Goal: Information Seeking & Learning: Learn about a topic

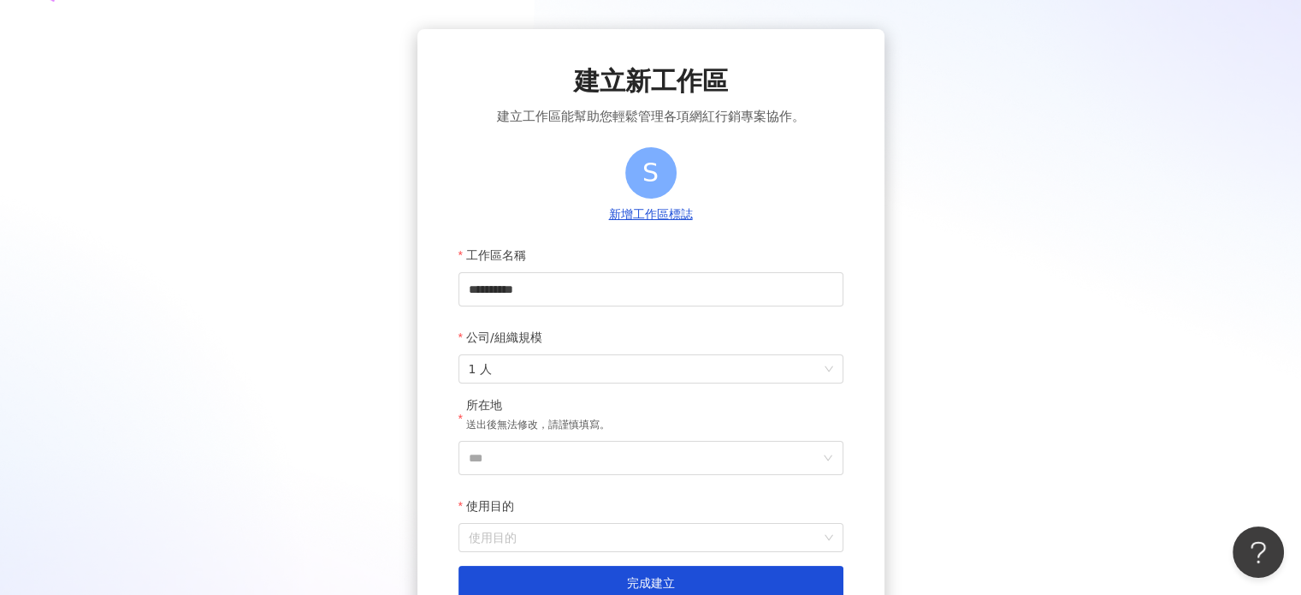
scroll to position [86, 0]
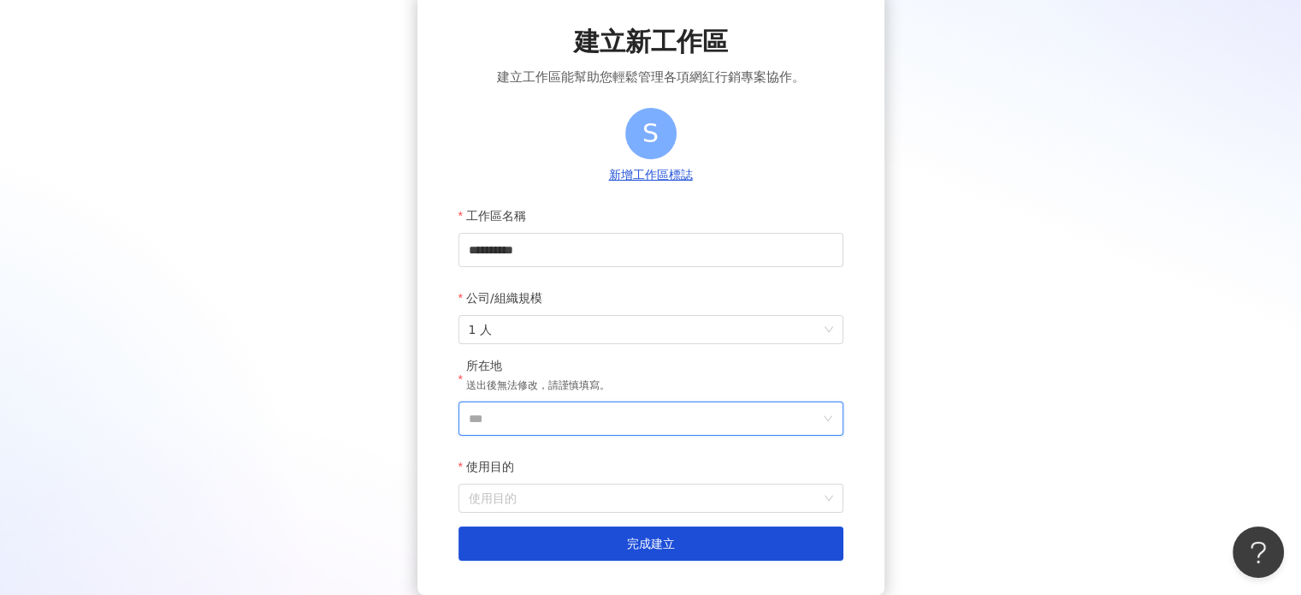
click at [525, 415] on input "***" at bounding box center [644, 418] width 351 height 33
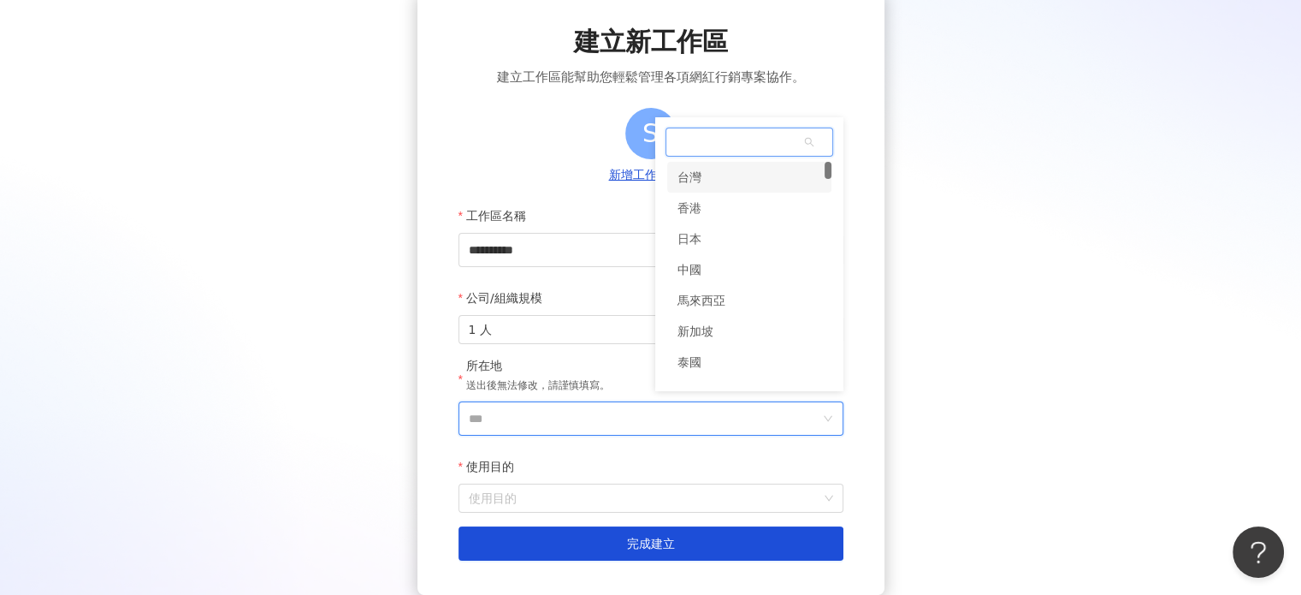
click at [704, 186] on div "台灣" at bounding box center [749, 177] width 164 height 31
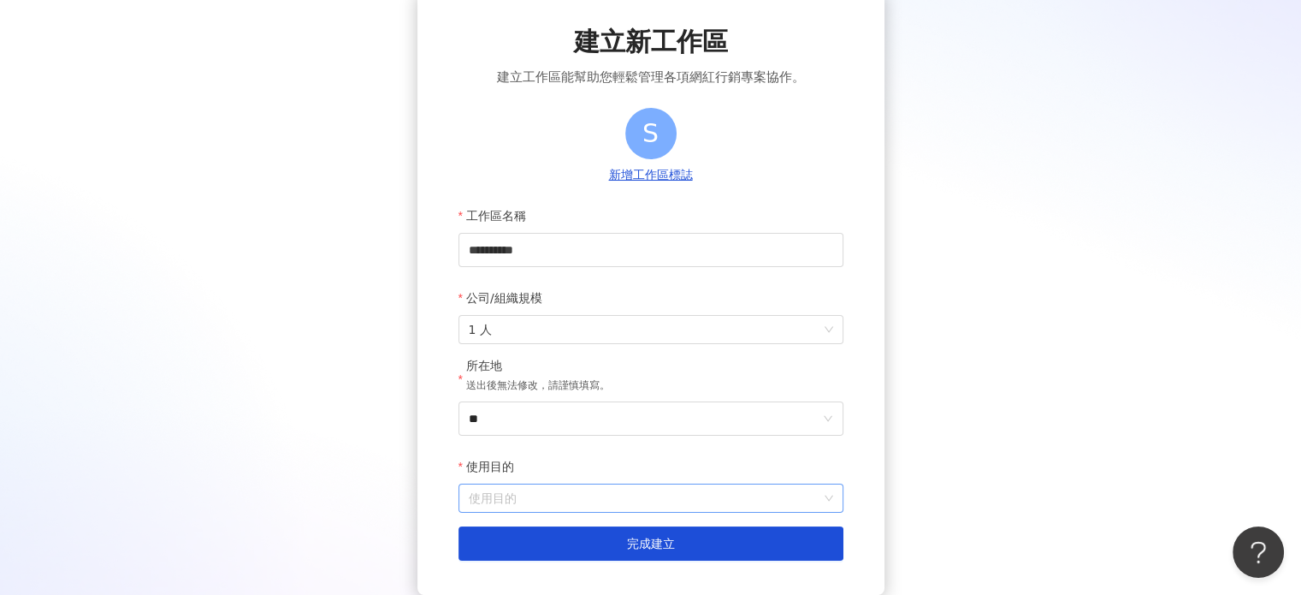
click at [504, 492] on input "使用目的" at bounding box center [651, 497] width 364 height 27
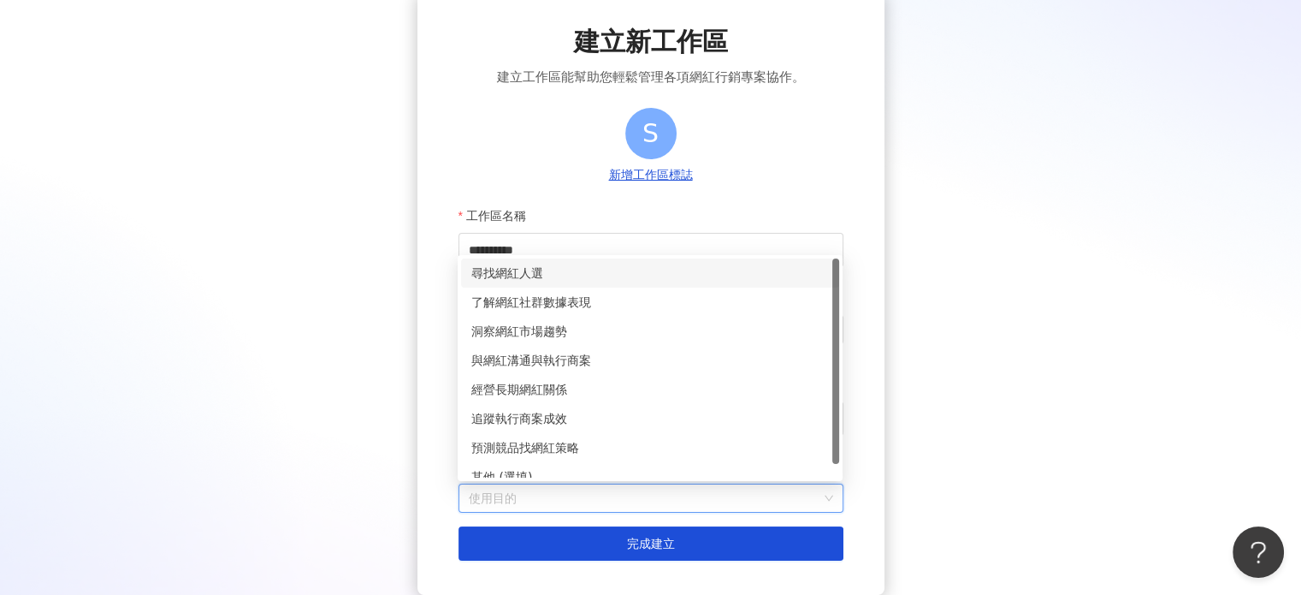
click at [540, 279] on div "尋找網紅人選" at bounding box center [650, 273] width 358 height 19
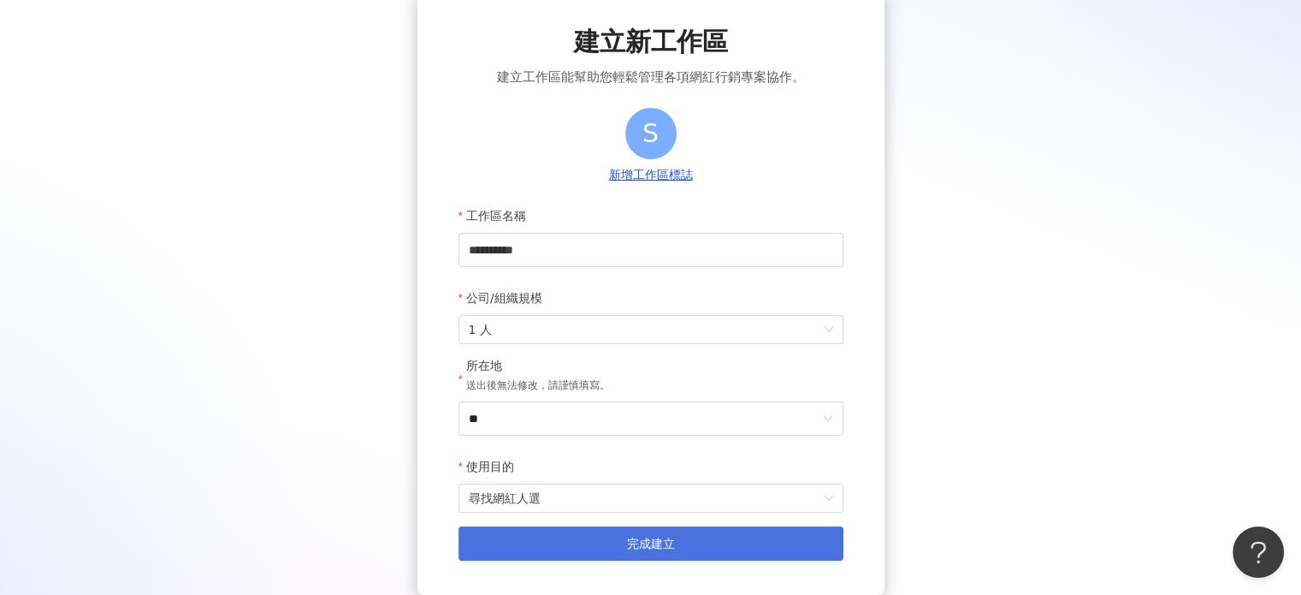
click at [527, 544] on button "完成建立" at bounding box center [651, 543] width 385 height 34
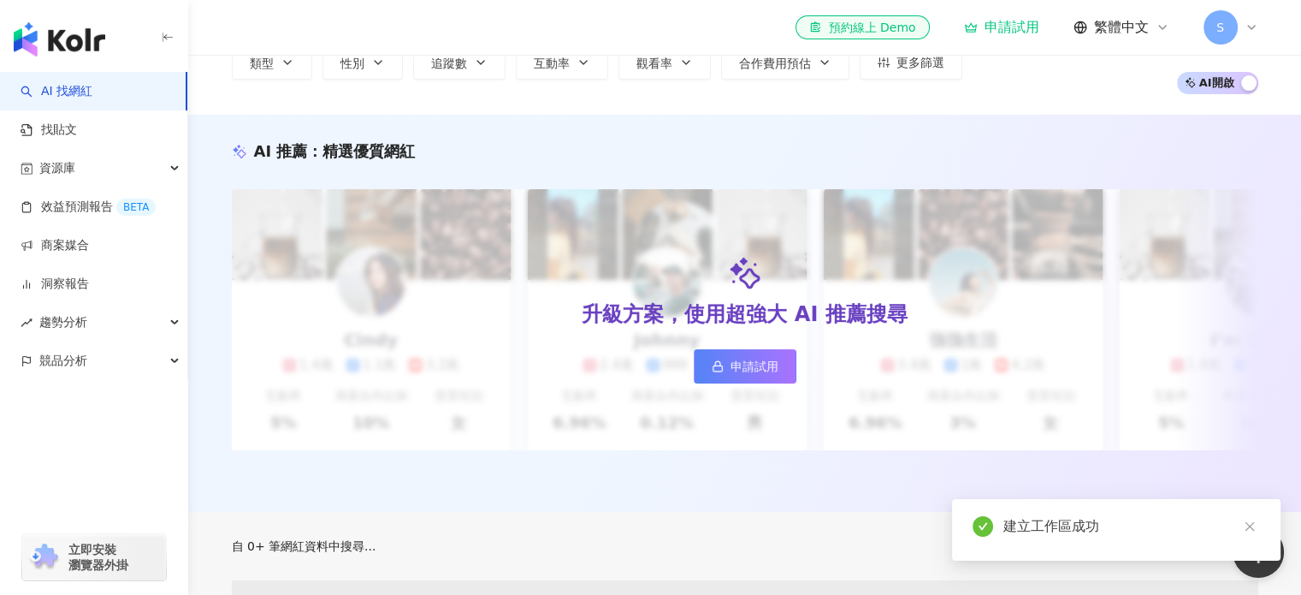
scroll to position [109, 0]
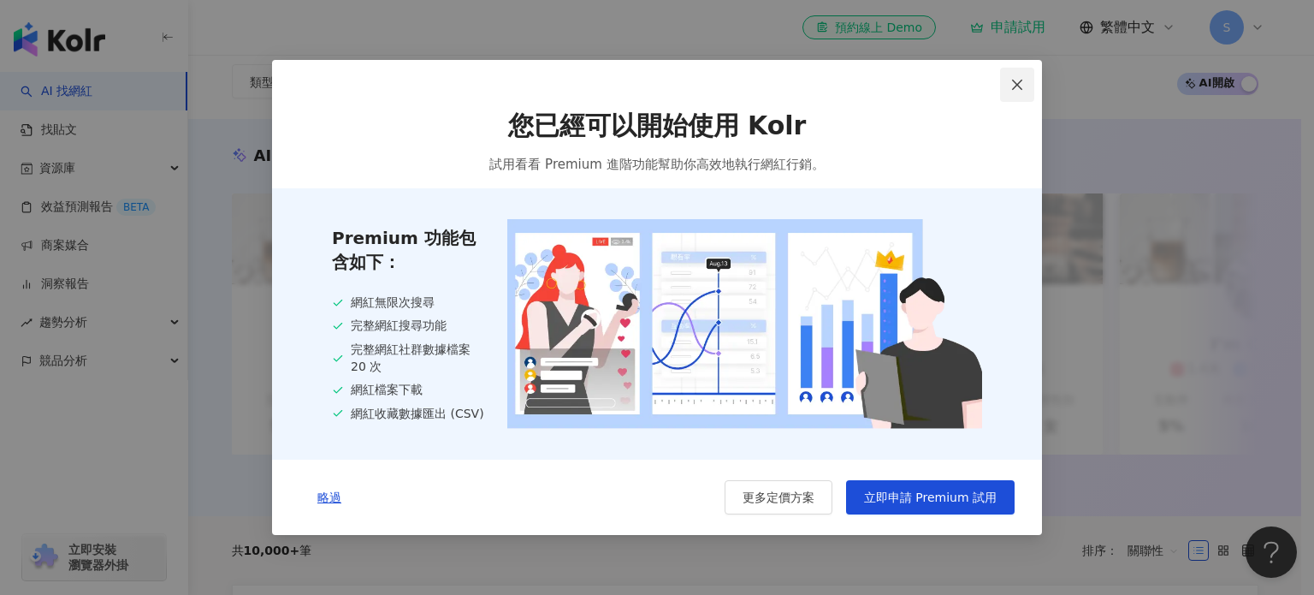
click at [1010, 80] on icon "close" at bounding box center [1017, 85] width 14 height 14
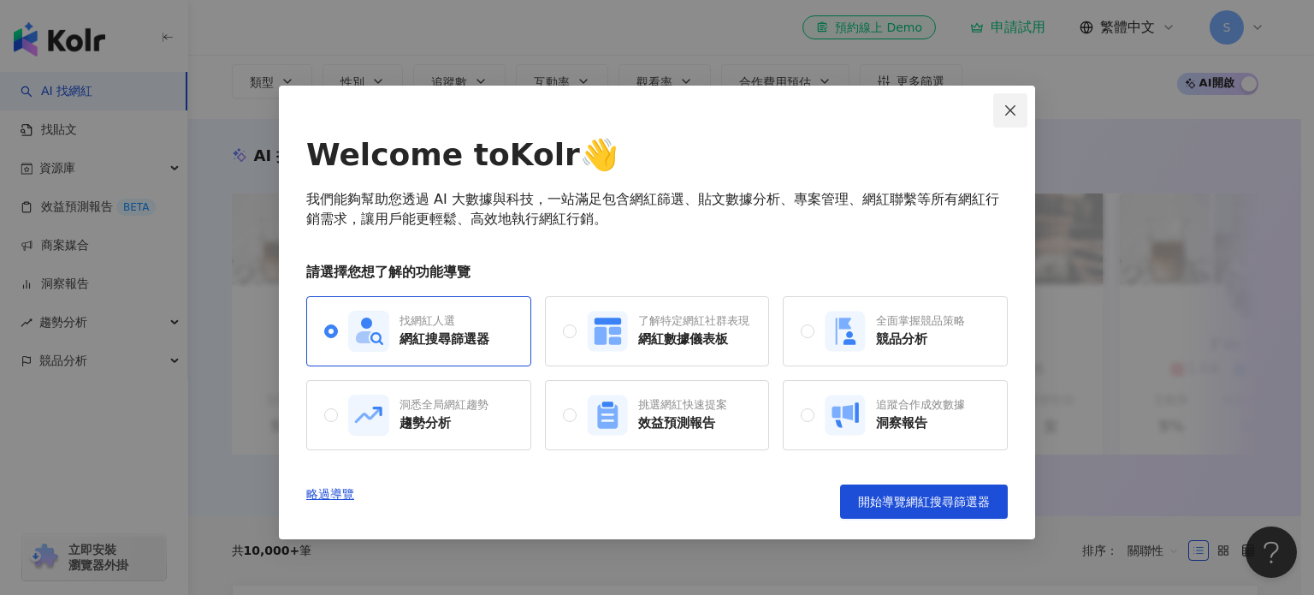
click at [1013, 106] on icon "close" at bounding box center [1011, 111] width 14 height 14
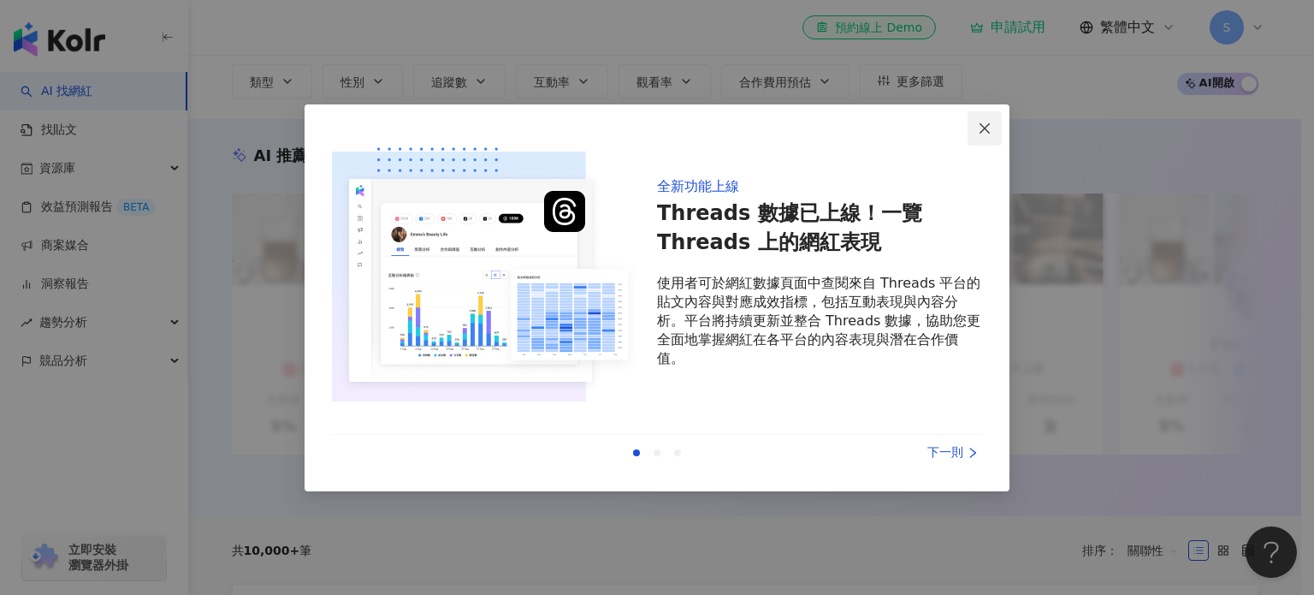
click at [983, 136] on button "Close" at bounding box center [985, 128] width 34 height 34
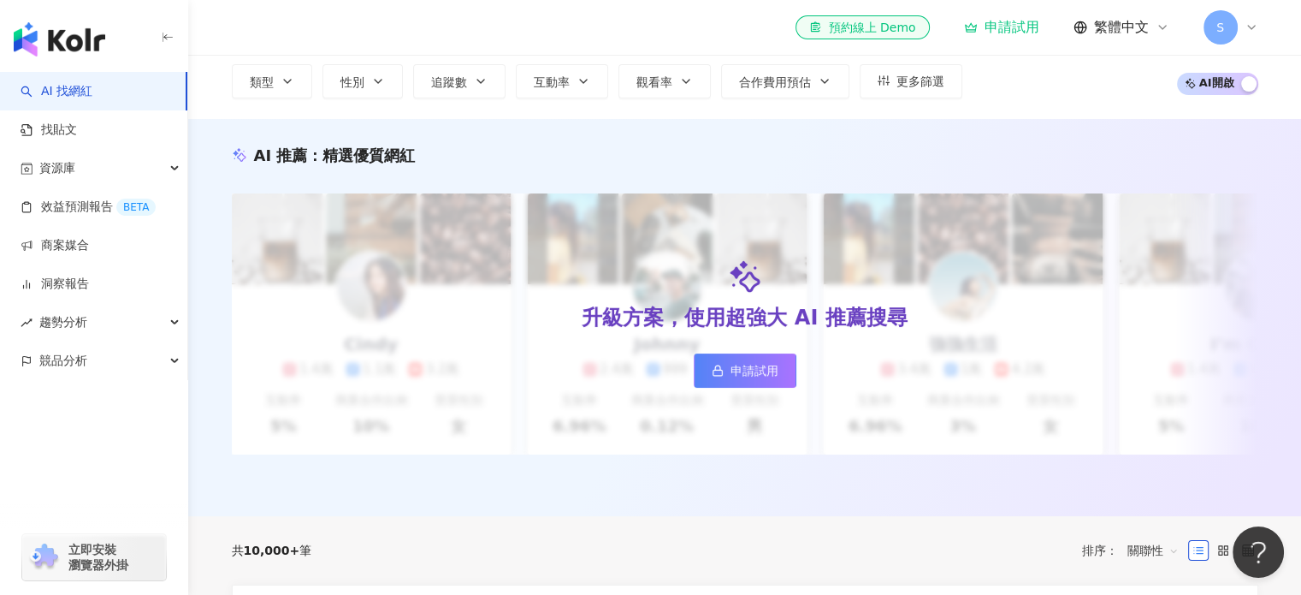
click at [1005, 32] on div "申請試用" at bounding box center [1001, 27] width 75 height 17
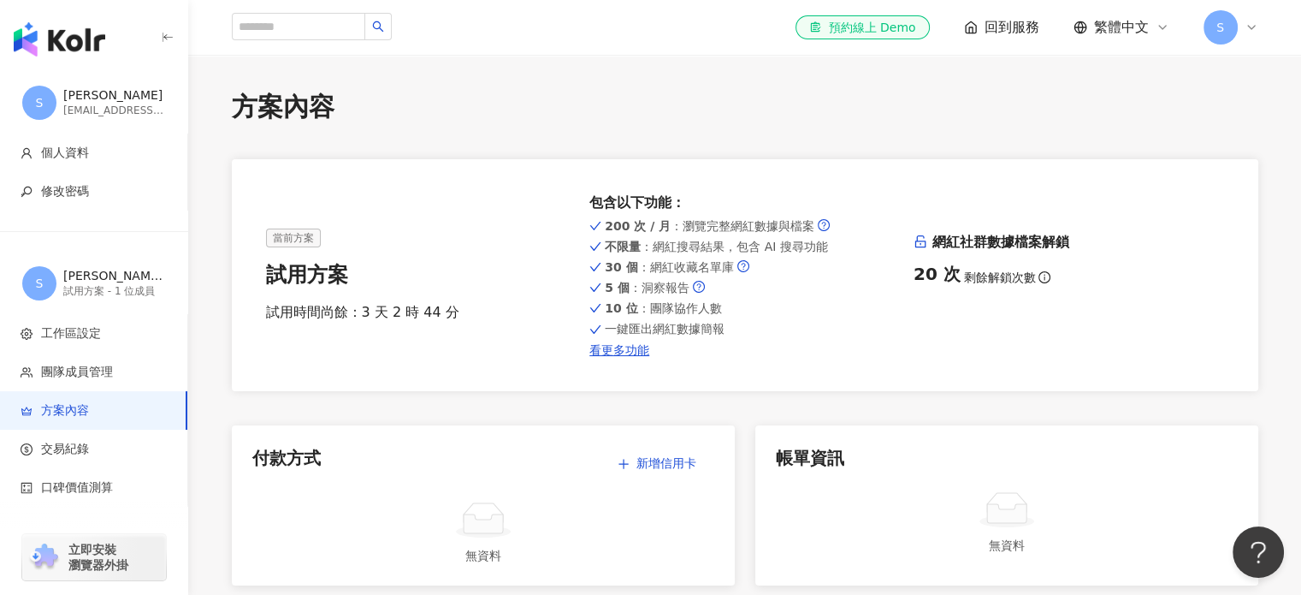
click at [993, 20] on span "回到服務" at bounding box center [1012, 27] width 55 height 19
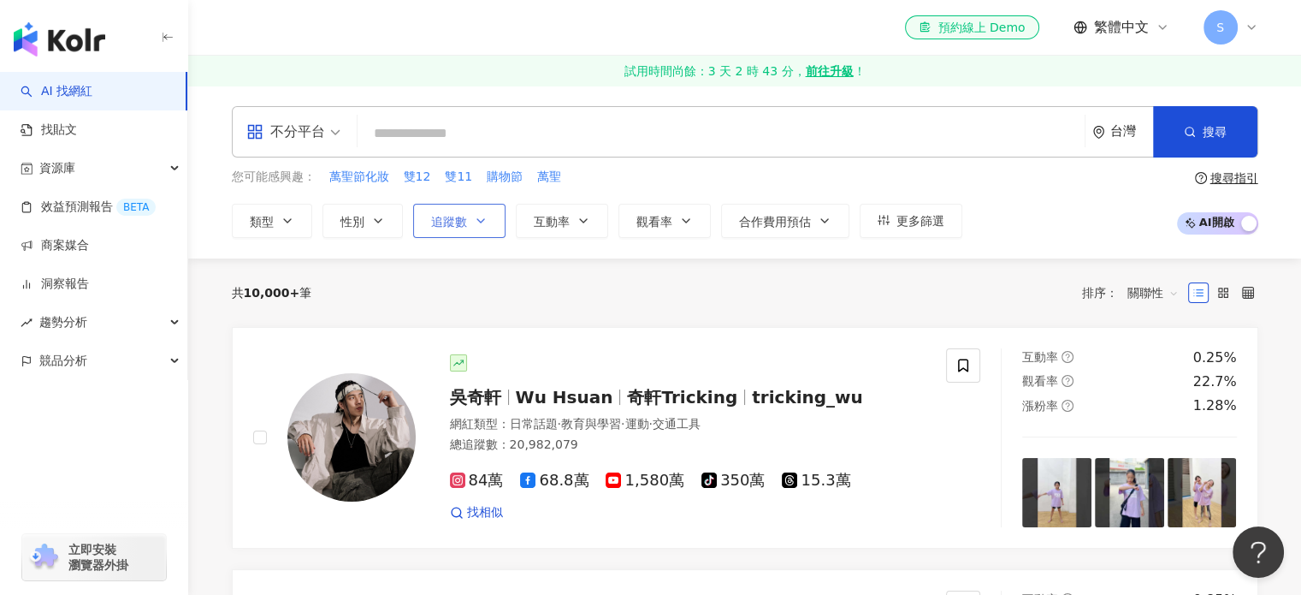
click at [474, 220] on icon "button" at bounding box center [481, 221] width 14 height 14
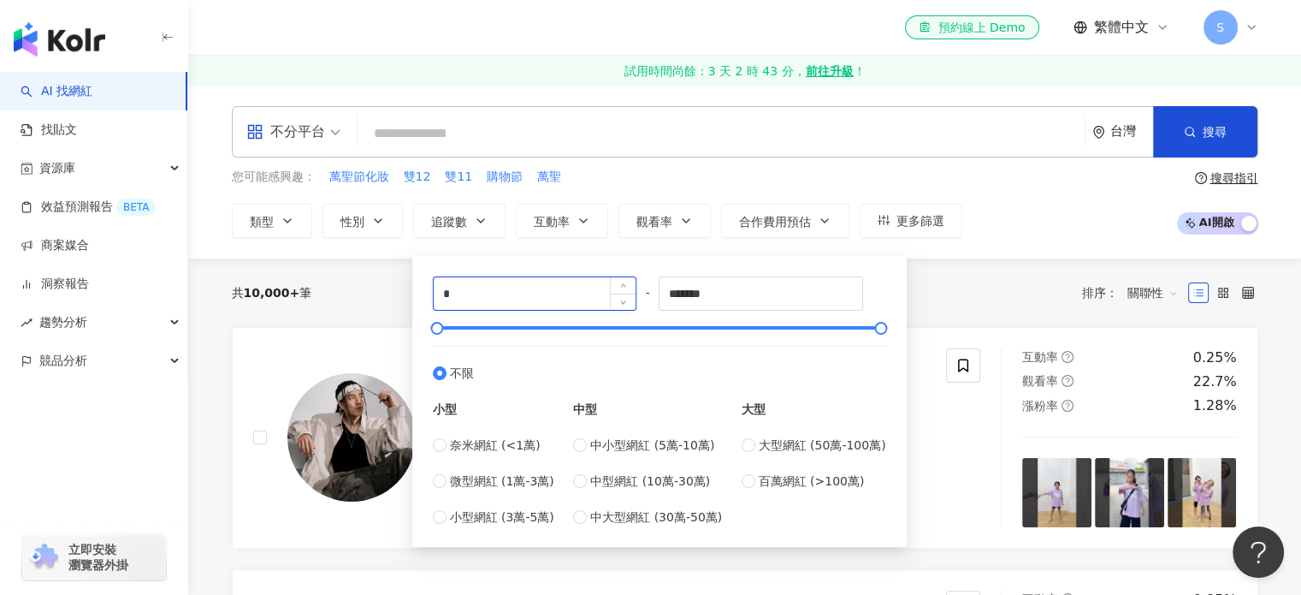
drag, startPoint x: 546, startPoint y: 291, endPoint x: 434, endPoint y: 284, distance: 112.3
click at [434, 284] on input "*" at bounding box center [535, 293] width 203 height 33
type input "*****"
drag, startPoint x: 734, startPoint y: 302, endPoint x: 628, endPoint y: 295, distance: 106.3
click at [628, 295] on div "***** - ******* 不限 小型 奈米網紅 (<1萬) 微型網紅 (1萬-3萬) 小型網紅 (3萬-5萬) 中型 中小型網紅 (5萬-10萬) 中型…" at bounding box center [659, 401] width 453 height 250
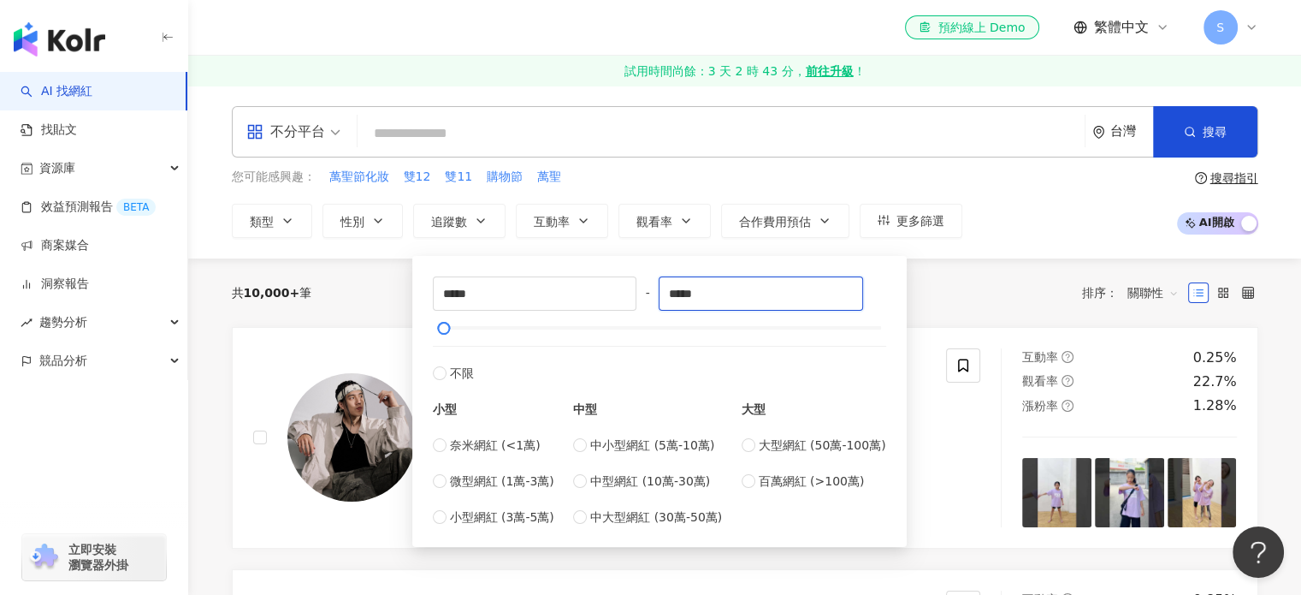
type input "*****"
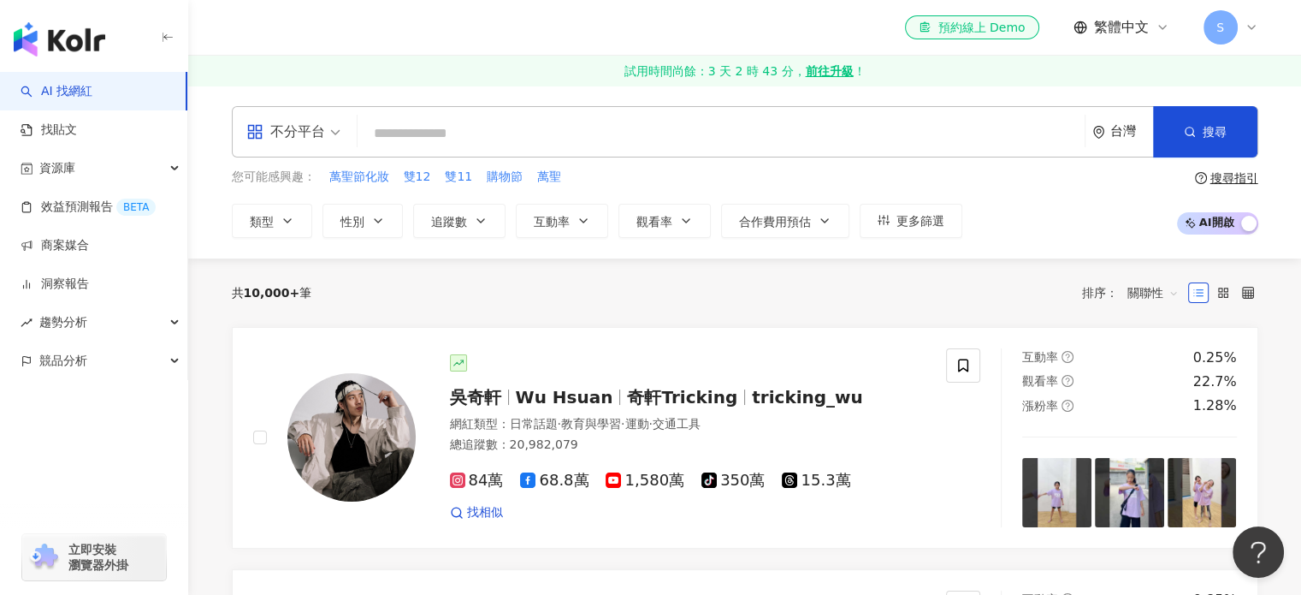
click at [450, 139] on input "search" at bounding box center [721, 133] width 714 height 33
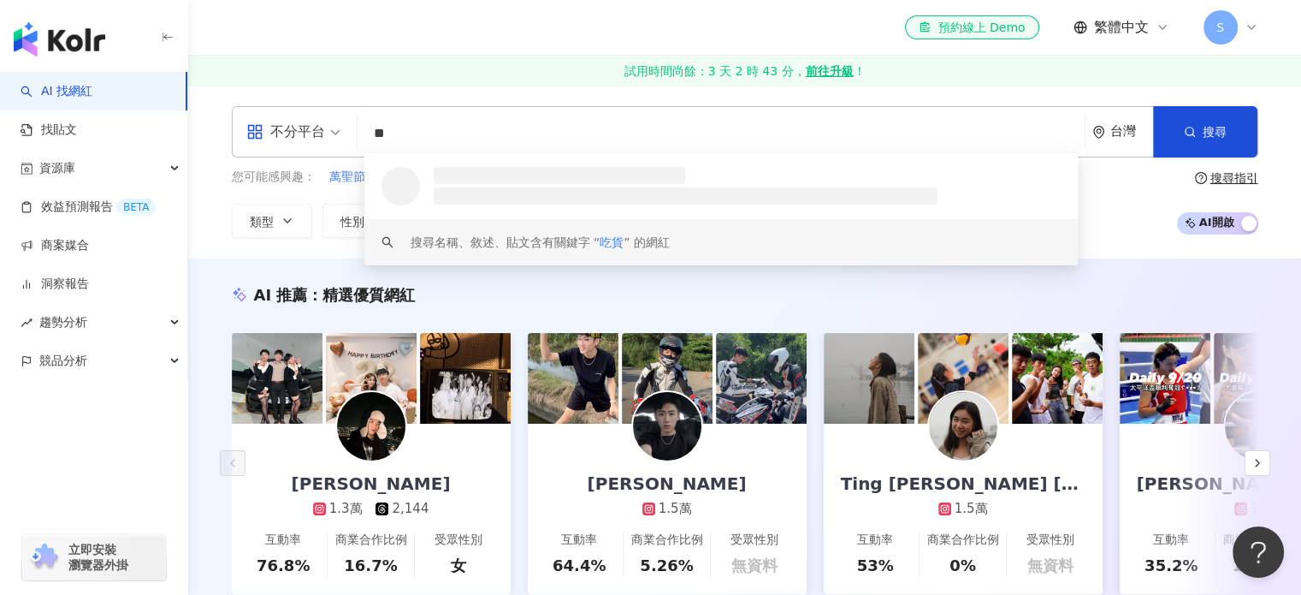
type input "**"
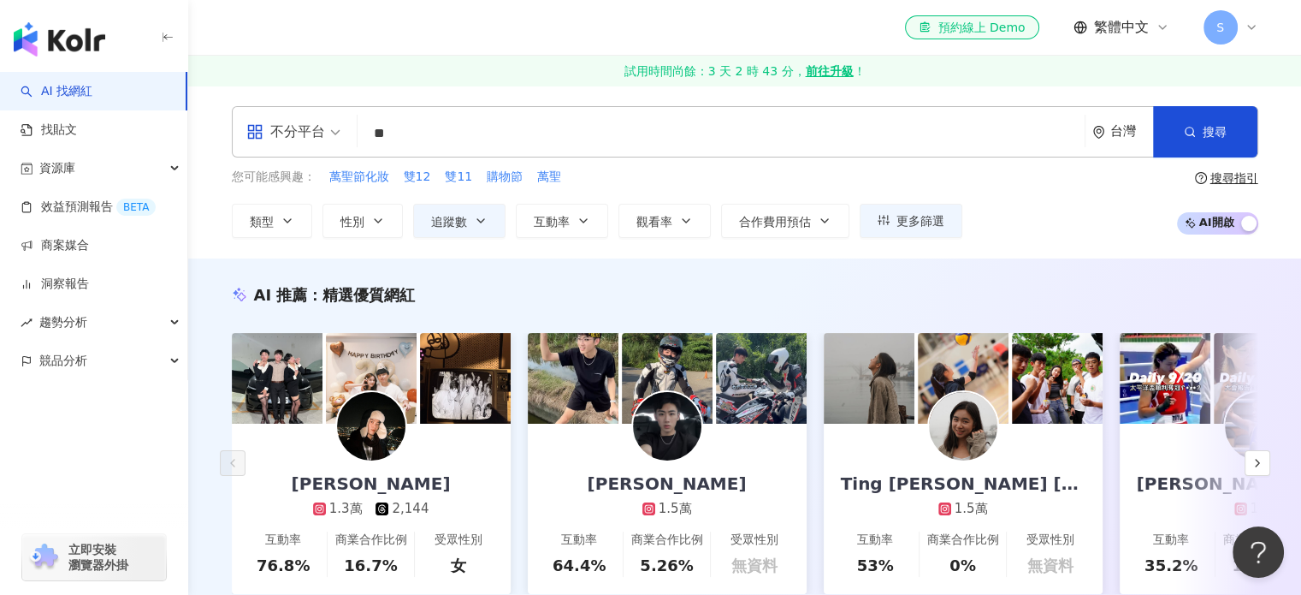
click at [281, 261] on div "AI 推薦 ： 精選優質網紅 陳秉嘉 1.3萬 2,144 互動率 76.8% 商業合作比例 16.7% 受眾性別 女 祐祐 1.5萬 互動率 64.4% 商…" at bounding box center [744, 456] width 1113 height 397
click at [284, 224] on icon "button" at bounding box center [288, 221] width 14 height 14
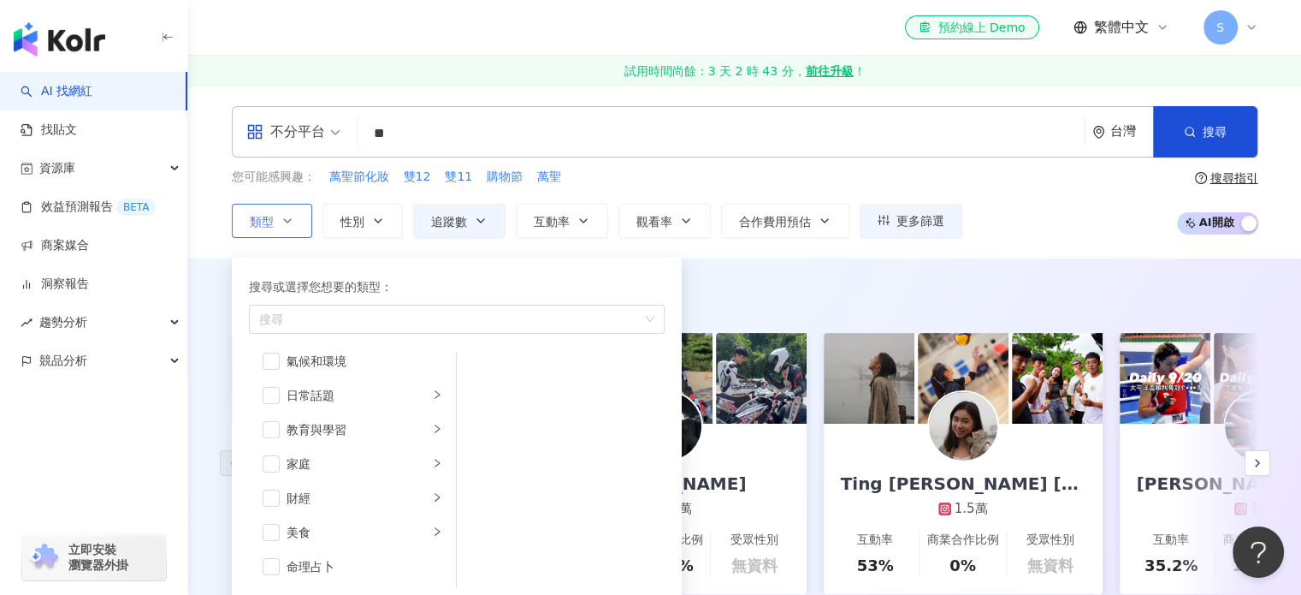
scroll to position [171, 0]
click at [271, 447] on span "button" at bounding box center [271, 441] width 17 height 17
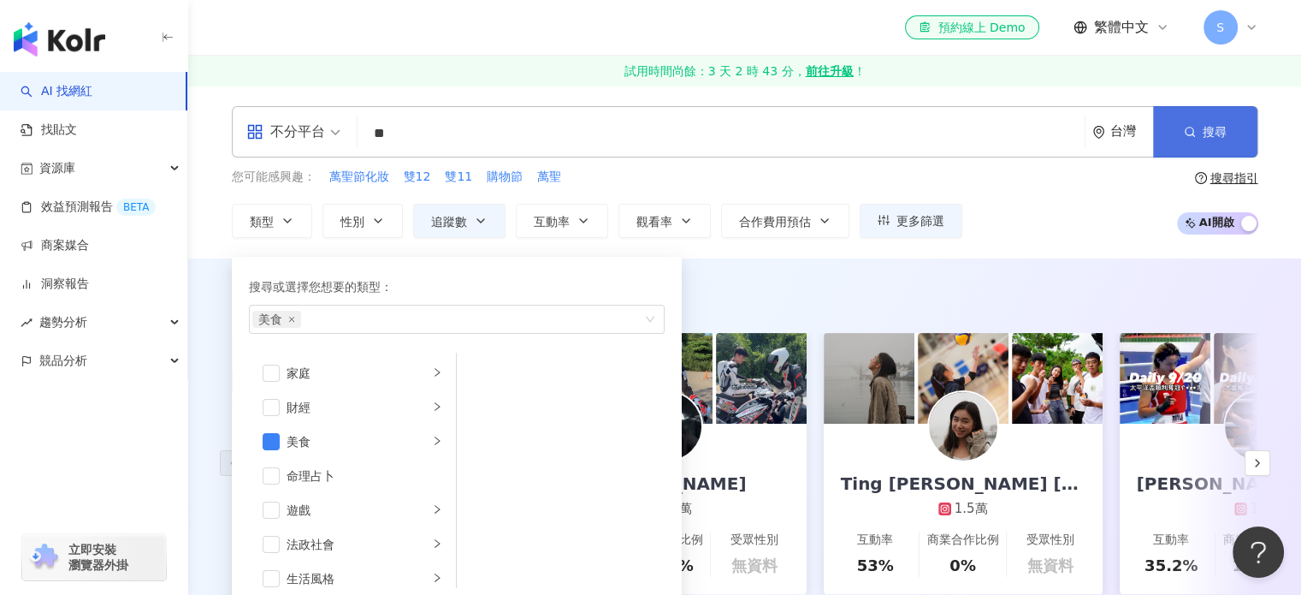
click at [1212, 119] on button "搜尋" at bounding box center [1205, 131] width 104 height 51
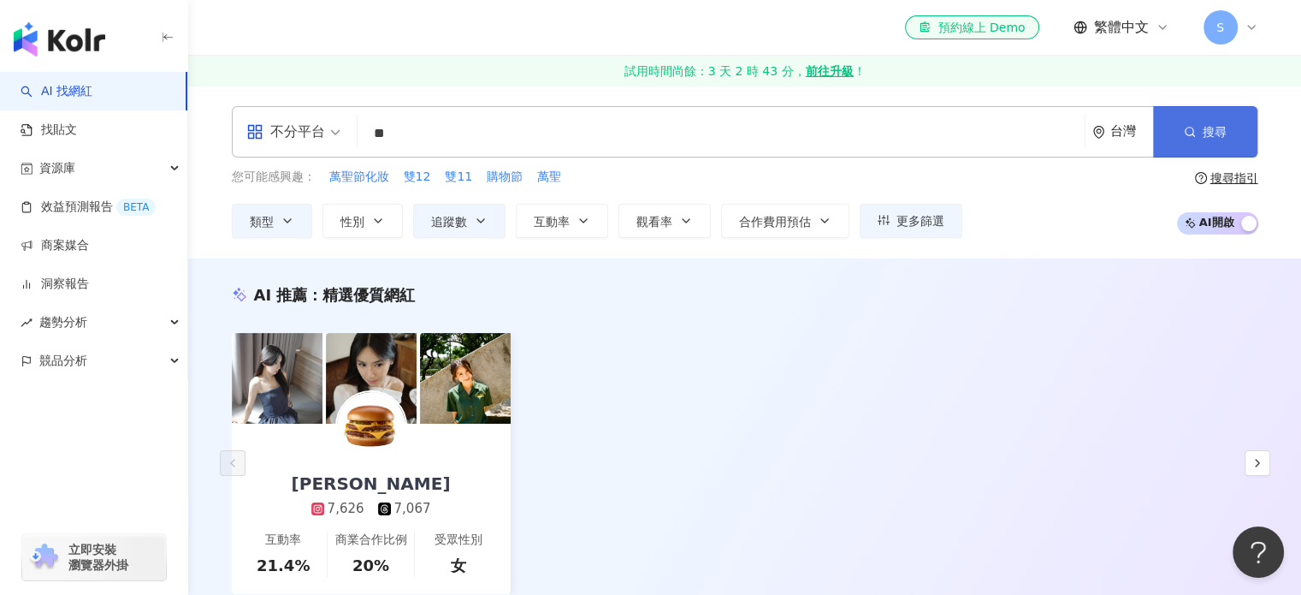
click at [1186, 138] on span "button" at bounding box center [1190, 132] width 12 height 14
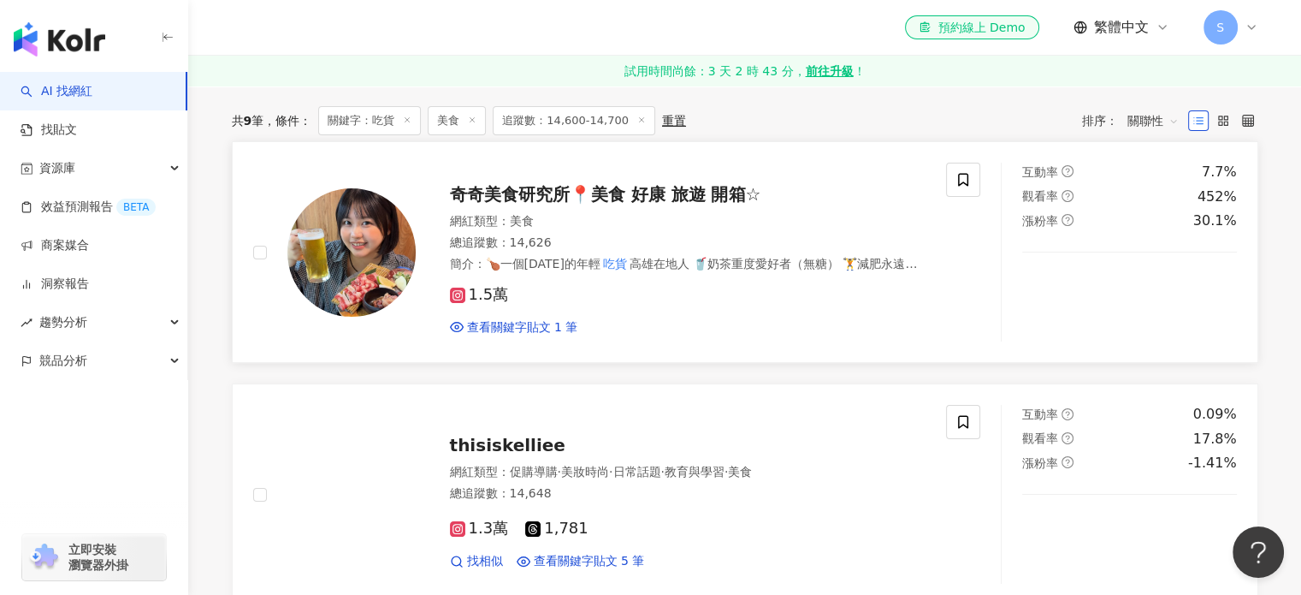
scroll to position [171, 0]
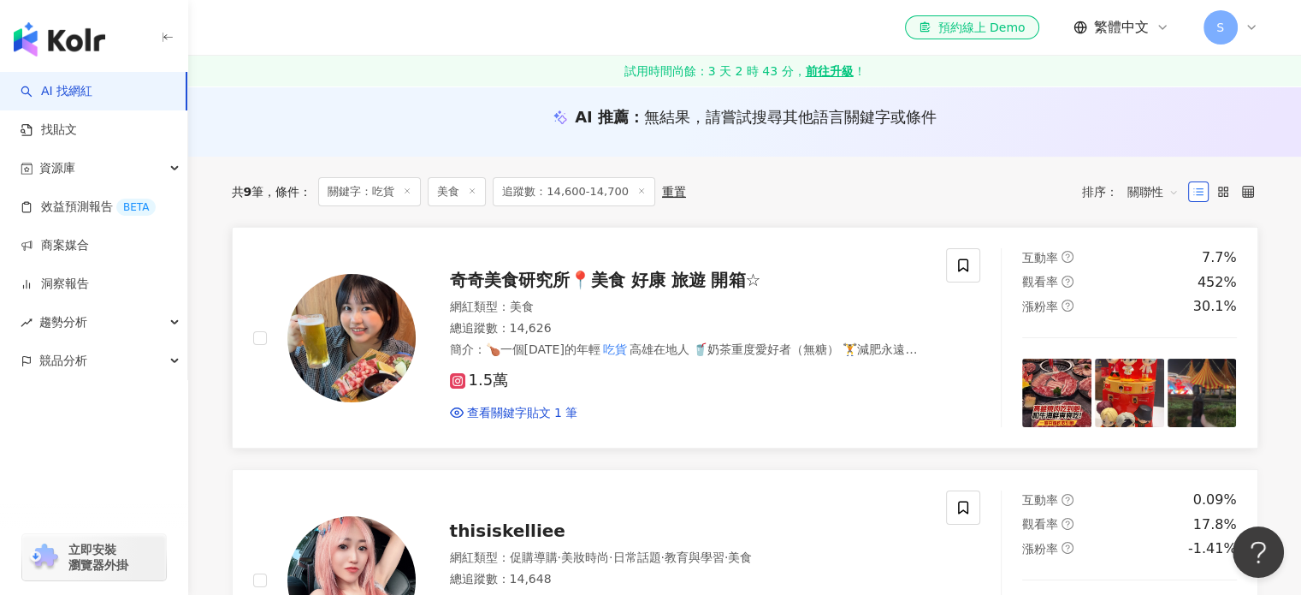
click at [537, 273] on span "奇奇美食研究所📍美食 好康 旅遊 開箱☆" at bounding box center [605, 280] width 311 height 21
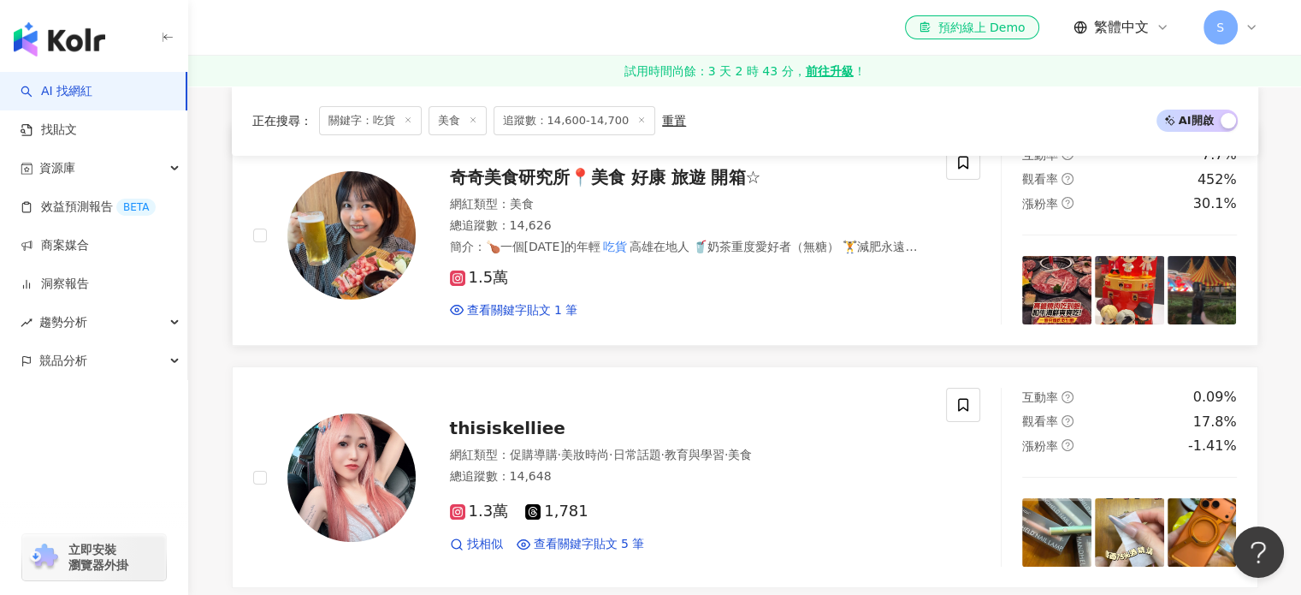
scroll to position [342, 0]
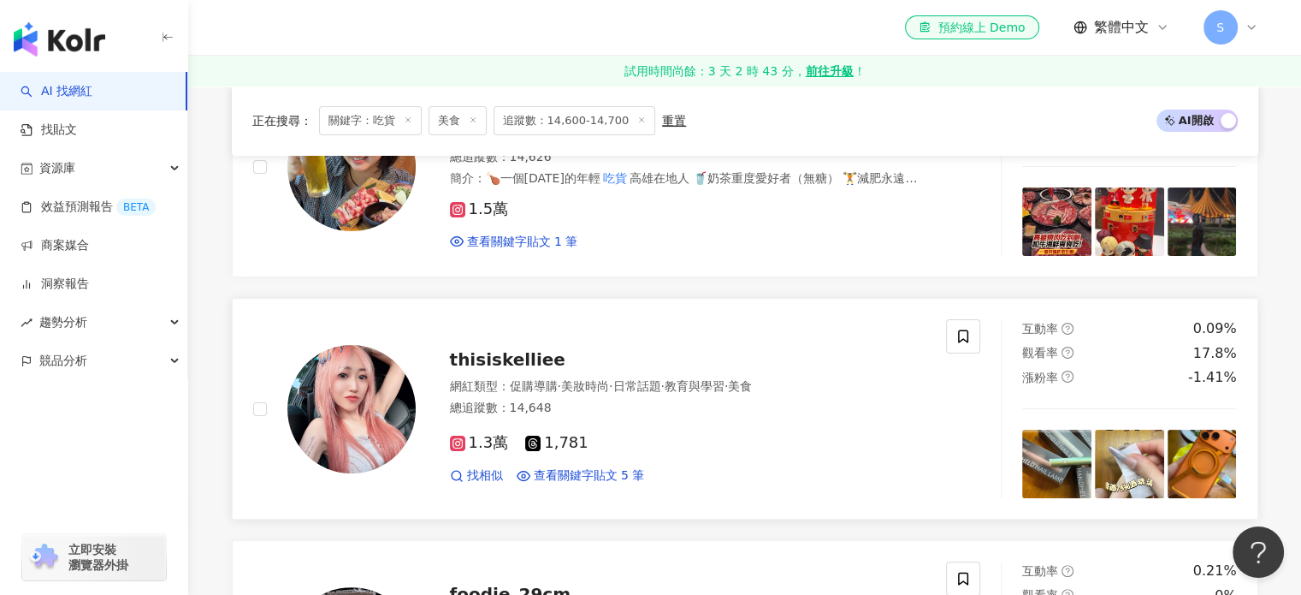
click at [478, 365] on span "thisiskelliee" at bounding box center [508, 359] width 116 height 21
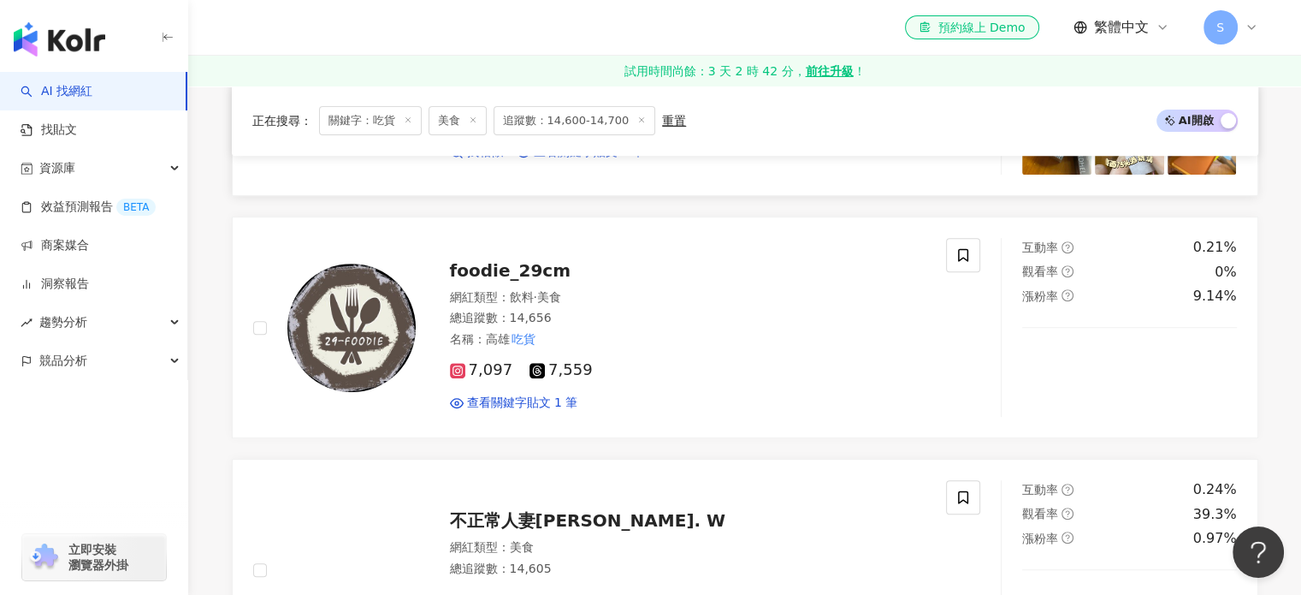
scroll to position [684, 0]
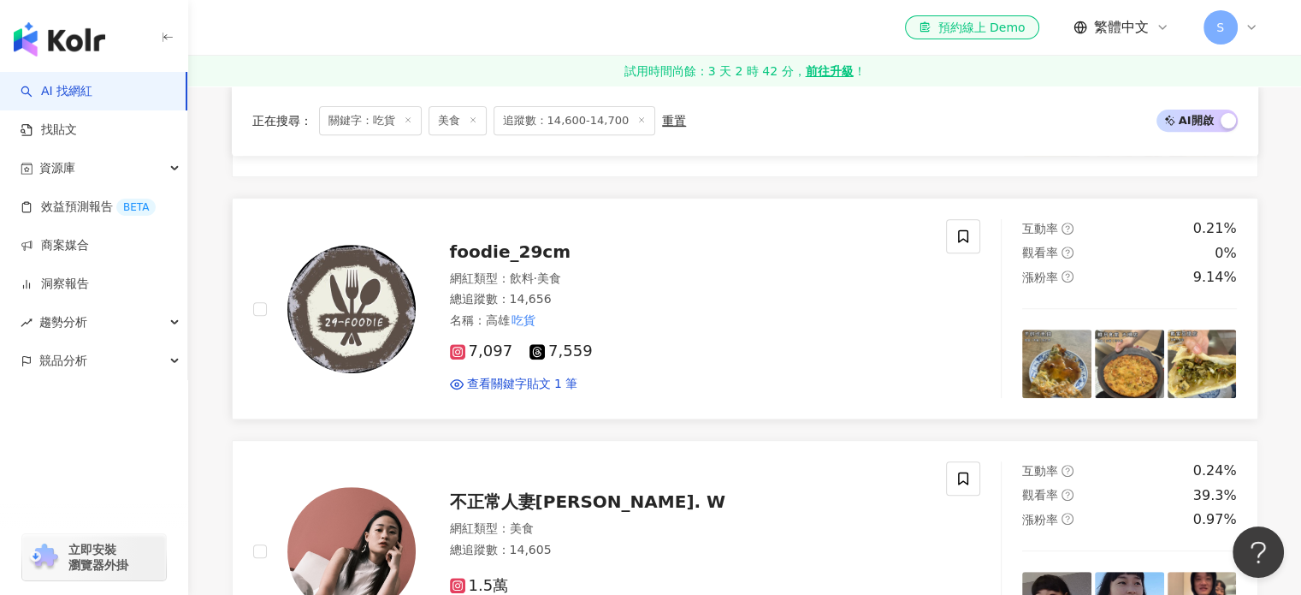
click at [542, 258] on span "foodie_29cm" at bounding box center [510, 251] width 121 height 21
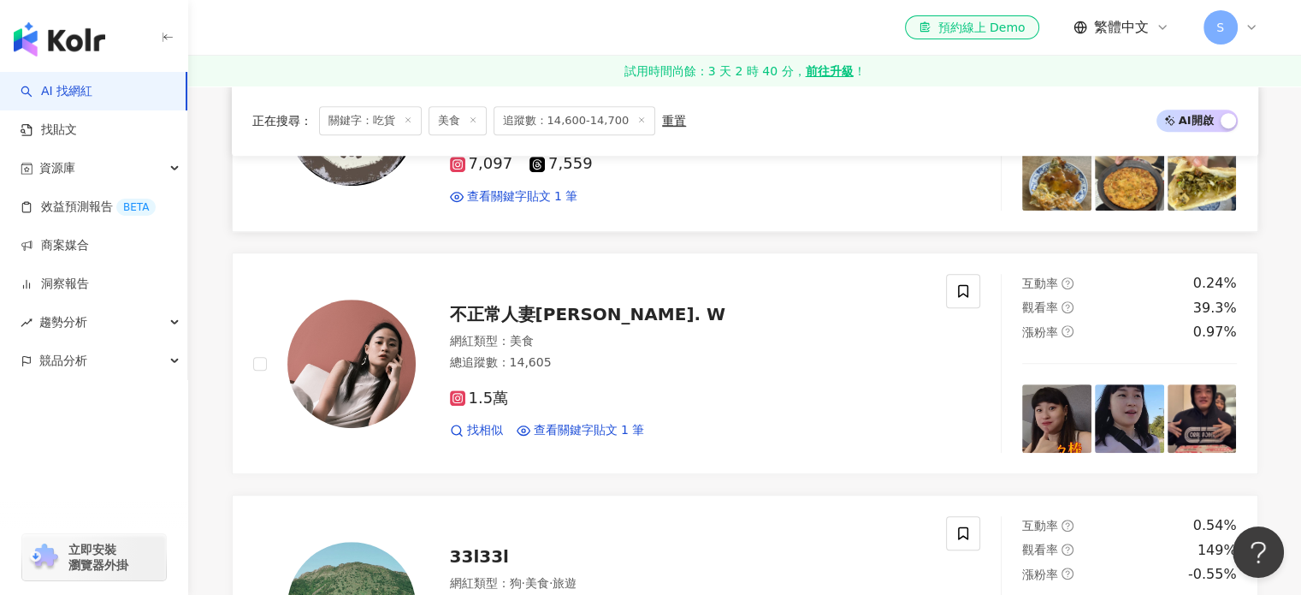
scroll to position [941, 0]
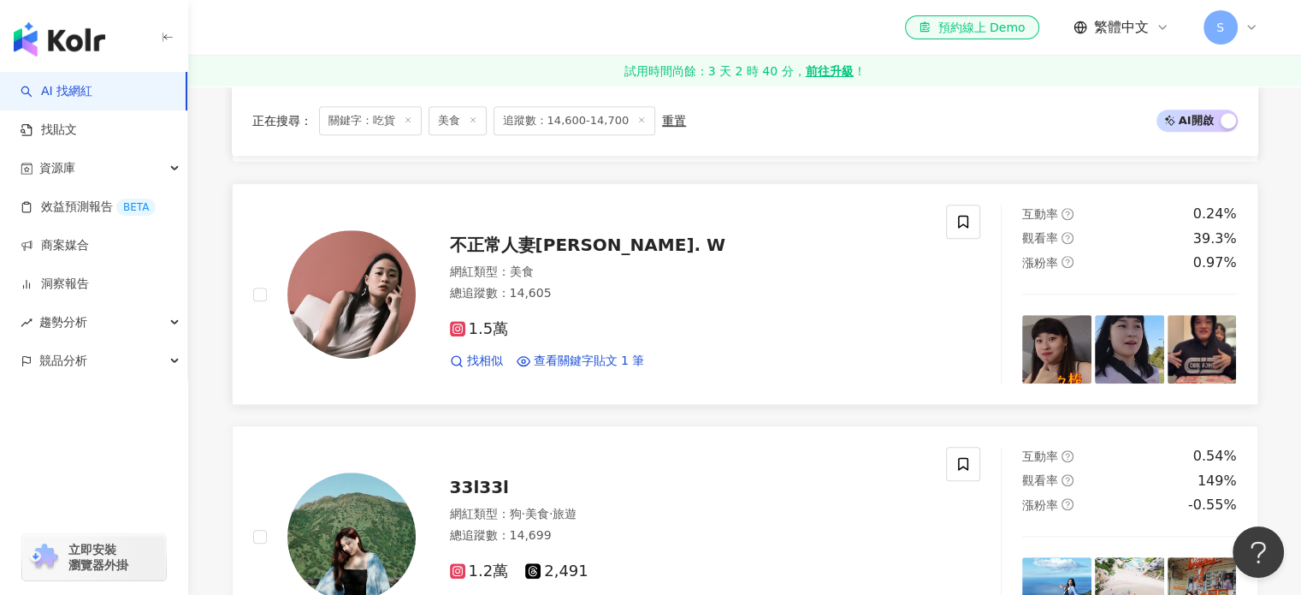
click at [515, 256] on div "不正常人妻MICHELLE. W 網紅類型 ： 美食 總追蹤數 ： 14,605 1.5萬 找相似 查看關鍵字貼文 1 筆" at bounding box center [671, 294] width 511 height 150
click at [511, 235] on span "不正常人妻MICHELLE. W" at bounding box center [588, 244] width 276 height 21
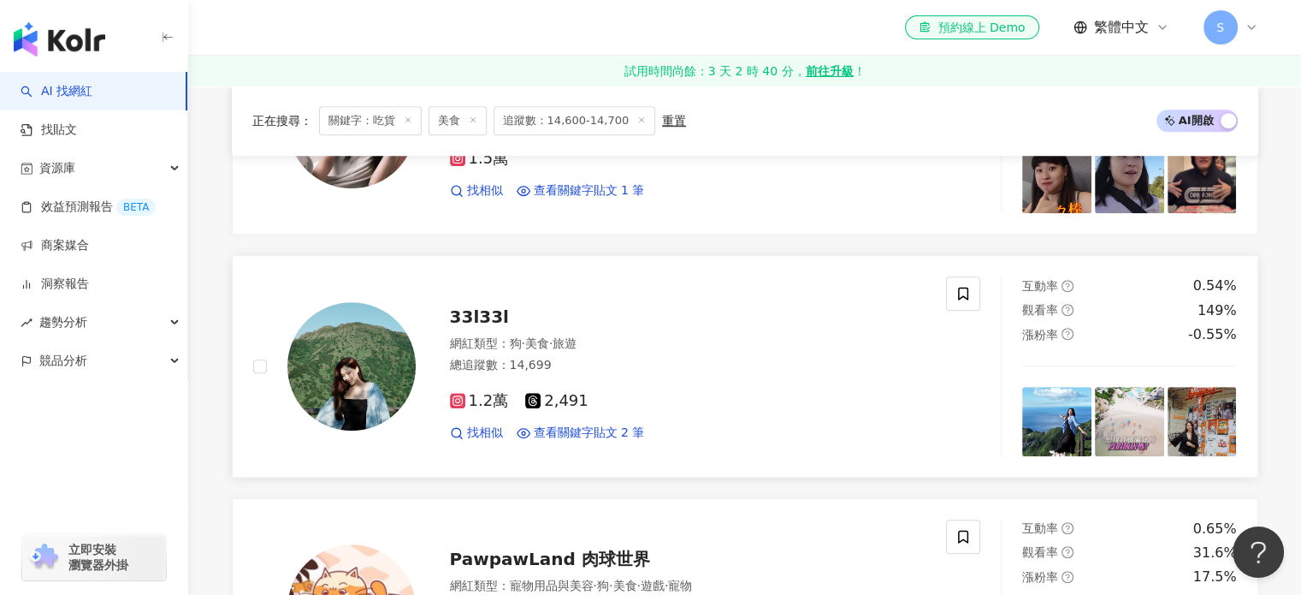
scroll to position [1112, 0]
click at [467, 317] on span "33l33l" at bounding box center [479, 315] width 59 height 21
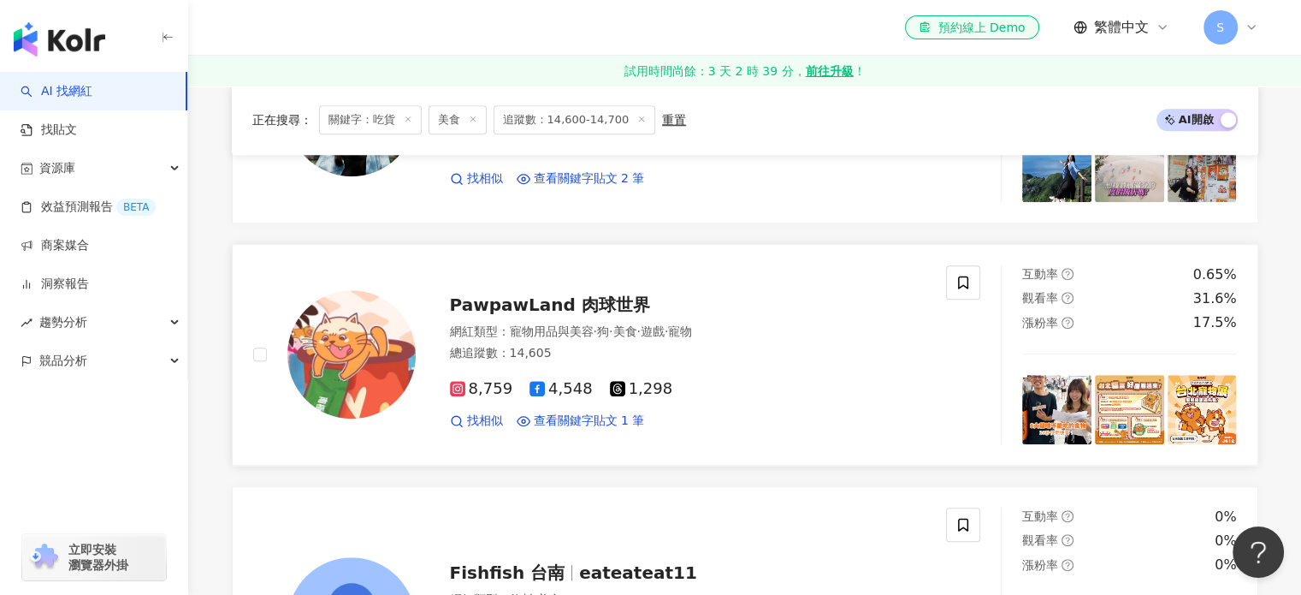
scroll to position [1369, 0]
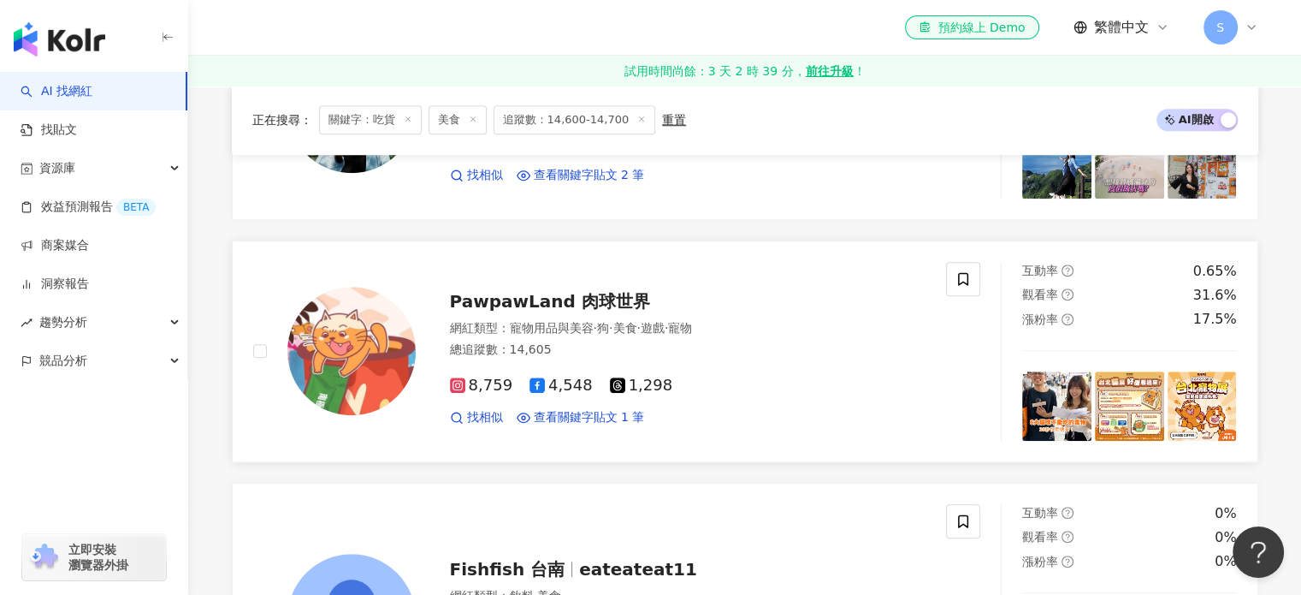
click at [503, 307] on span "PawpawLand 肉球世界" at bounding box center [550, 301] width 200 height 21
click at [532, 283] on div "PawpawLand 肉球世界 網紅類型 ： 寵物用品與美容 · 狗 · 美食 · 遊戲 · 寵物 總追蹤數 ： 14,605 8,759 4,548 1,2…" at bounding box center [671, 351] width 511 height 150
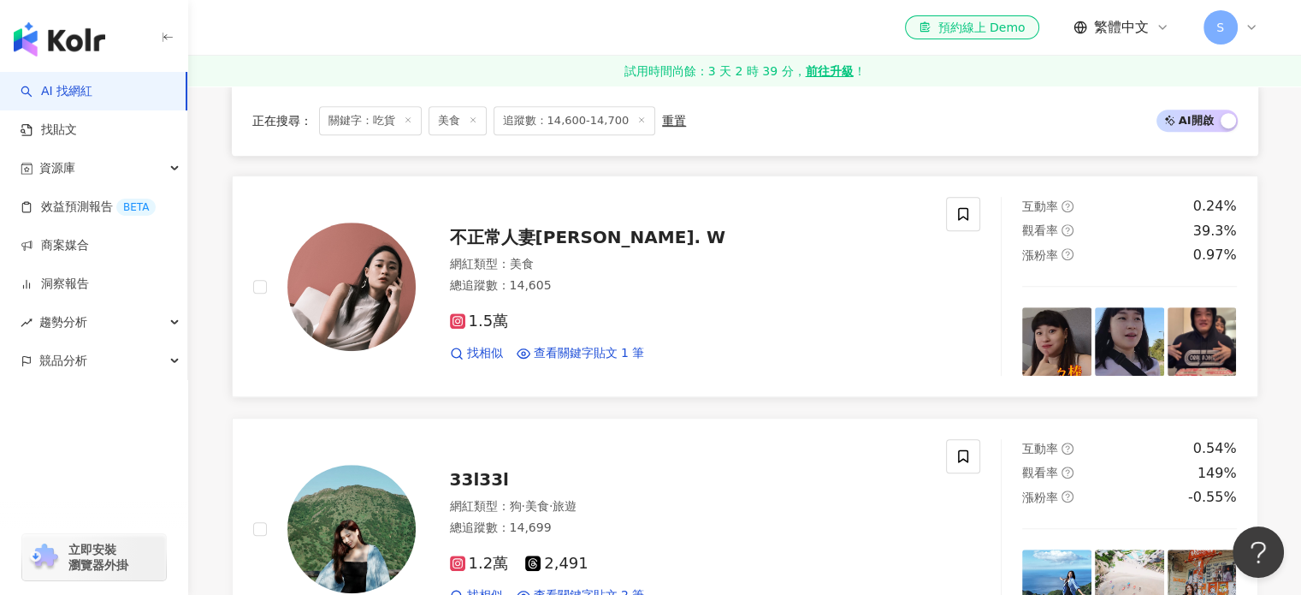
scroll to position [941, 0]
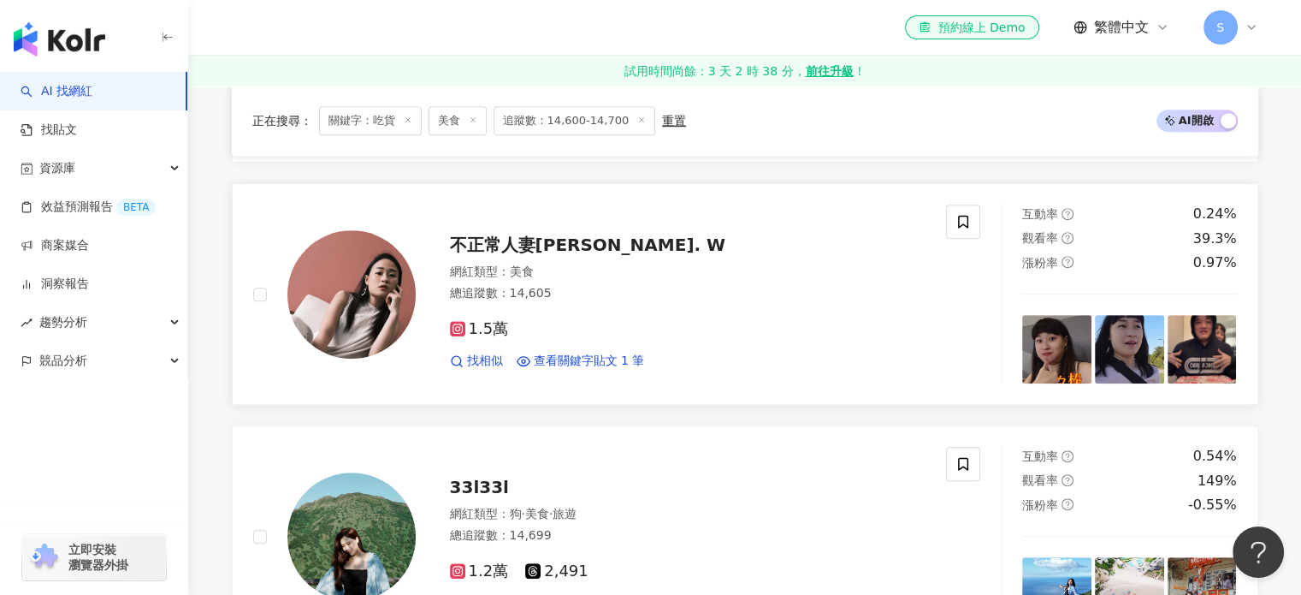
click at [513, 252] on span "不正常人妻MICHELLE. W" at bounding box center [588, 244] width 276 height 21
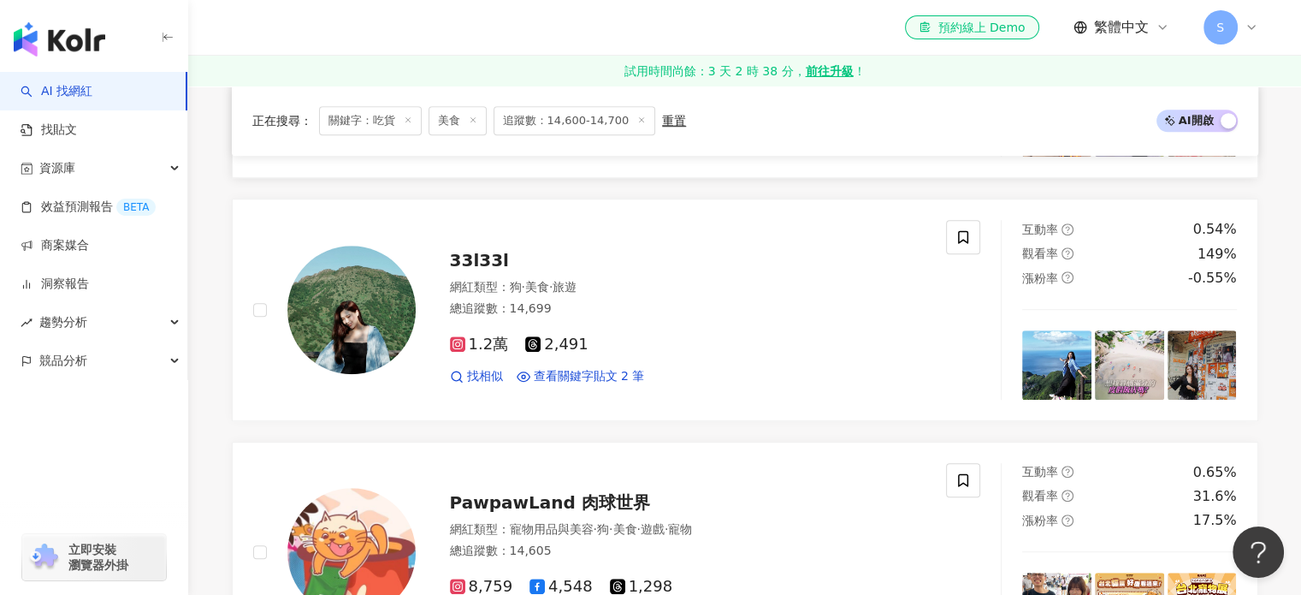
scroll to position [1198, 0]
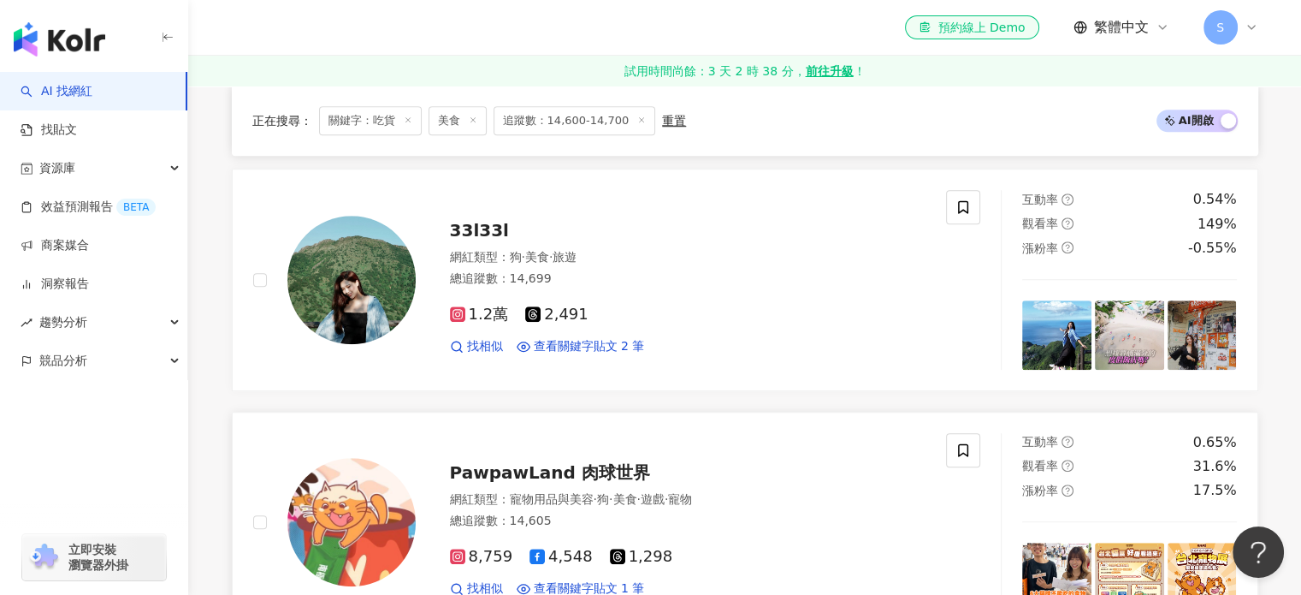
click at [499, 468] on span "PawpawLand 肉球世界" at bounding box center [550, 472] width 200 height 21
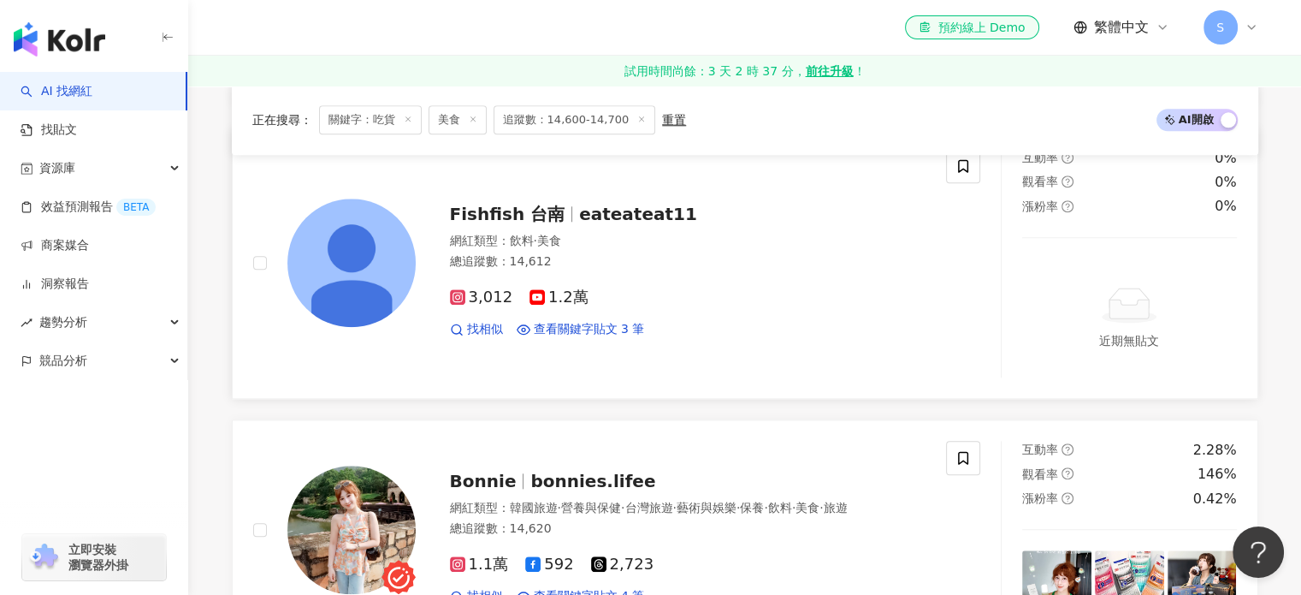
scroll to position [1626, 0]
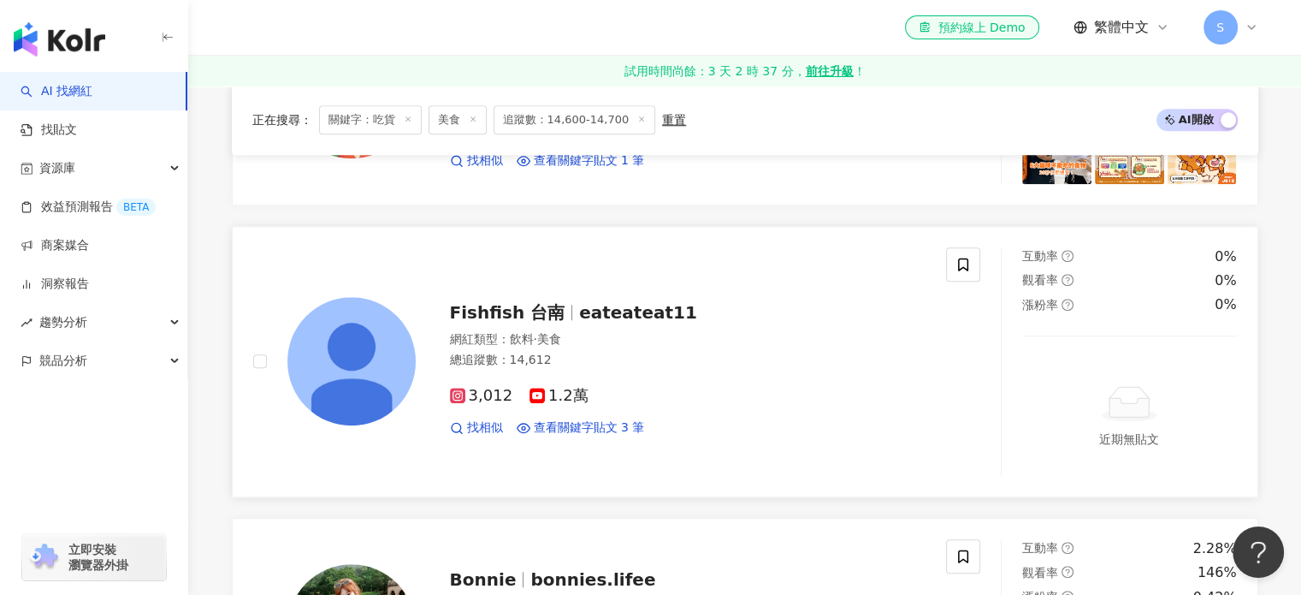
click at [534, 305] on span "Fishfish 台南" at bounding box center [508, 312] width 116 height 21
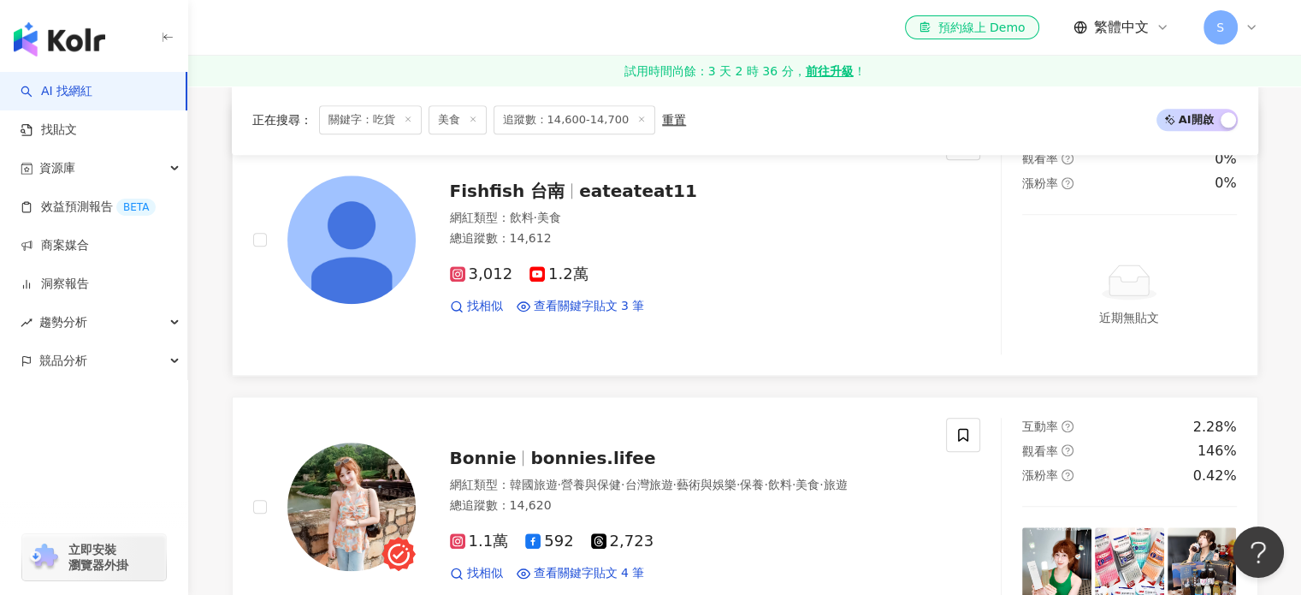
scroll to position [1882, 0]
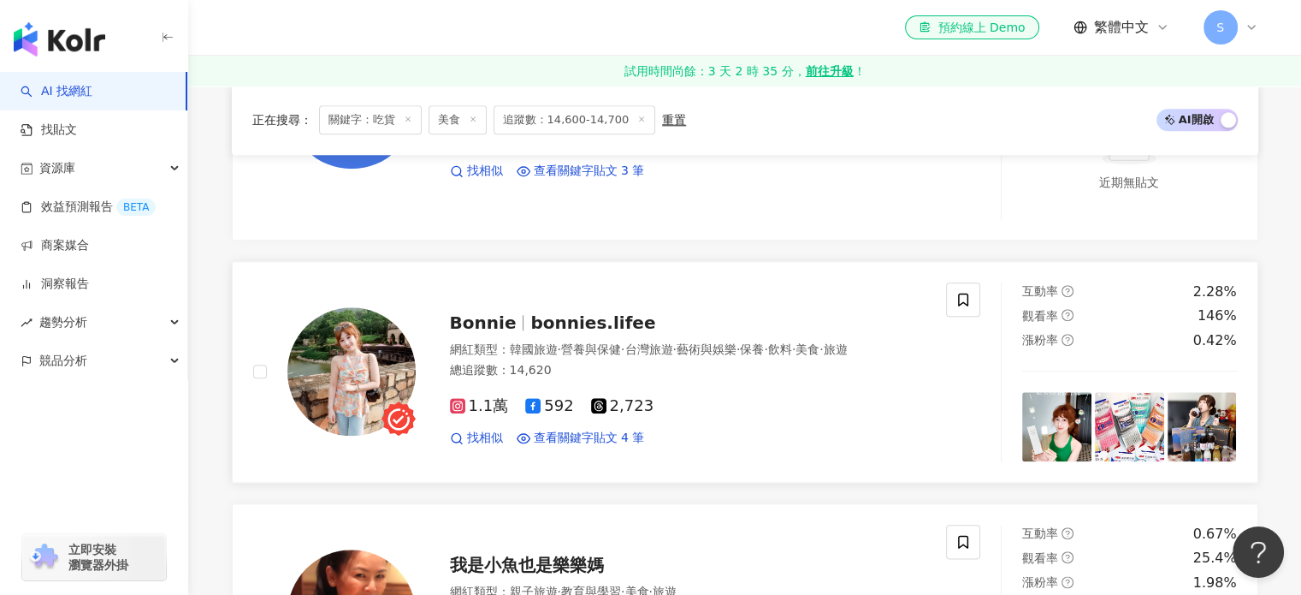
click at [501, 313] on span "Bonnie" at bounding box center [483, 322] width 67 height 21
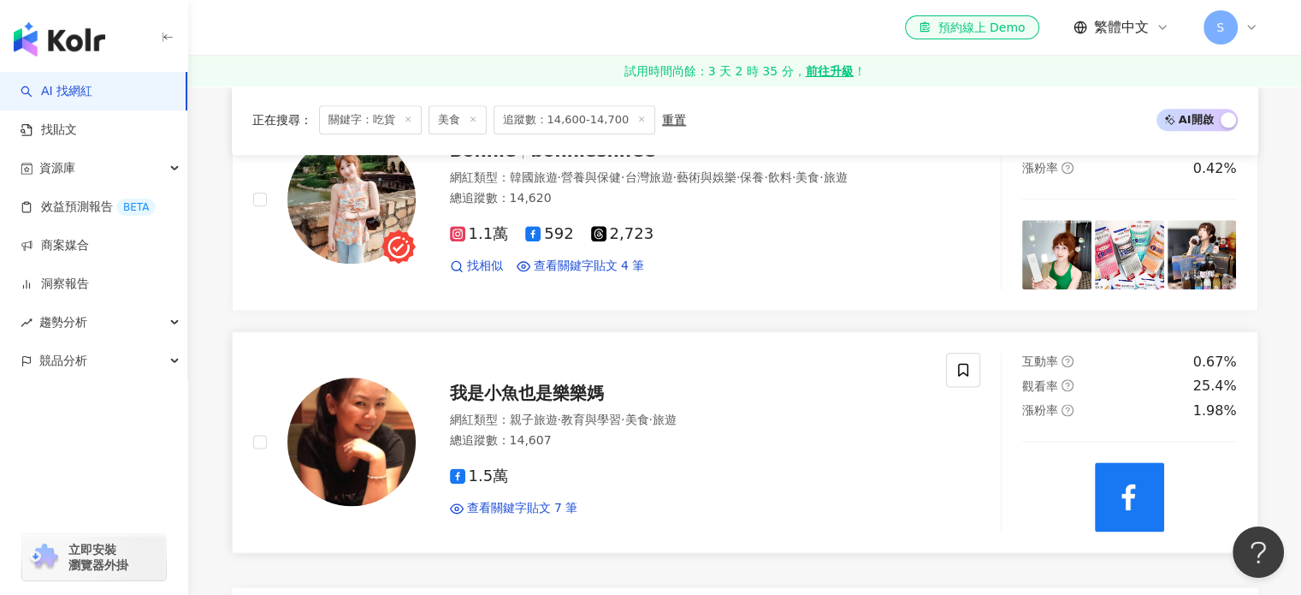
scroll to position [2139, 0]
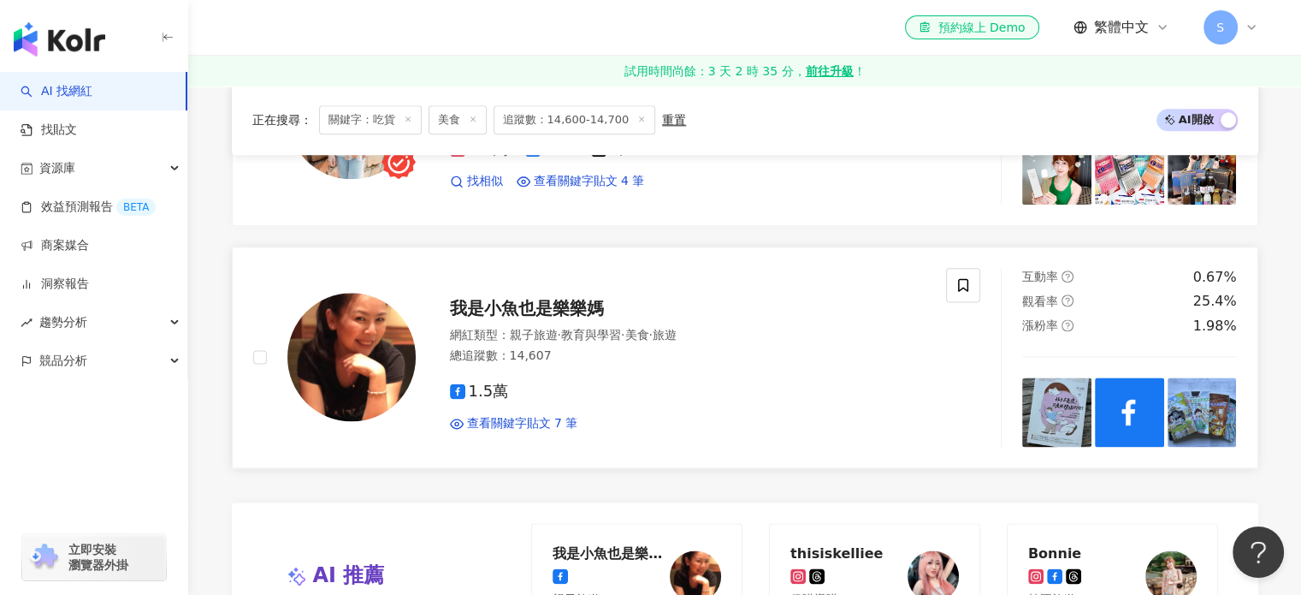
click at [527, 301] on span "我是小魚也是樂樂媽" at bounding box center [527, 308] width 154 height 21
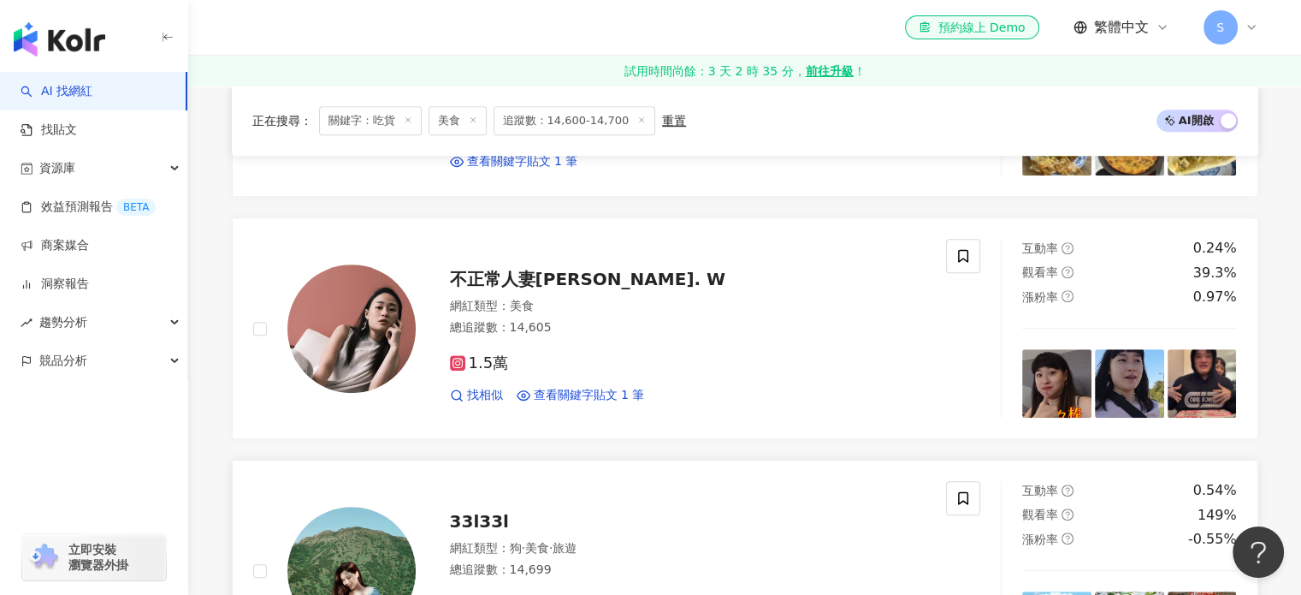
scroll to position [1112, 0]
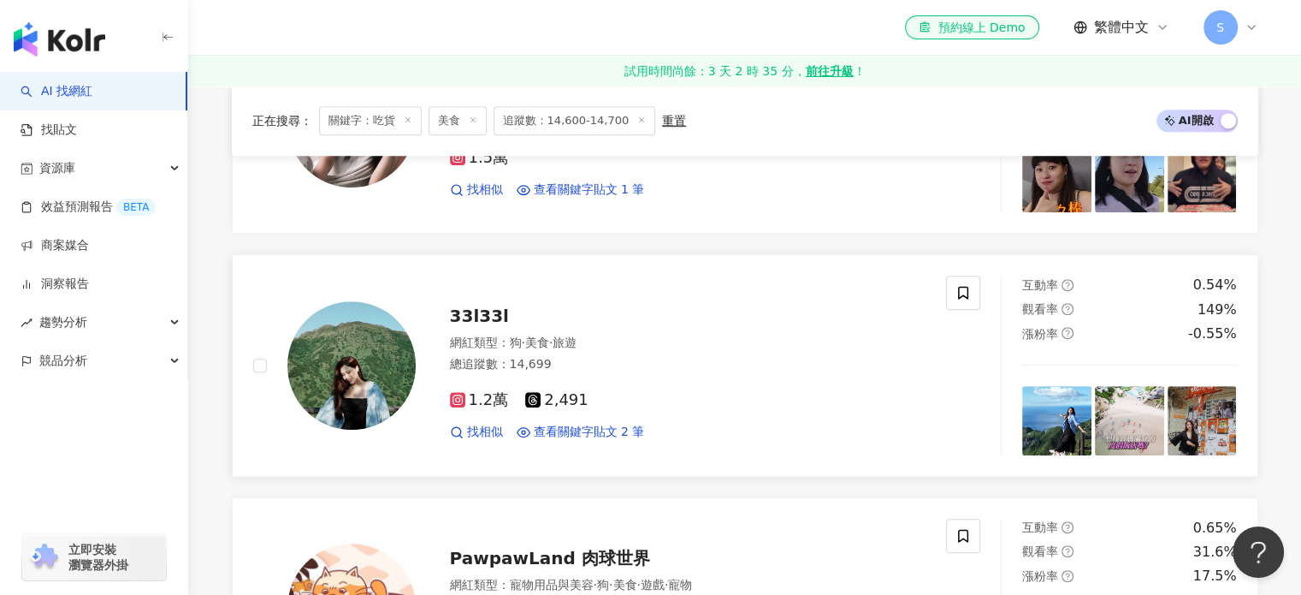
click at [483, 317] on span "33l33l" at bounding box center [479, 315] width 59 height 21
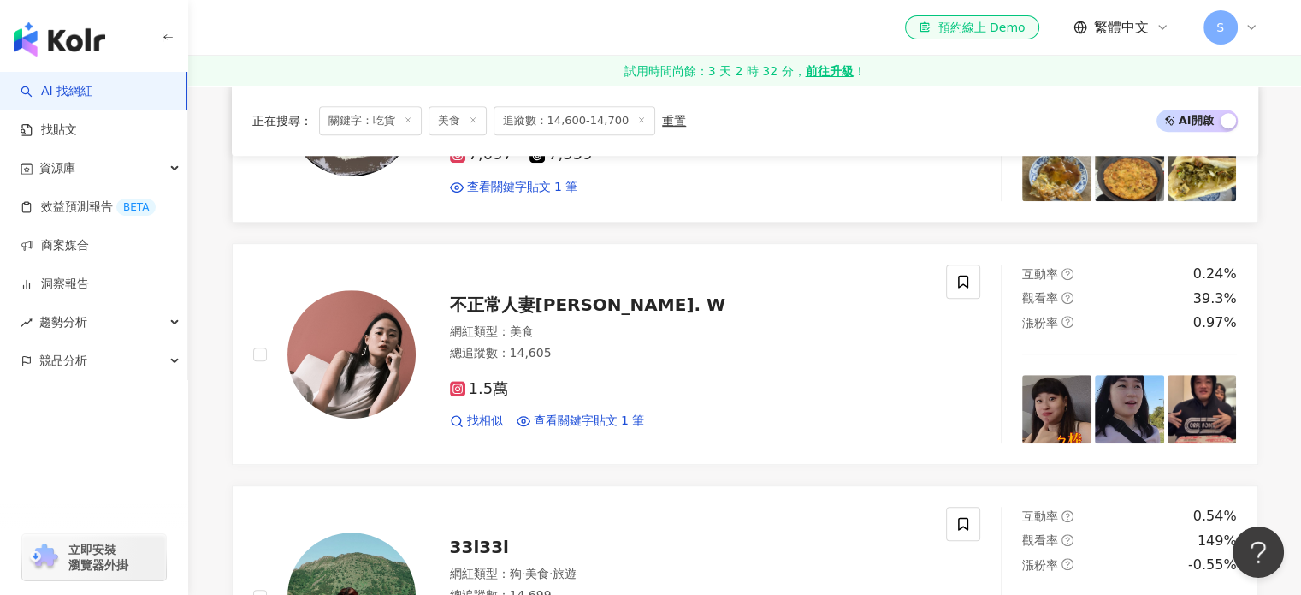
scroll to position [856, 0]
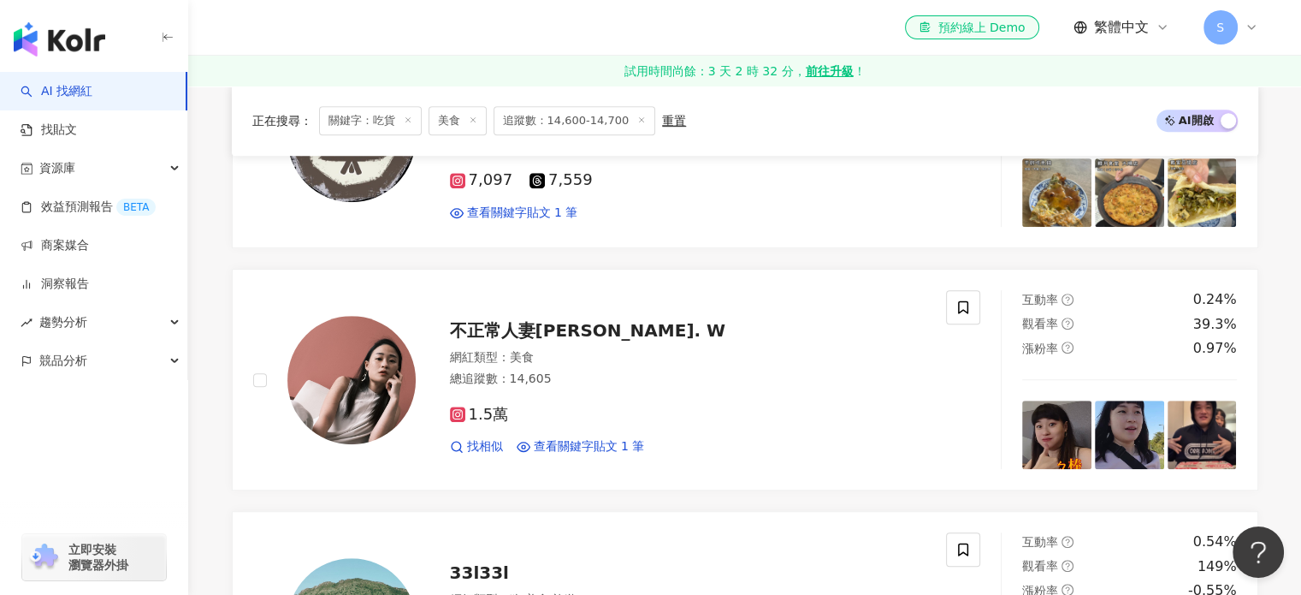
click at [568, 119] on span "追蹤數：14,600-14,700" at bounding box center [575, 120] width 163 height 29
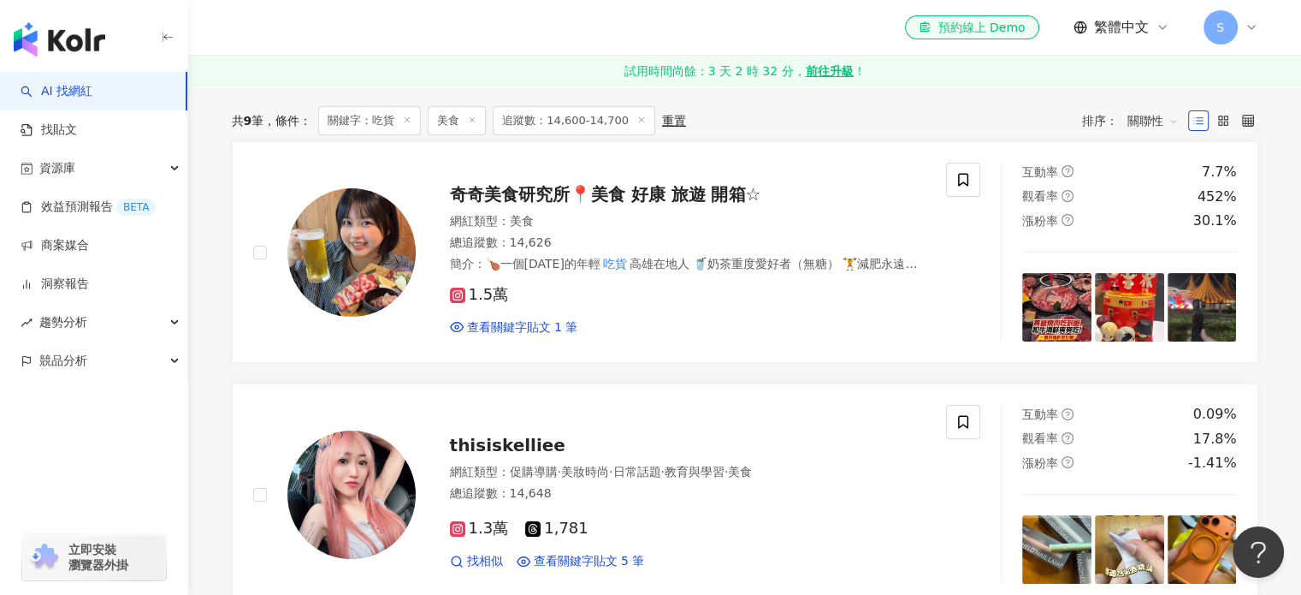
scroll to position [0, 0]
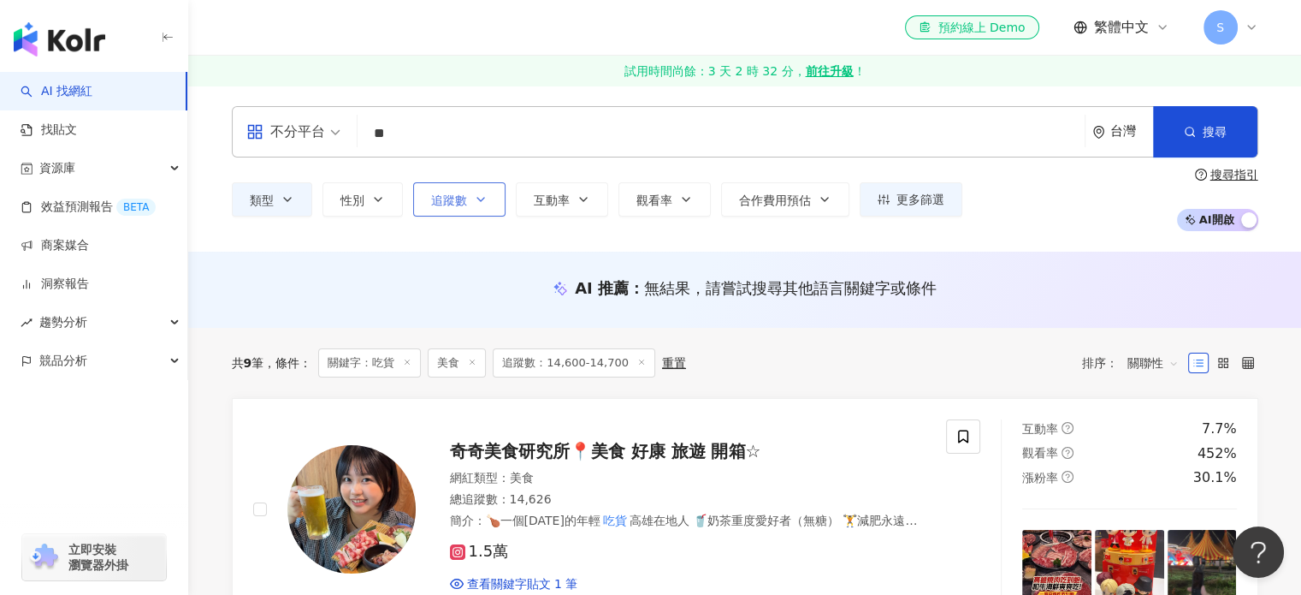
click at [476, 206] on button "追蹤數" at bounding box center [459, 199] width 92 height 34
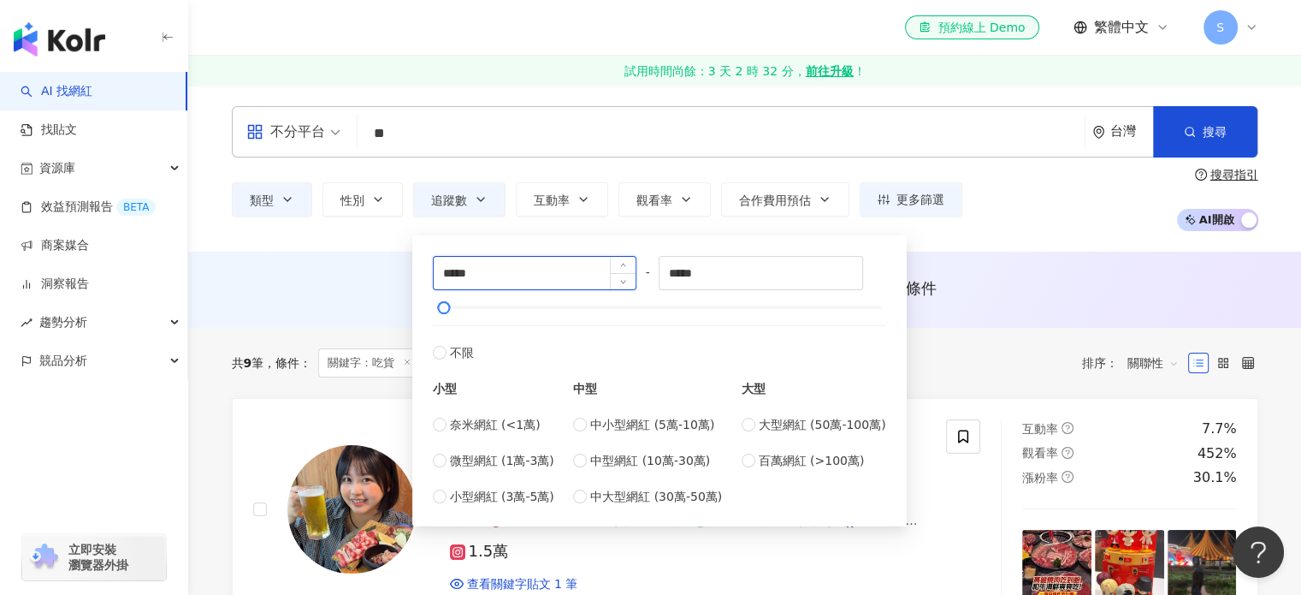
click at [462, 278] on input "*****" at bounding box center [535, 273] width 203 height 33
type input "*****"
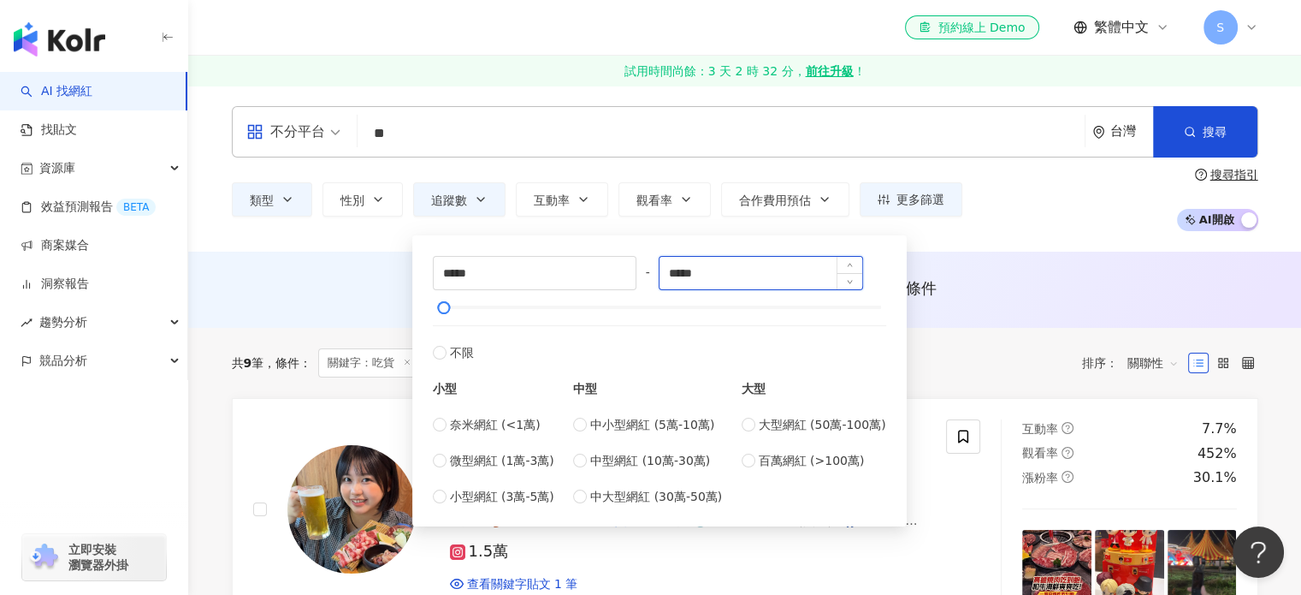
click at [695, 271] on input "*****" at bounding box center [761, 273] width 203 height 33
type input "*****"
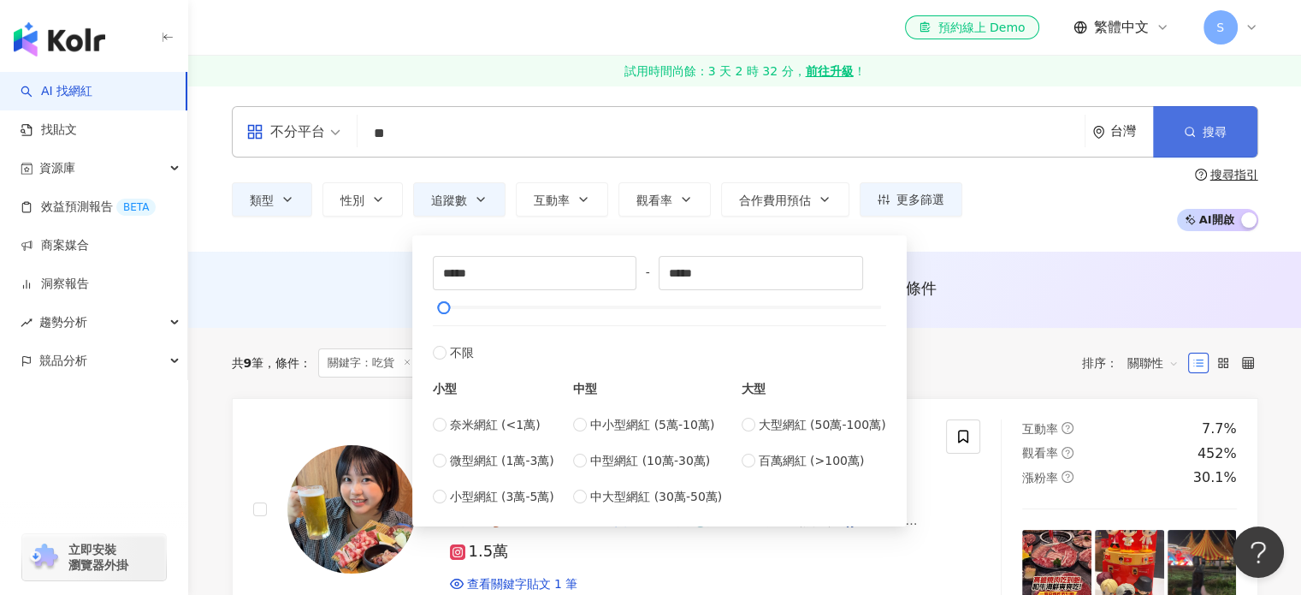
click at [1229, 141] on button "搜尋" at bounding box center [1205, 131] width 104 height 51
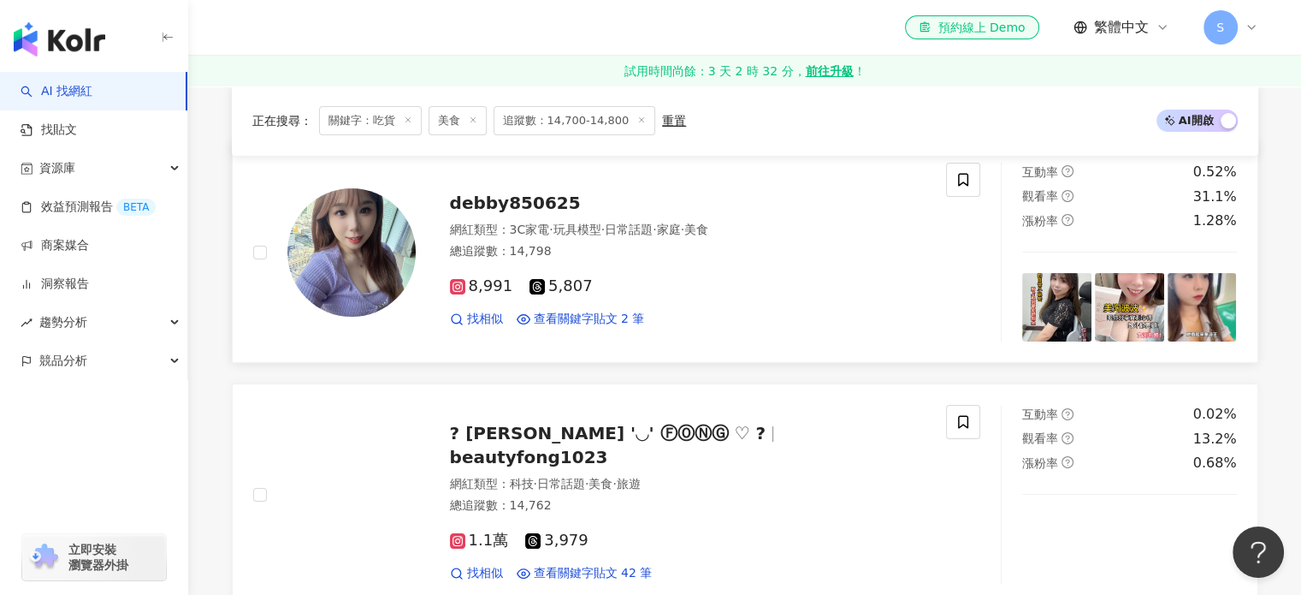
scroll to position [599, 0]
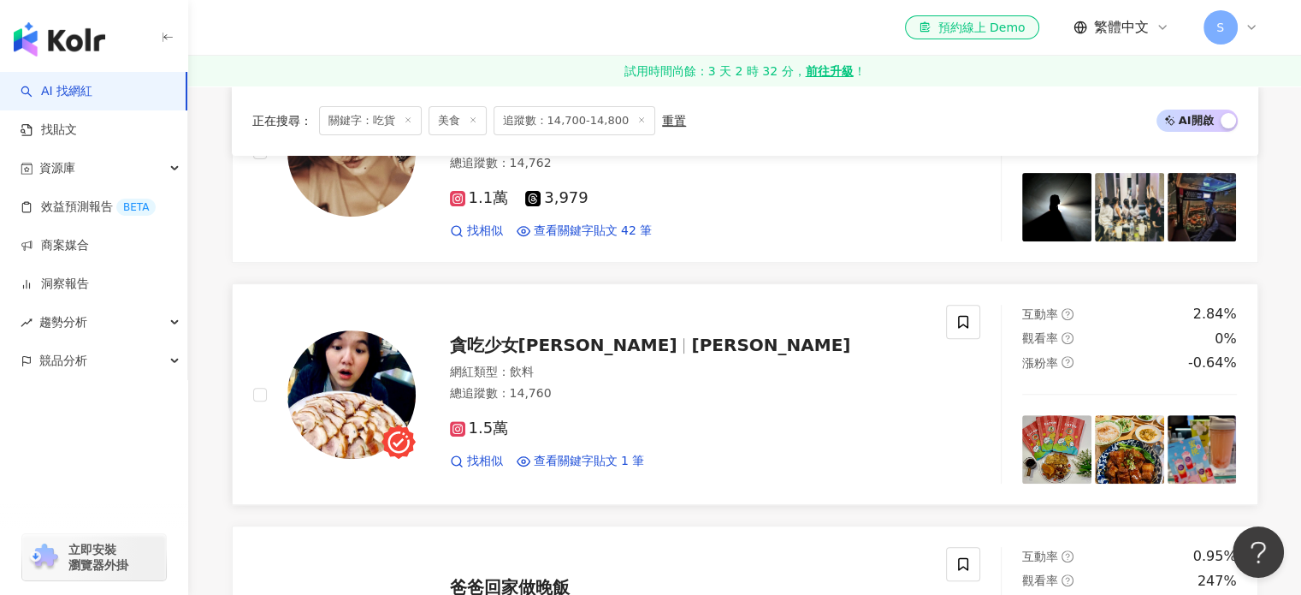
click at [547, 326] on div "貪吃少女寧寧 寧寧 網紅類型 ： 飲料 總追蹤數 ： 14,760 1.5萬 找相似 查看關鍵字貼文 1 筆" at bounding box center [671, 394] width 511 height 150
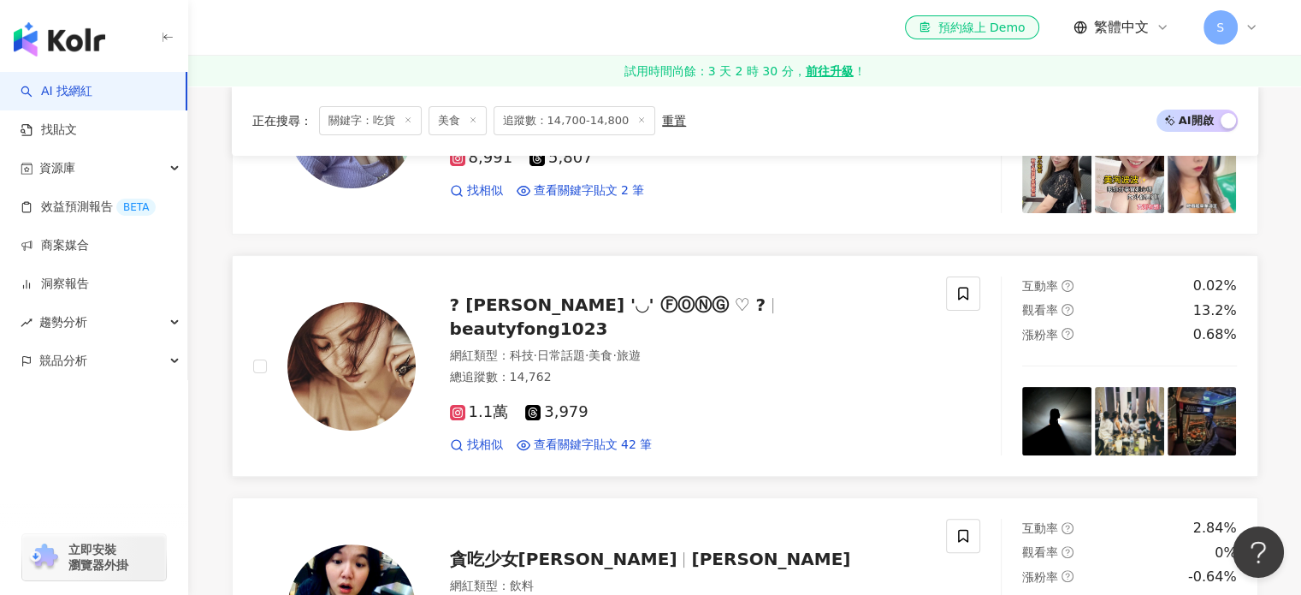
scroll to position [257, 0]
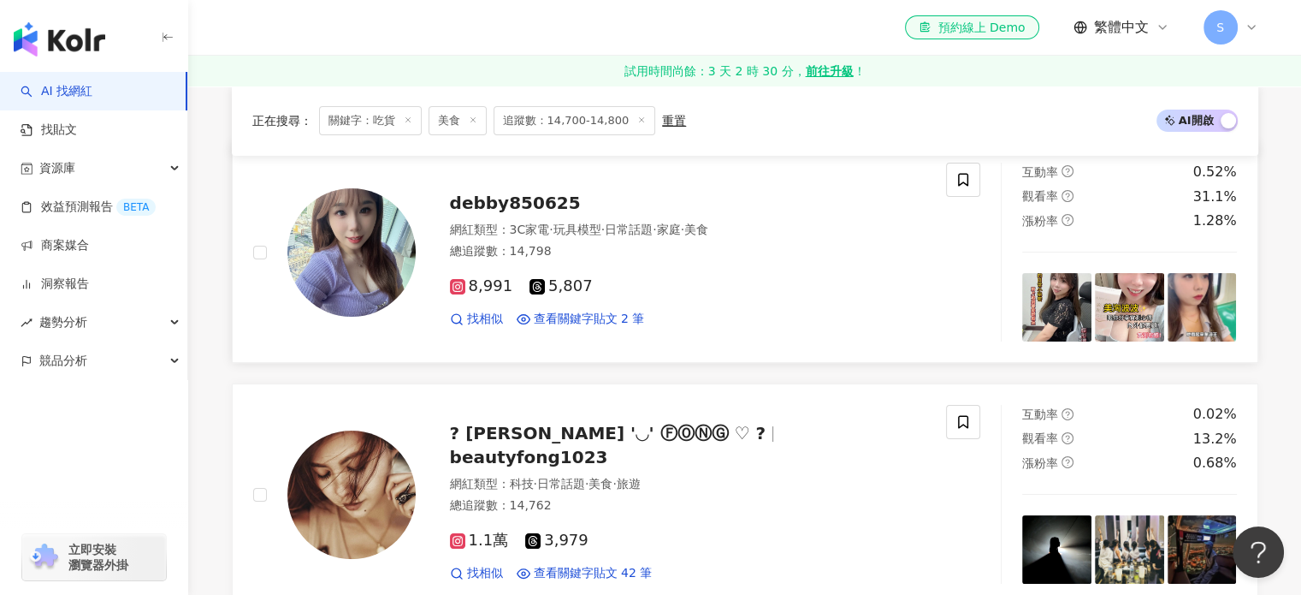
click at [495, 207] on span "debby850625" at bounding box center [515, 203] width 131 height 21
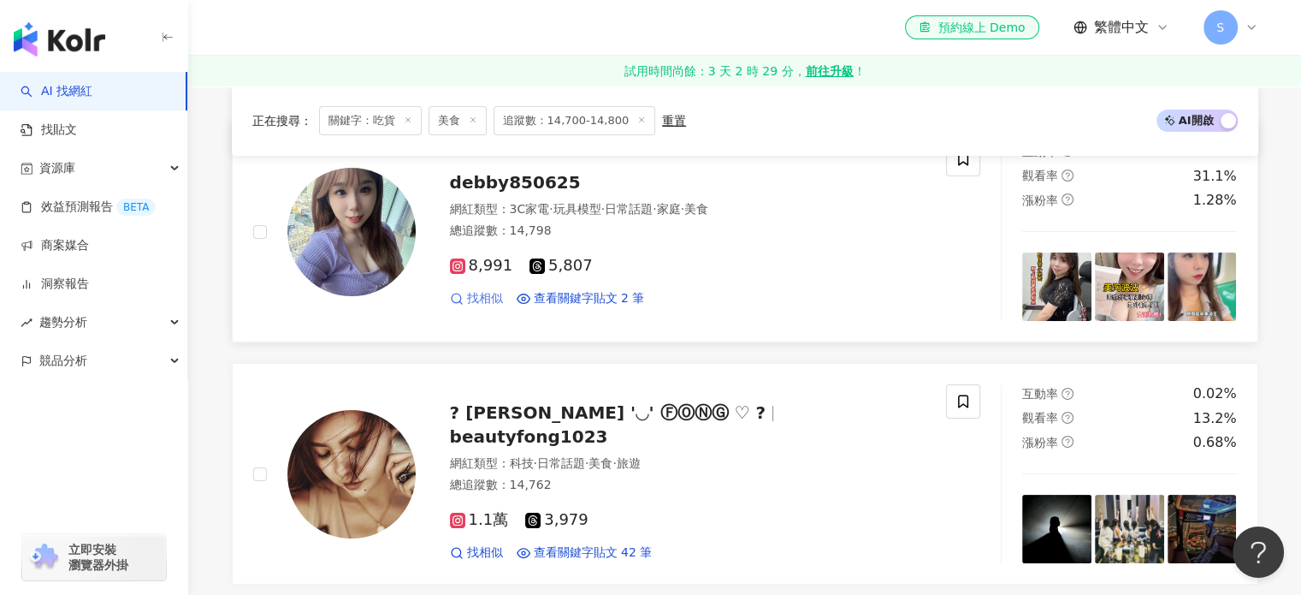
scroll to position [342, 0]
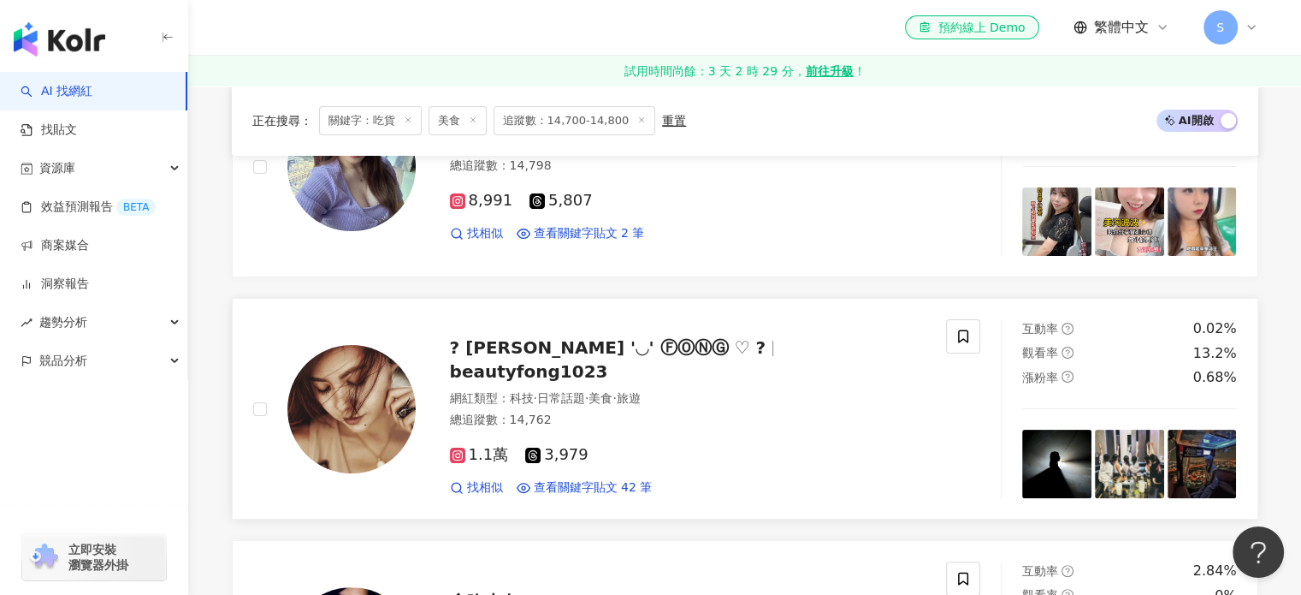
click at [503, 356] on span "? 戴群芳 '◡' ⒻⓄⓃⒼ ♡ ?" at bounding box center [608, 347] width 317 height 21
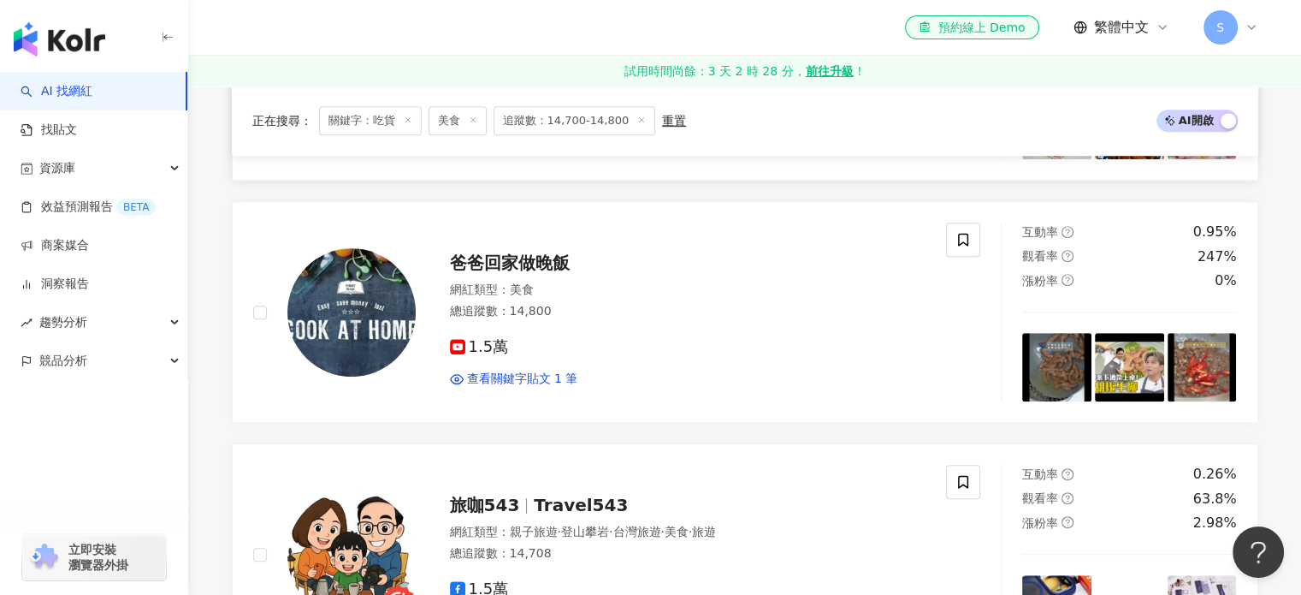
scroll to position [941, 0]
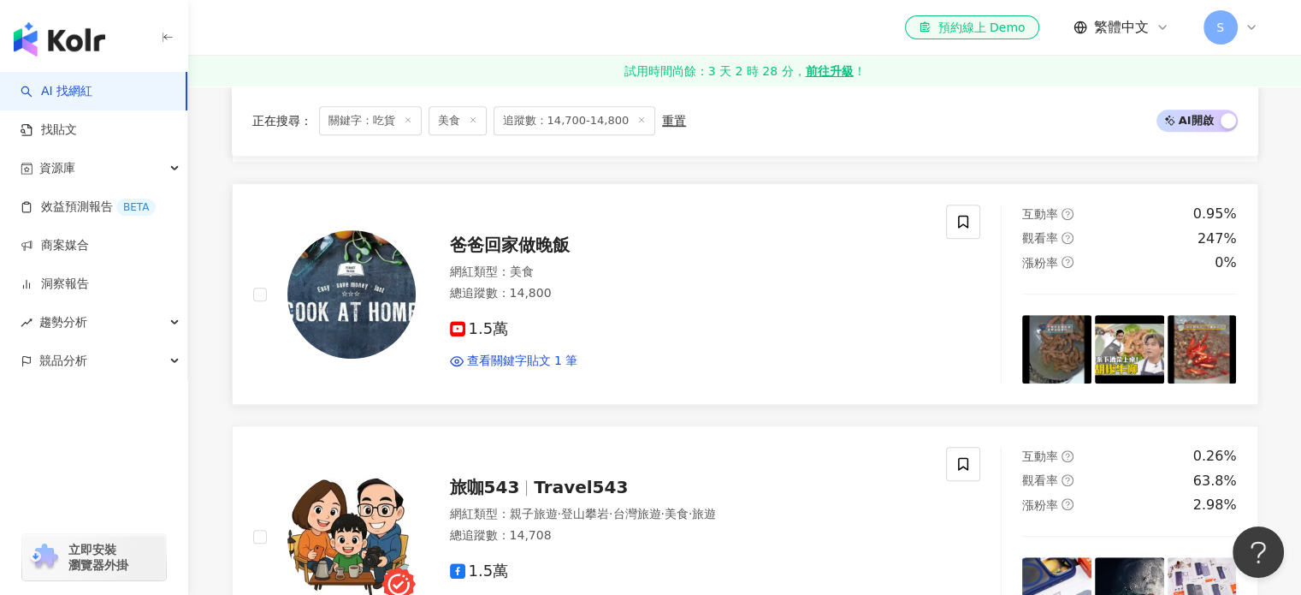
click at [526, 246] on span "爸爸回家做晚飯" at bounding box center [510, 244] width 120 height 21
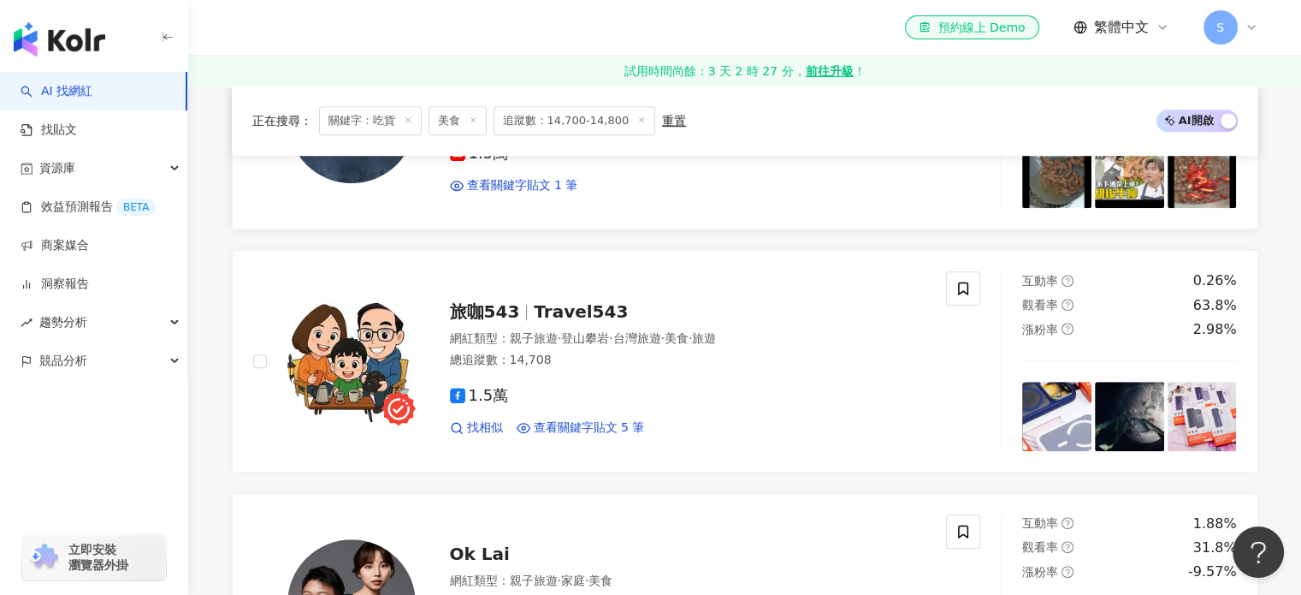
scroll to position [1198, 0]
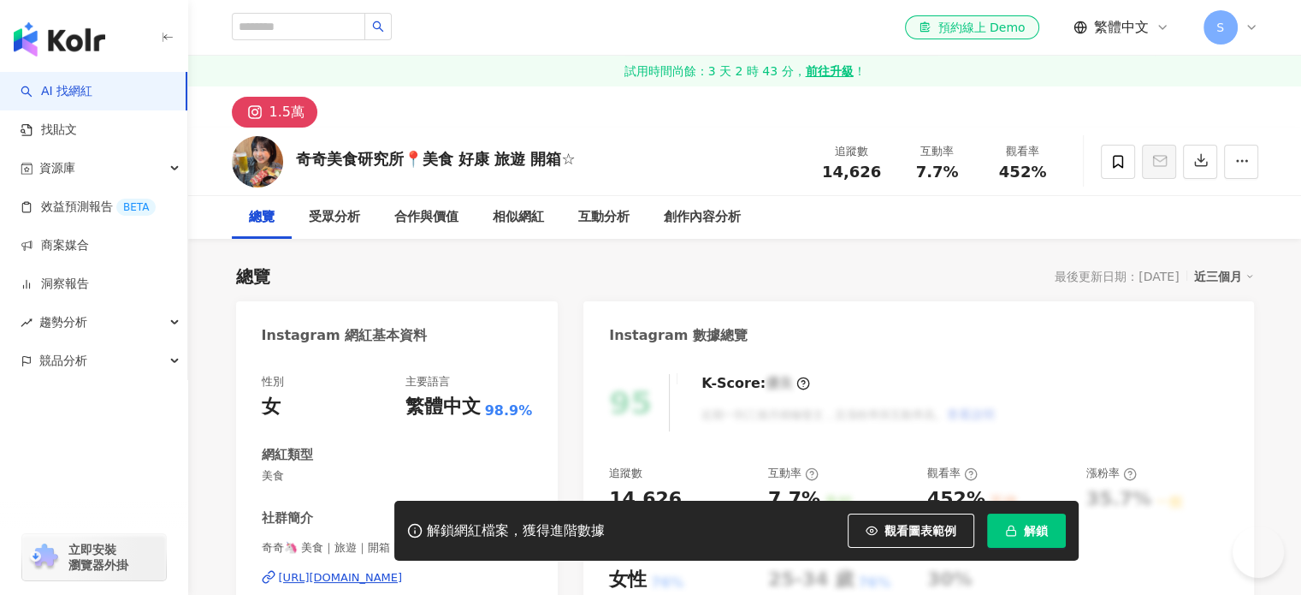
click at [404, 152] on div "奇奇美食研究所📍美食 好康 旅遊 開箱☆" at bounding box center [436, 158] width 280 height 21
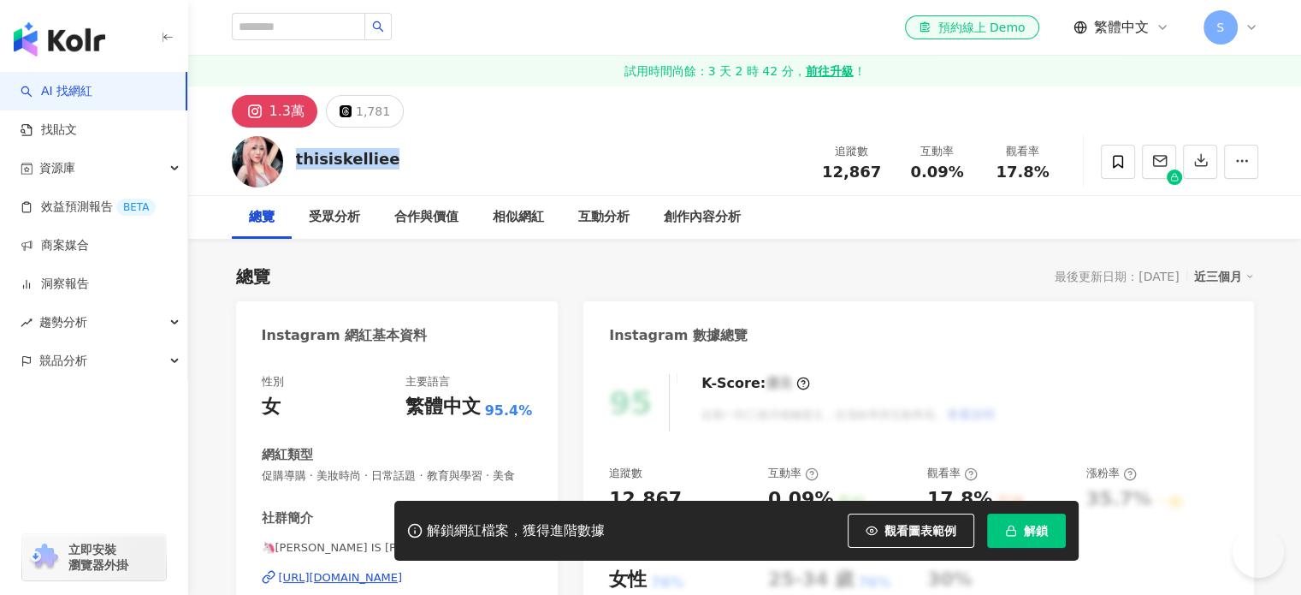
drag, startPoint x: 391, startPoint y: 162, endPoint x: 294, endPoint y: 160, distance: 96.7
click at [294, 160] on div "thisiskelliee 追蹤數 12,867 互動率 0.09% 觀看率 17.8%" at bounding box center [745, 161] width 1095 height 68
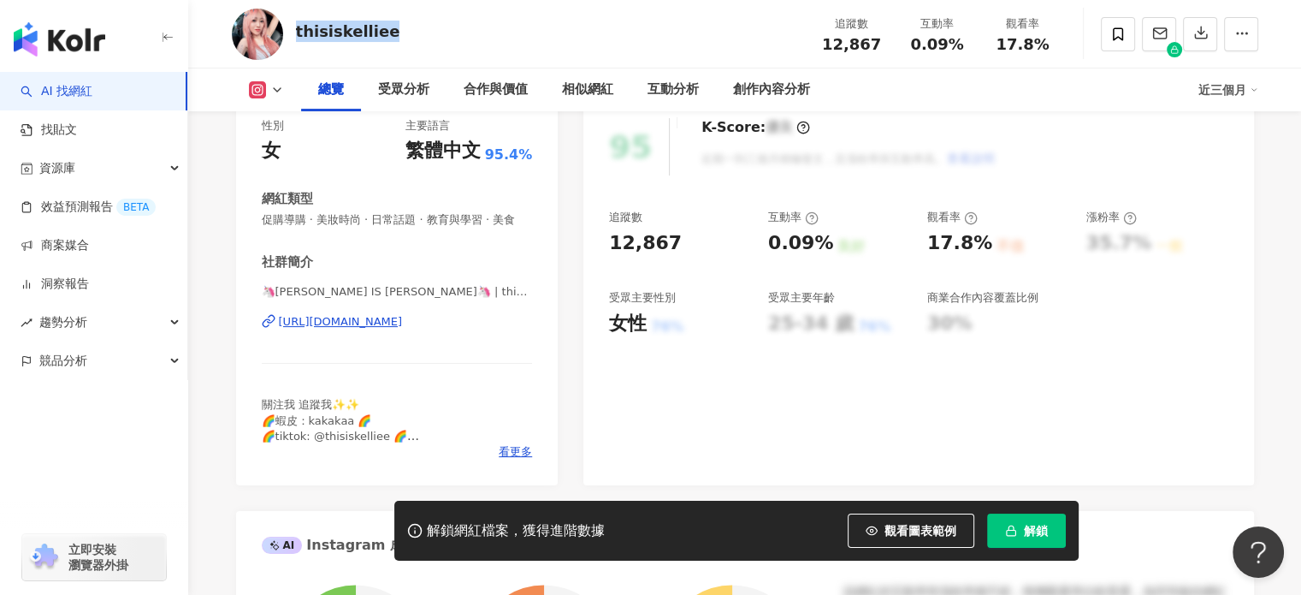
scroll to position [257, 0]
click at [353, 329] on div "https://www.instagram.com/thisiskelliee/" at bounding box center [341, 320] width 124 height 15
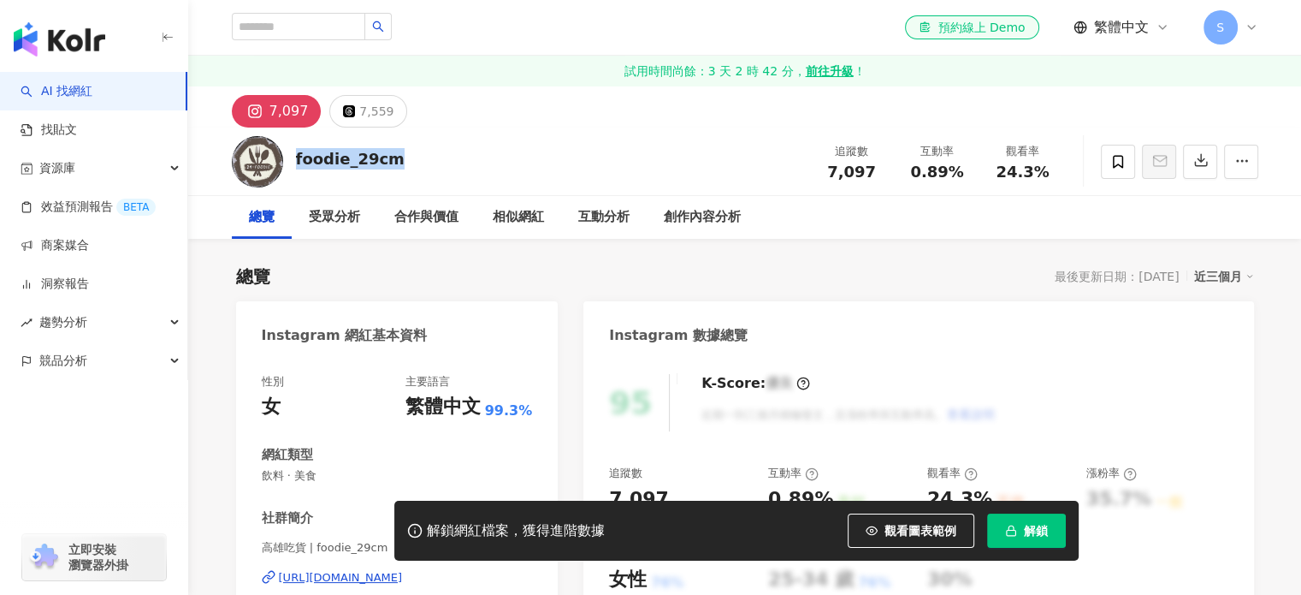
drag, startPoint x: 397, startPoint y: 164, endPoint x: 292, endPoint y: 163, distance: 105.3
click at [292, 163] on div "foodie_29cm 追蹤數 7,097 互動率 0.89% 觀看率 24.3%" at bounding box center [745, 161] width 1095 height 68
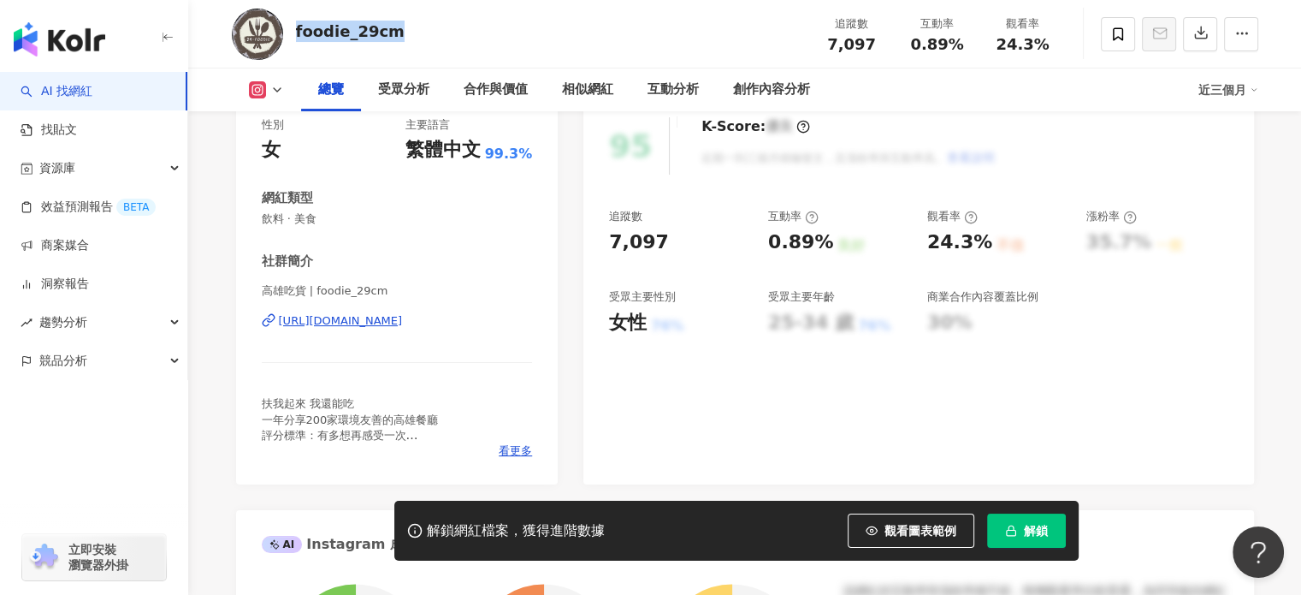
click at [403, 325] on div "https://www.instagram.com/foodie_29cm/" at bounding box center [341, 320] width 124 height 15
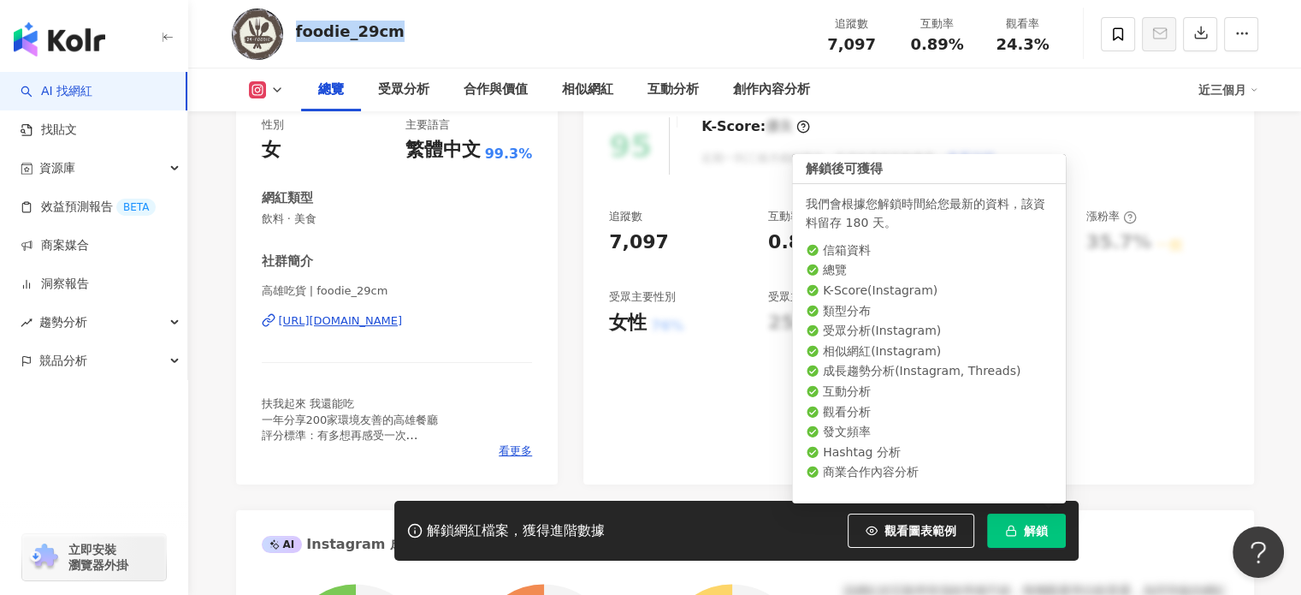
click at [1029, 533] on span "解鎖" at bounding box center [1036, 531] width 24 height 14
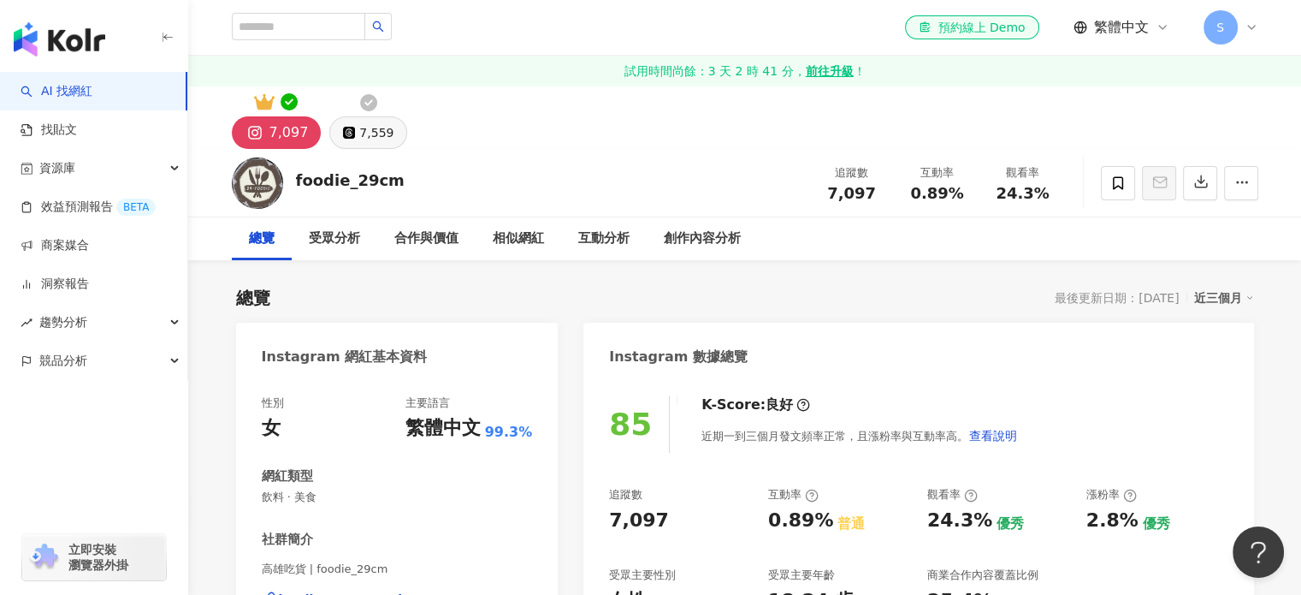
click at [371, 133] on div "7,559" at bounding box center [376, 133] width 34 height 24
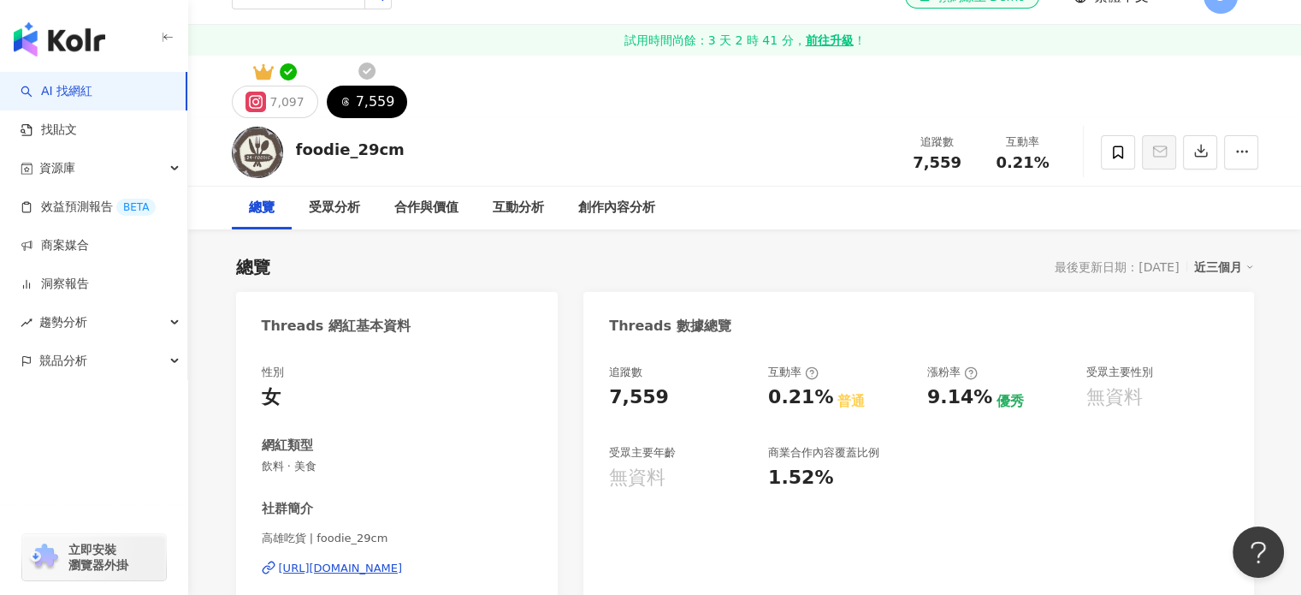
scroll to position [171, 0]
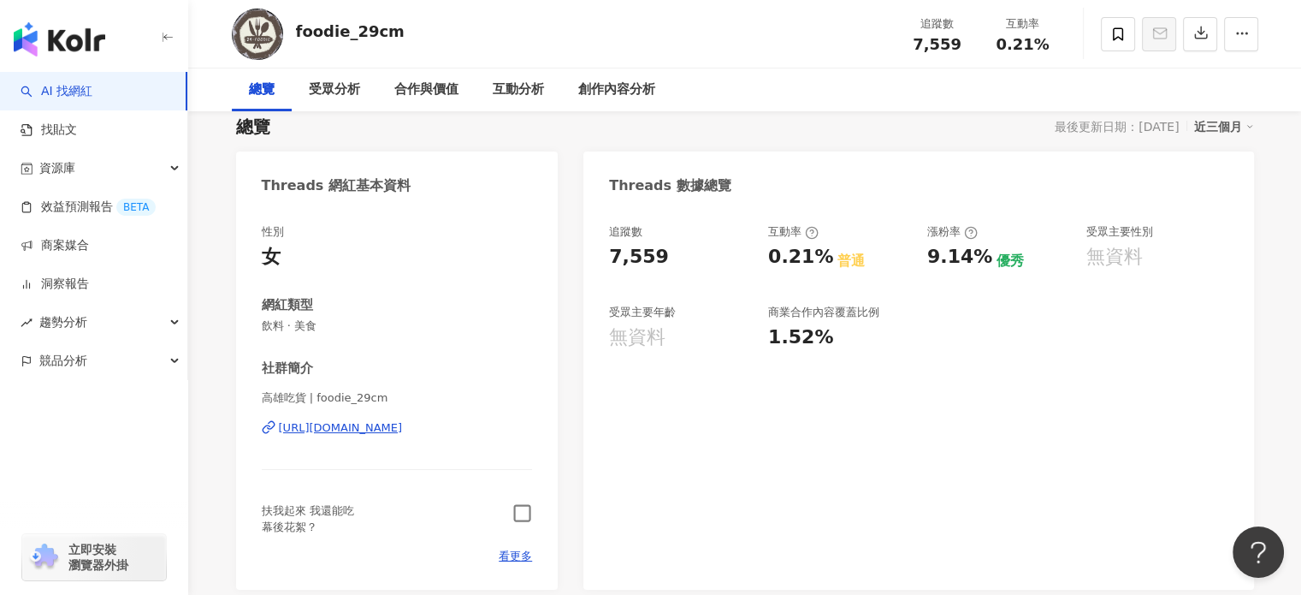
click at [526, 516] on icon "button" at bounding box center [523, 513] width 20 height 20
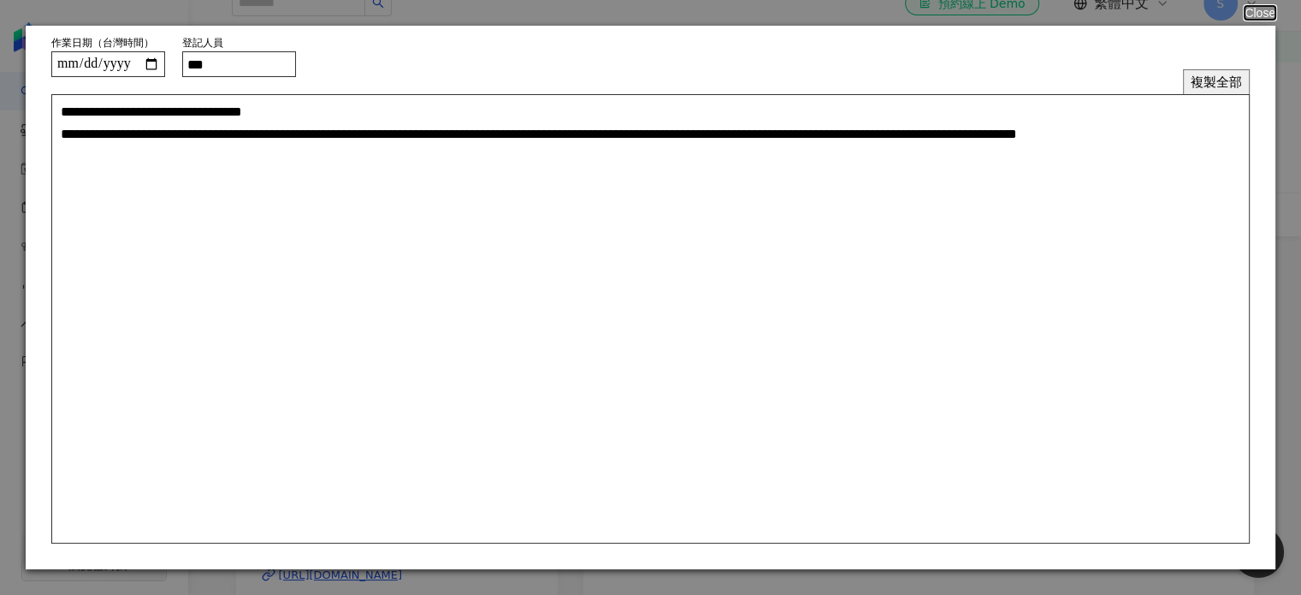
scroll to position [0, 0]
click at [1261, 13] on button "Close" at bounding box center [1259, 13] width 33 height 14
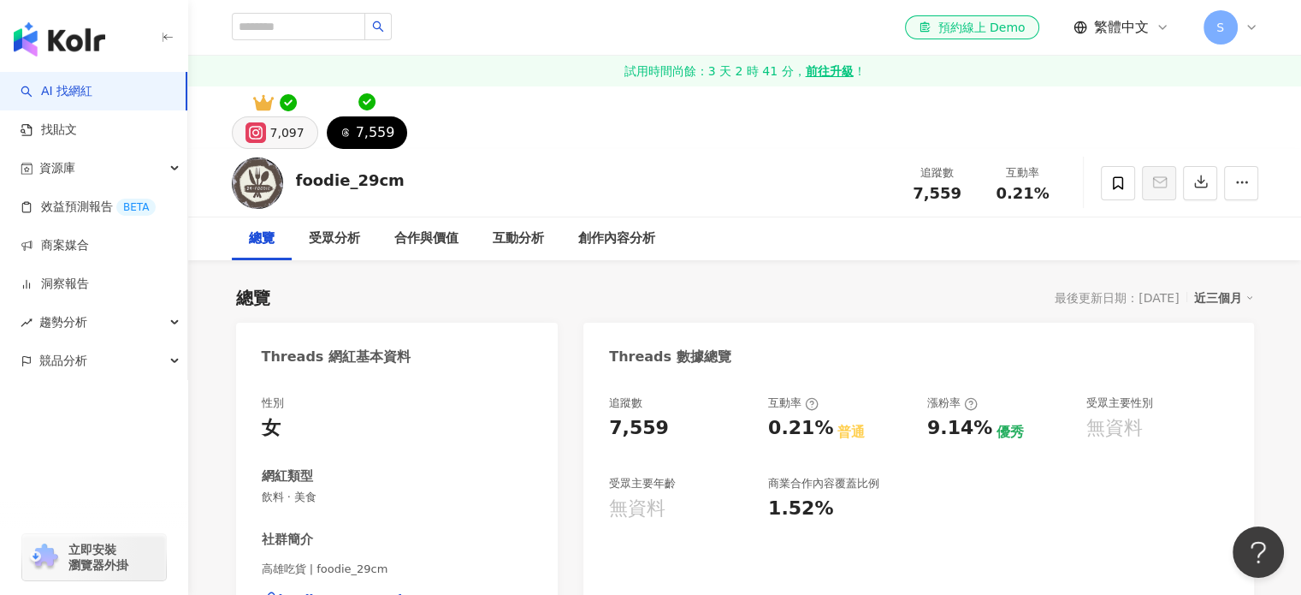
click at [301, 134] on button "7,097" at bounding box center [275, 132] width 86 height 33
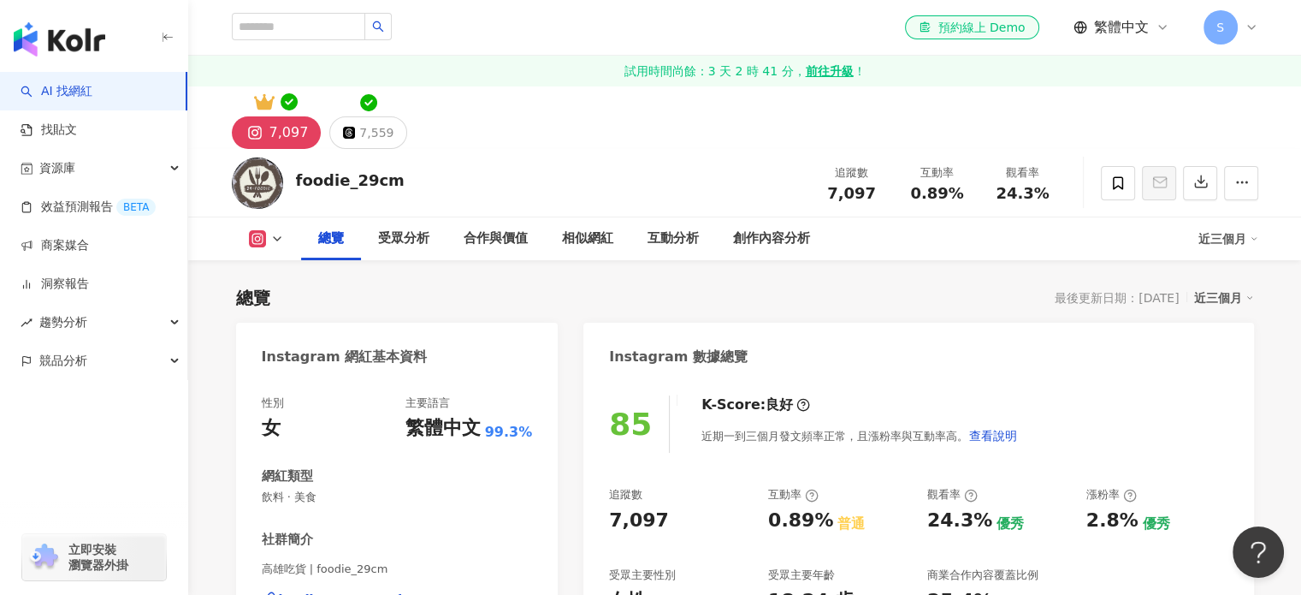
scroll to position [257, 0]
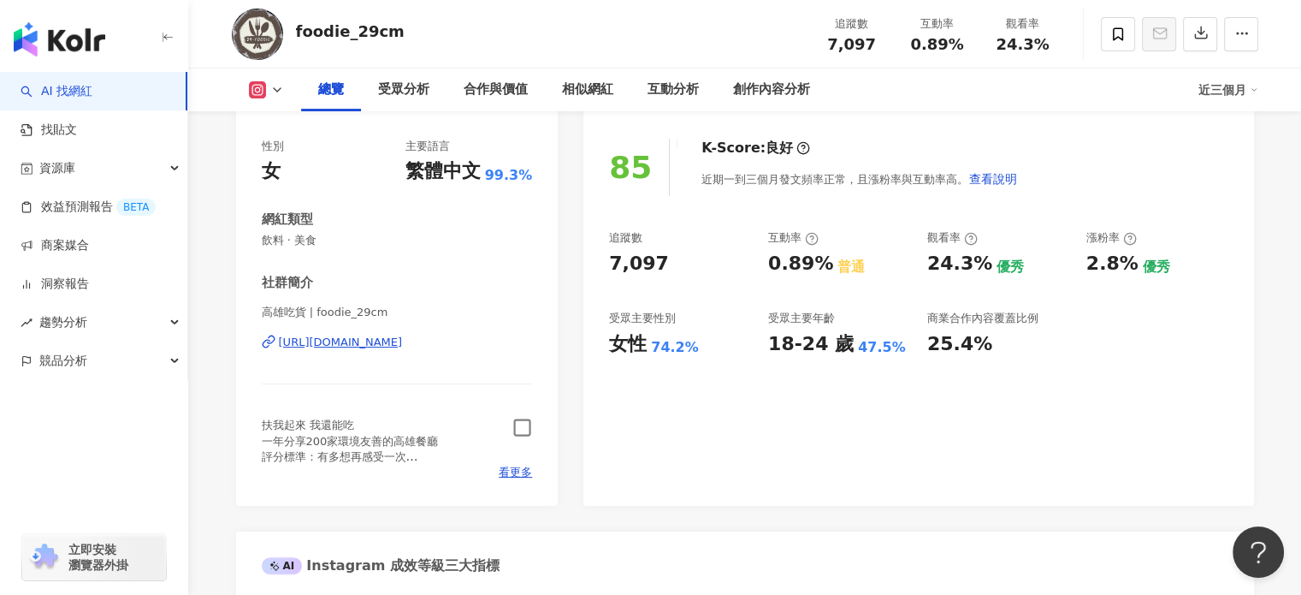
click at [519, 431] on icon "button" at bounding box center [523, 428] width 20 height 20
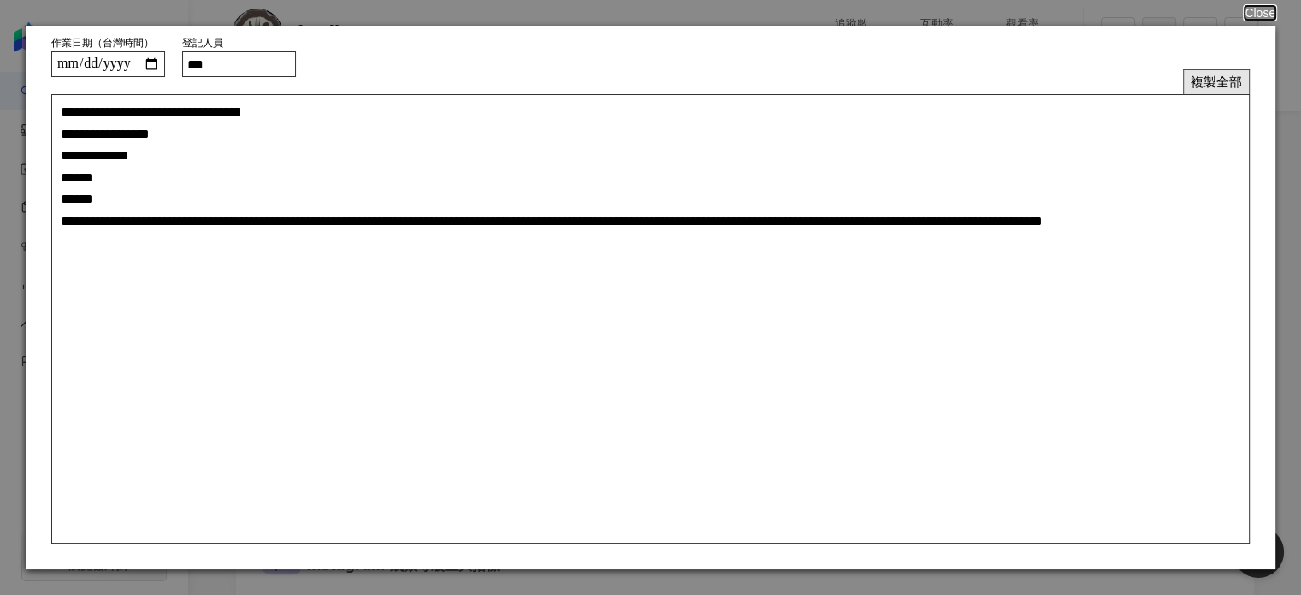
click at [1216, 80] on button "複製全部" at bounding box center [1216, 81] width 67 height 25
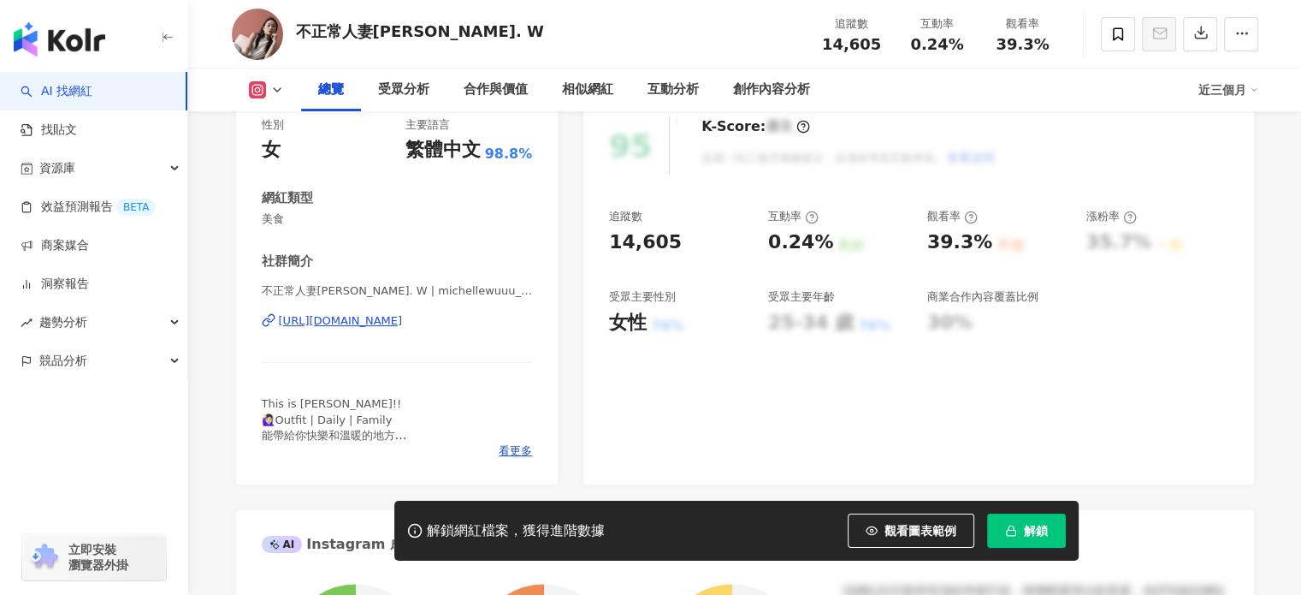
click at [403, 323] on div "[URL][DOMAIN_NAME]" at bounding box center [341, 320] width 124 height 15
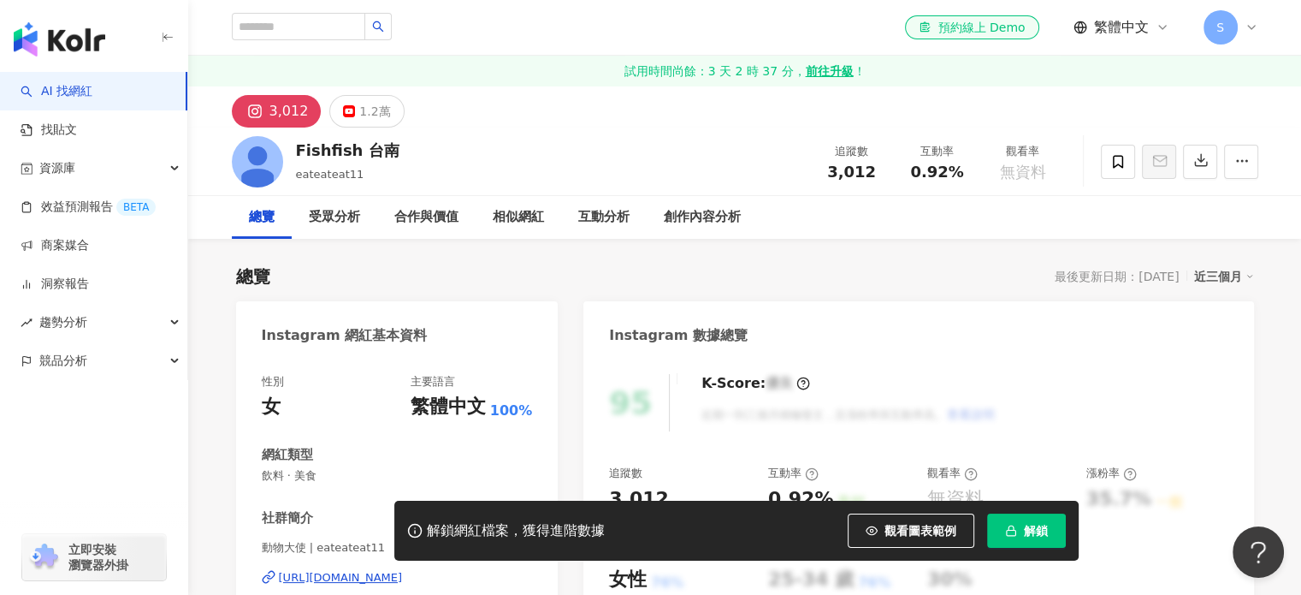
scroll to position [171, 0]
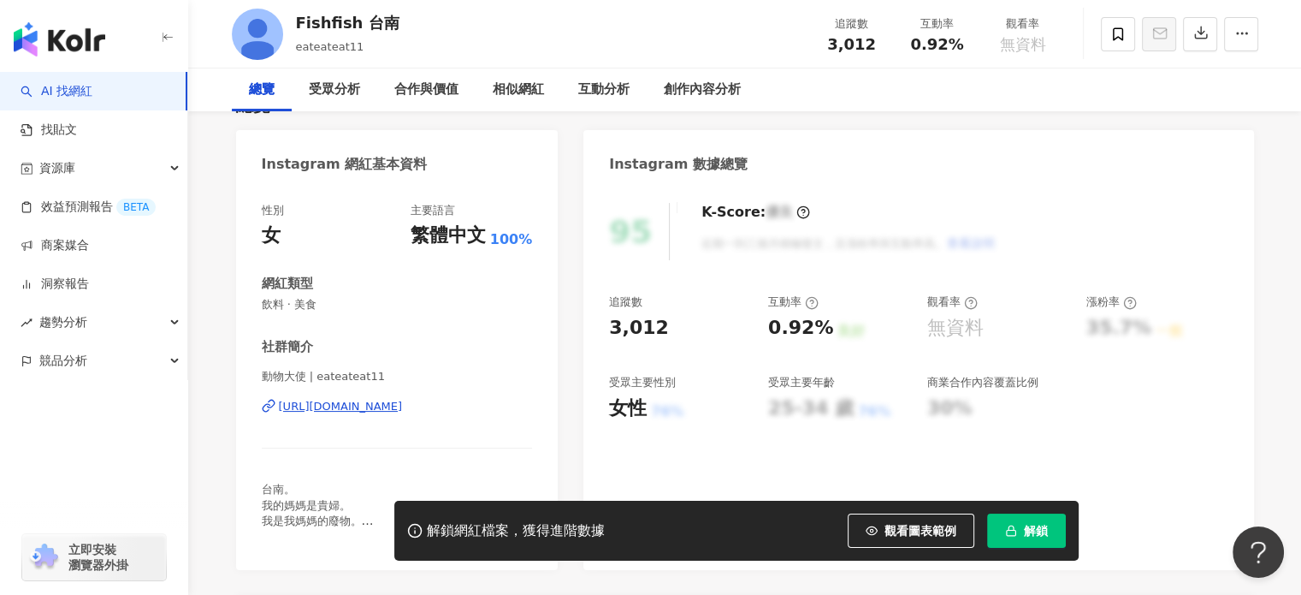
click at [403, 409] on div "[URL][DOMAIN_NAME]" at bounding box center [341, 406] width 124 height 15
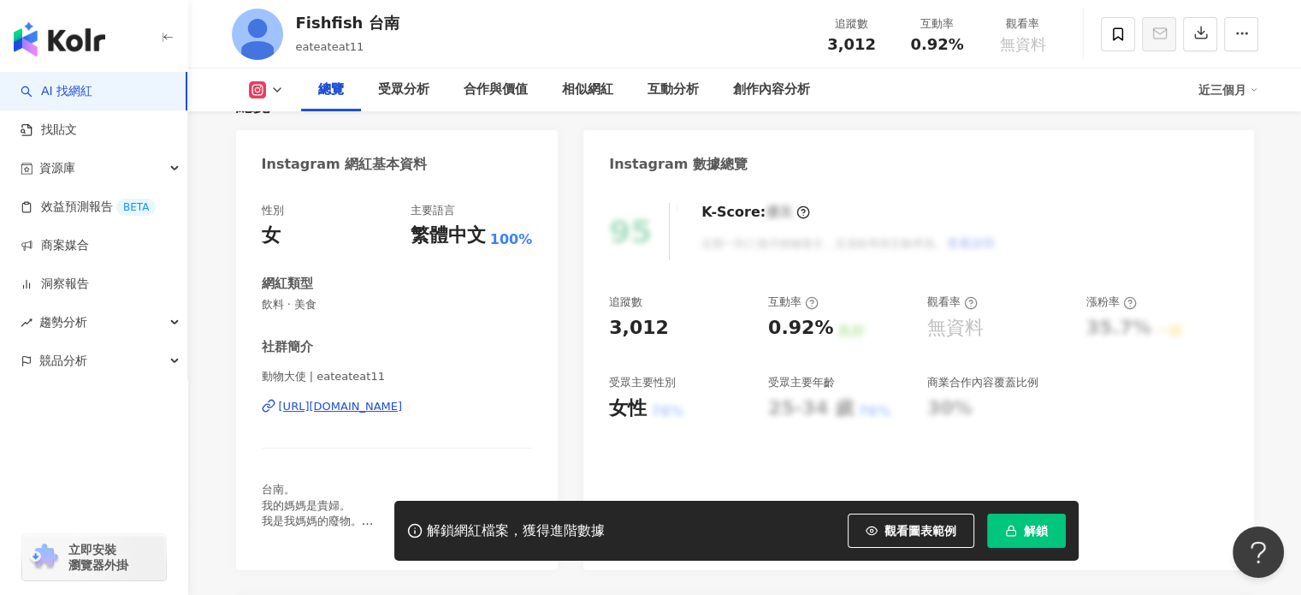
click at [1020, 529] on button "解鎖" at bounding box center [1026, 530] width 79 height 34
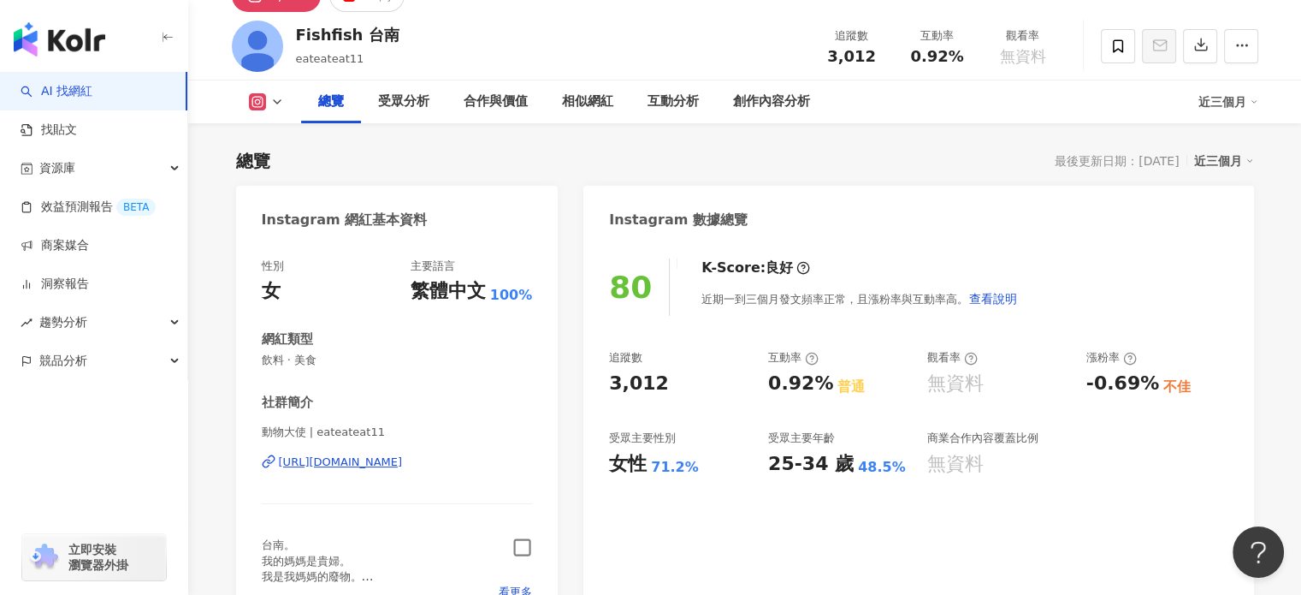
scroll to position [342, 0]
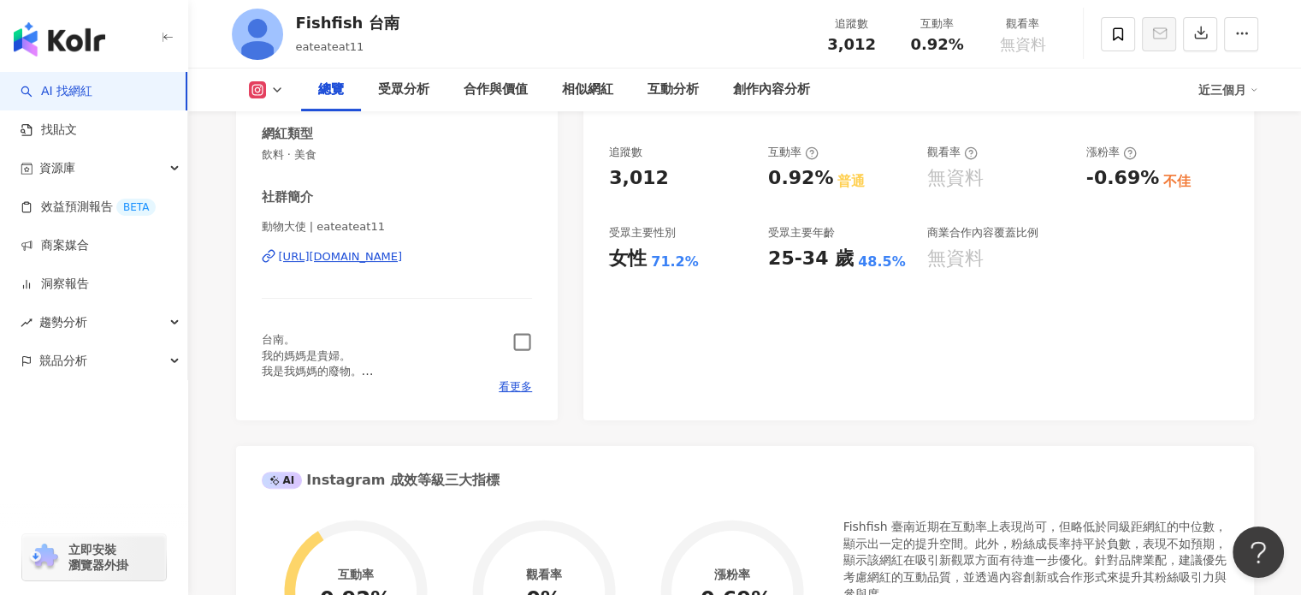
click at [527, 335] on icon "button" at bounding box center [523, 342] width 20 height 20
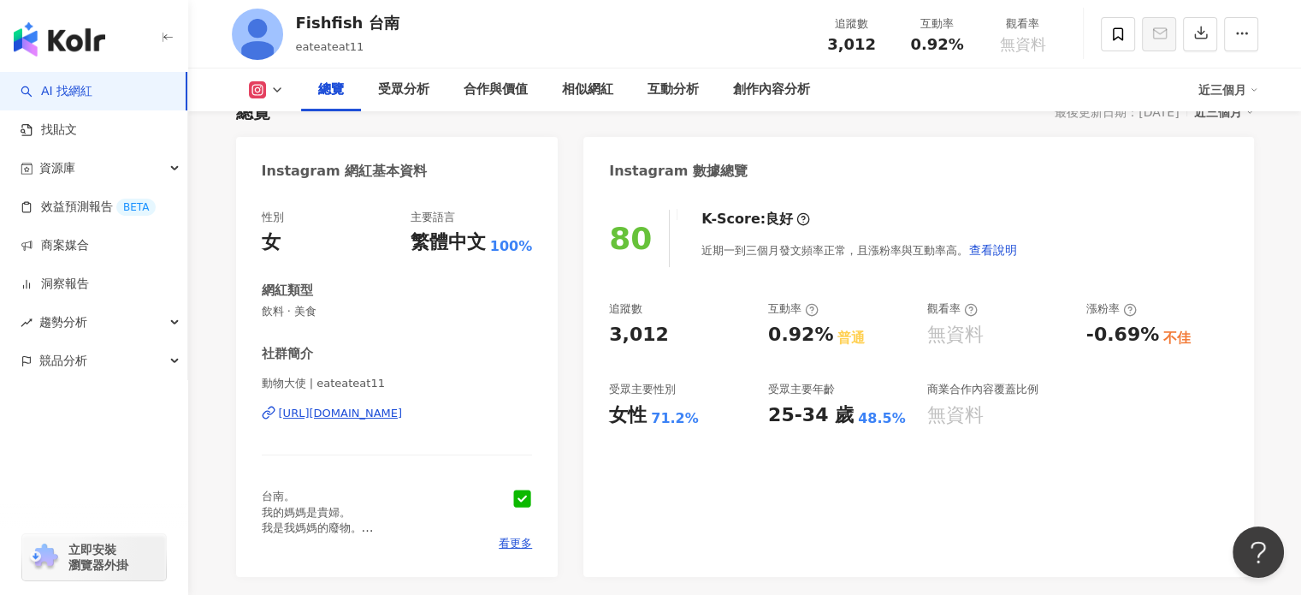
scroll to position [0, 0]
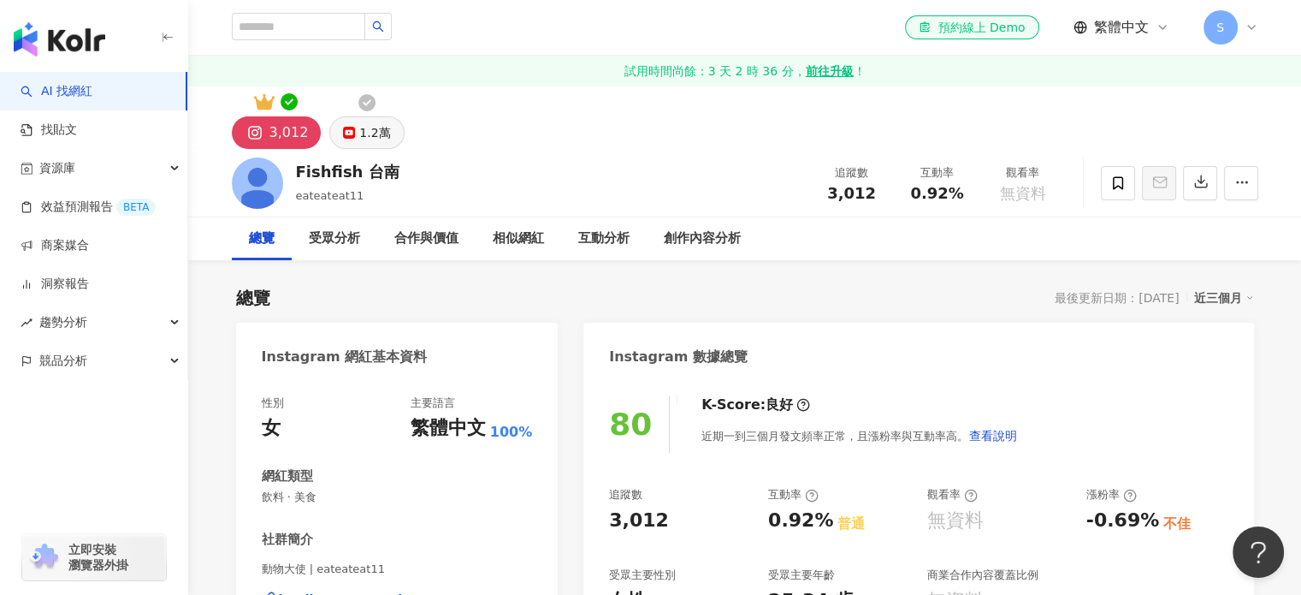
click at [376, 129] on div "1.2萬" at bounding box center [374, 133] width 31 height 24
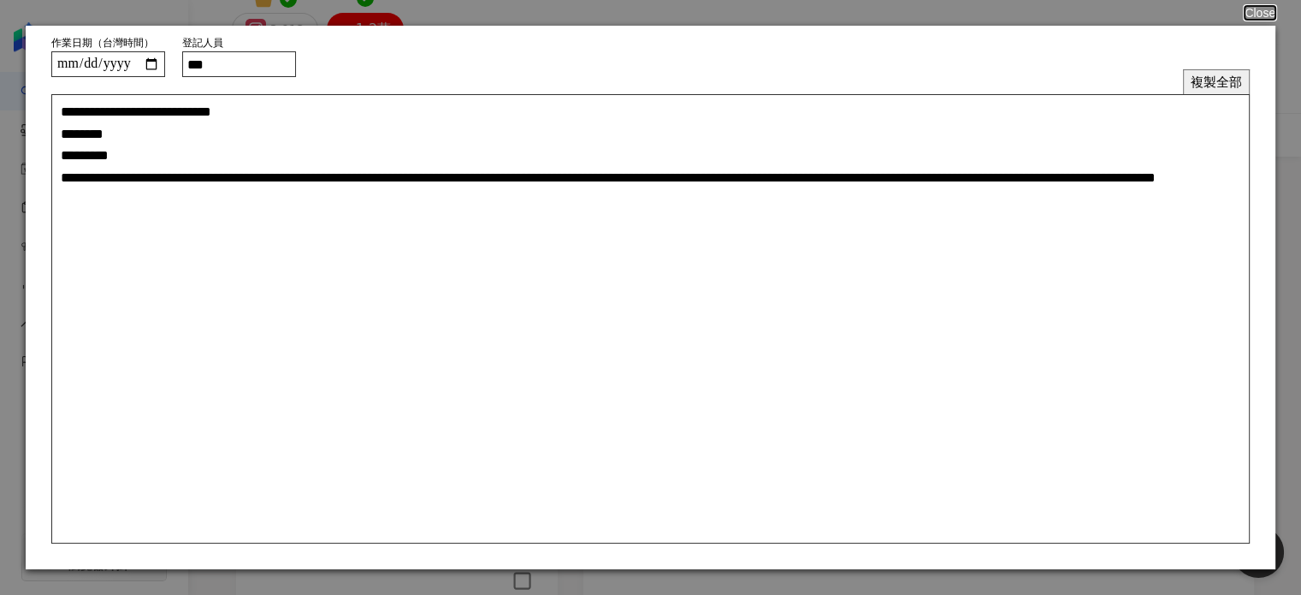
scroll to position [257, 0]
click at [1236, 90] on button "複製全部" at bounding box center [1216, 81] width 67 height 25
click at [1252, 15] on button "Close" at bounding box center [1259, 13] width 33 height 14
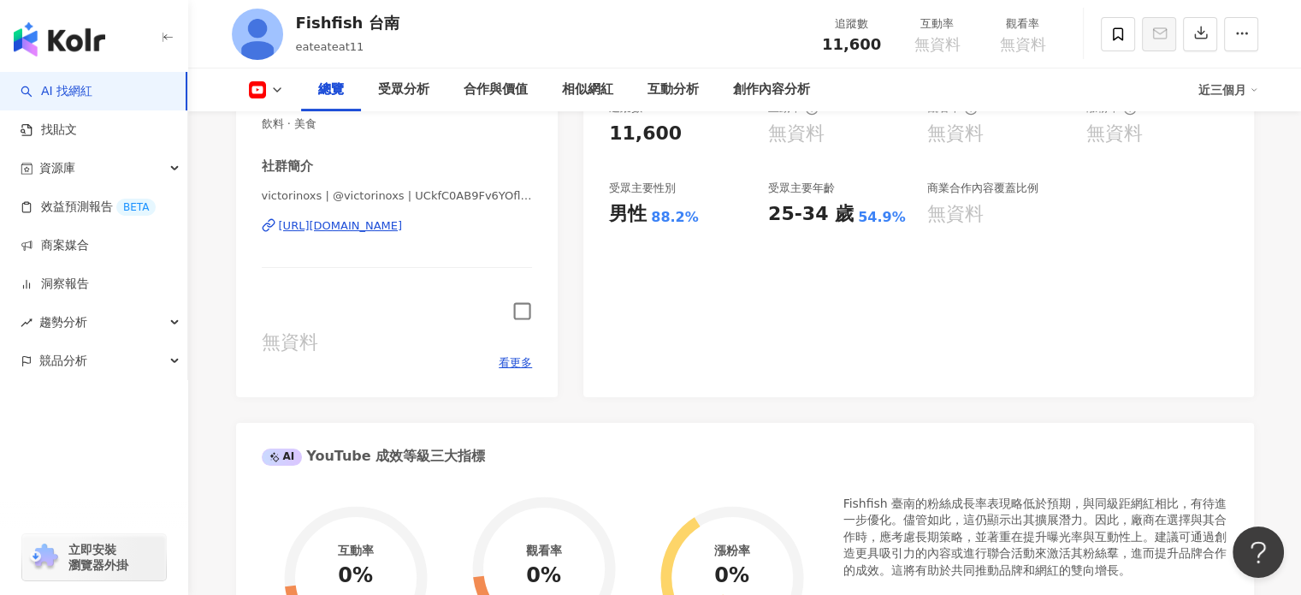
scroll to position [513, 0]
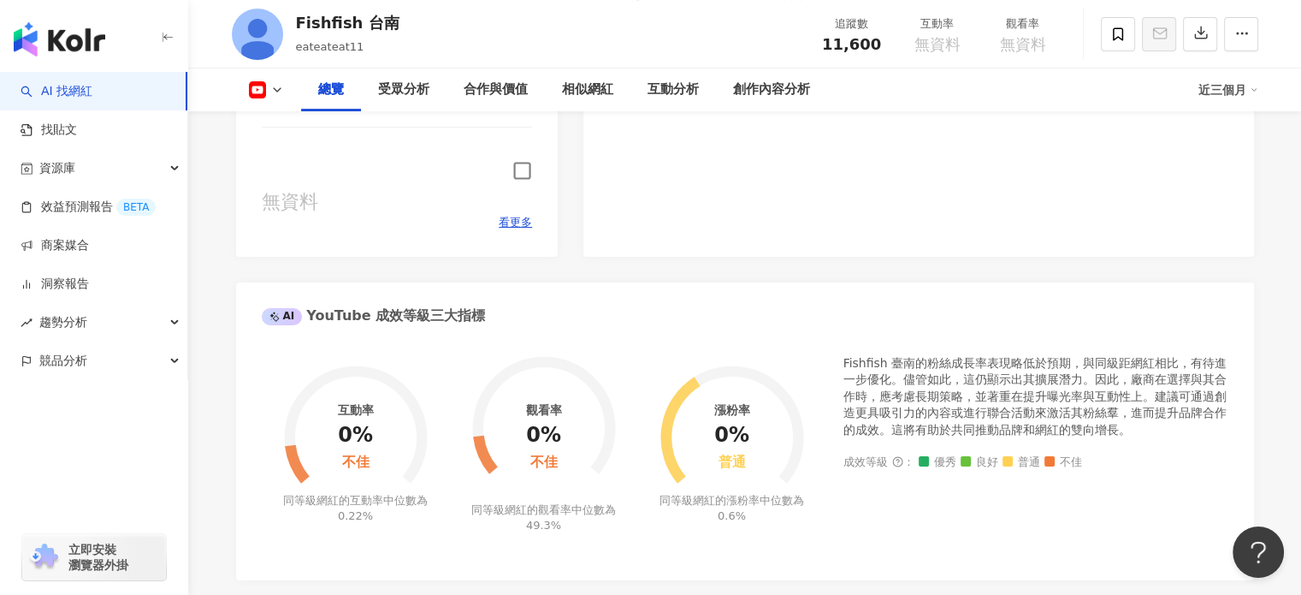
click at [520, 168] on icon "button" at bounding box center [523, 171] width 20 height 20
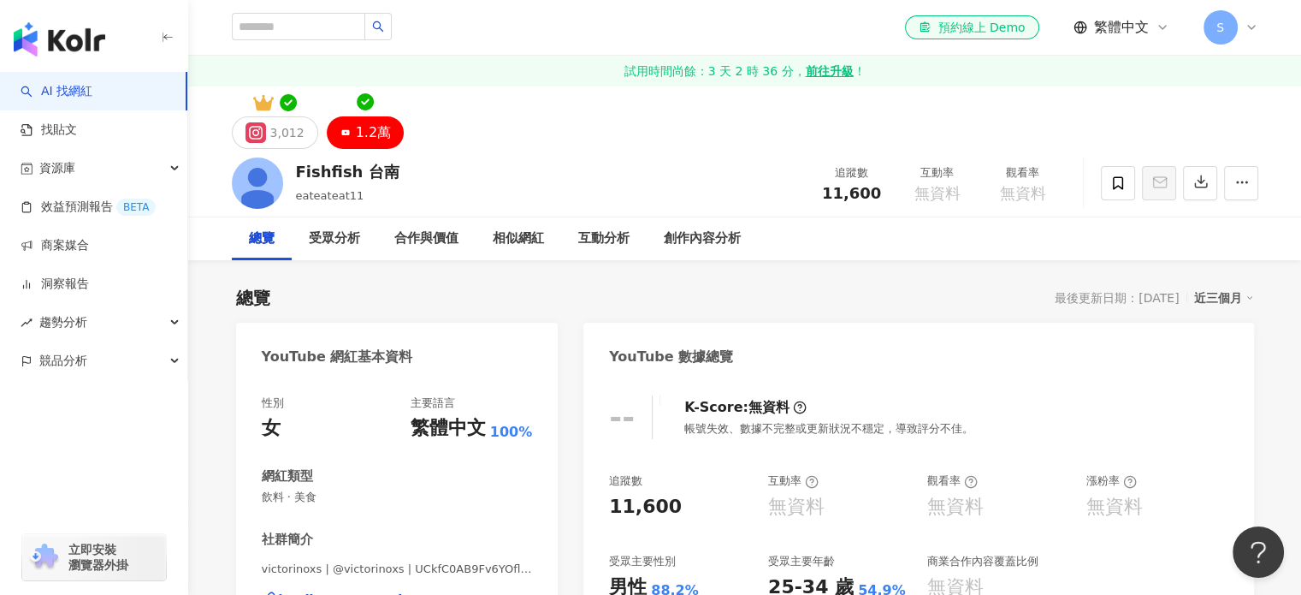
scroll to position [0, 0]
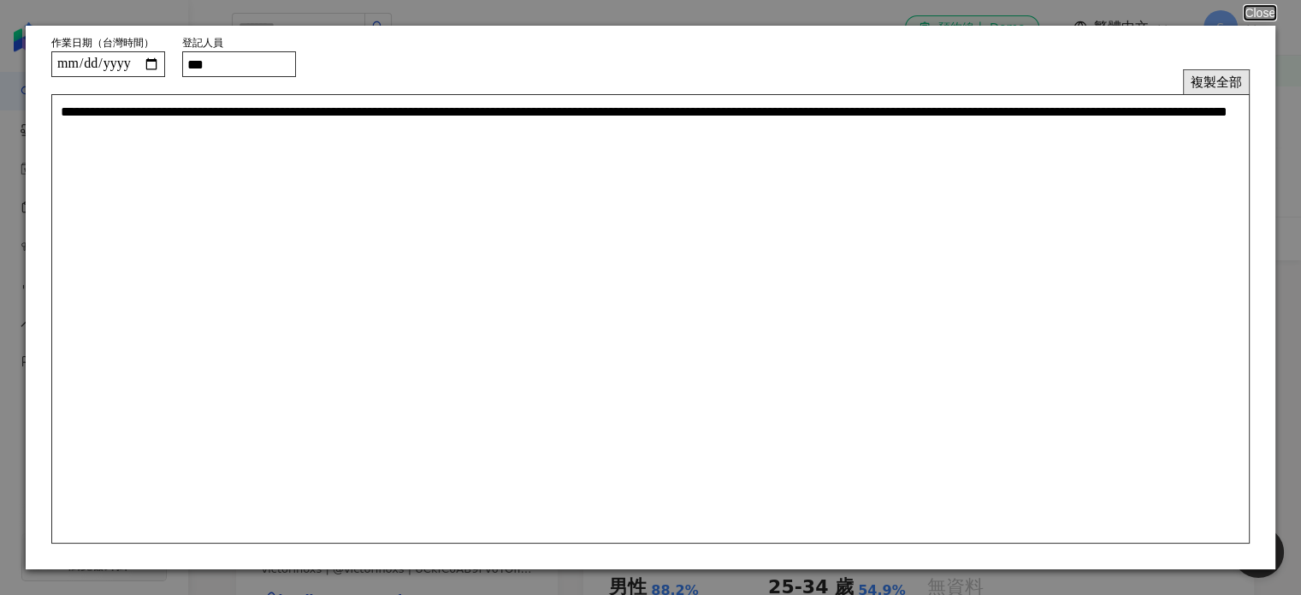
click at [1214, 86] on button "複製全部" at bounding box center [1216, 81] width 67 height 25
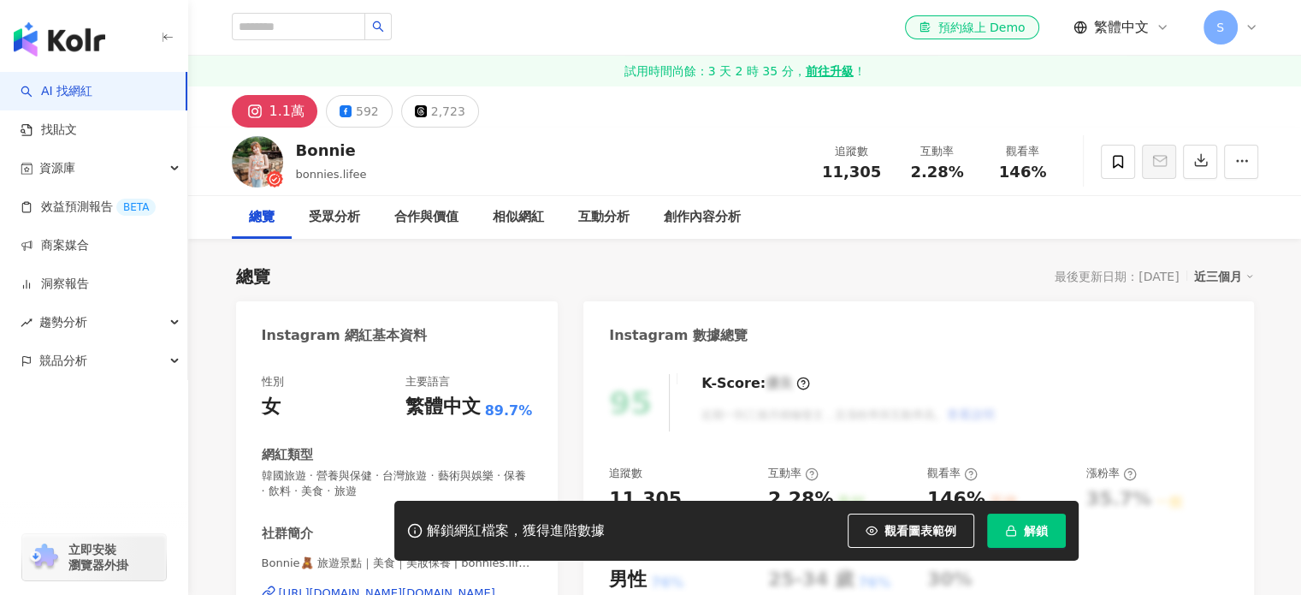
click at [291, 146] on div "[PERSON_NAME].lifee 追蹤數 11,305 互動率 2.28% 觀看率 146%" at bounding box center [745, 161] width 1095 height 68
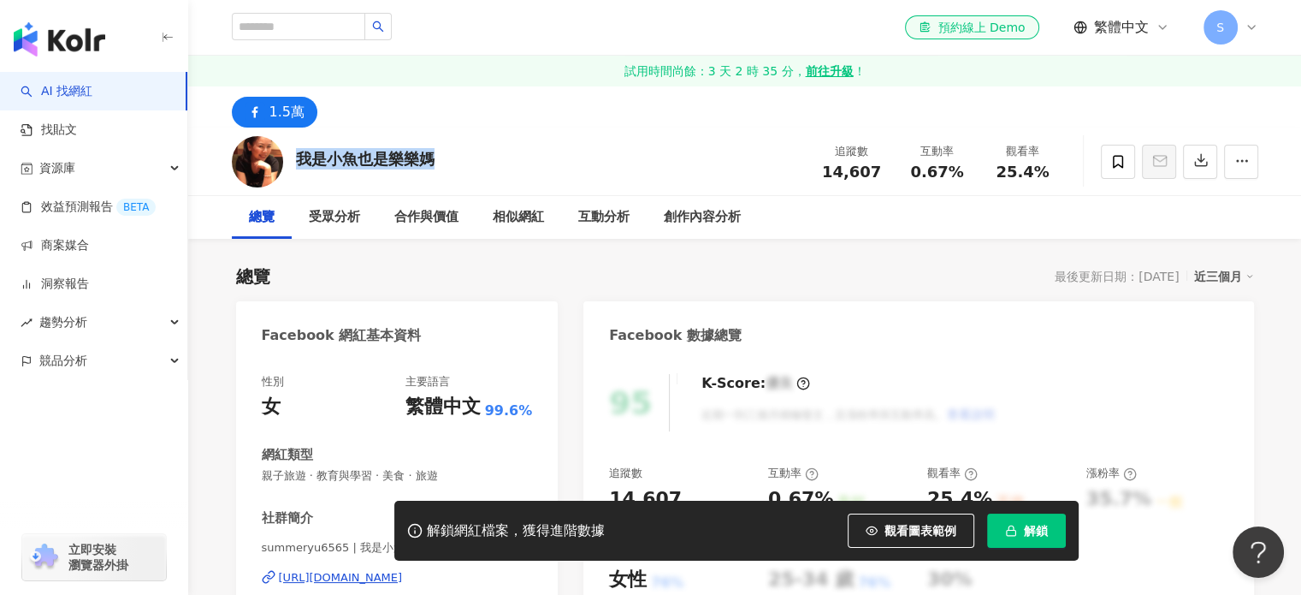
drag, startPoint x: 328, startPoint y: 160, endPoint x: 299, endPoint y: 163, distance: 28.4
click at [299, 163] on div "我是小魚也是樂樂媽 追蹤數 14,607 互動率 0.67% 觀看率 25.4%" at bounding box center [745, 161] width 1095 height 68
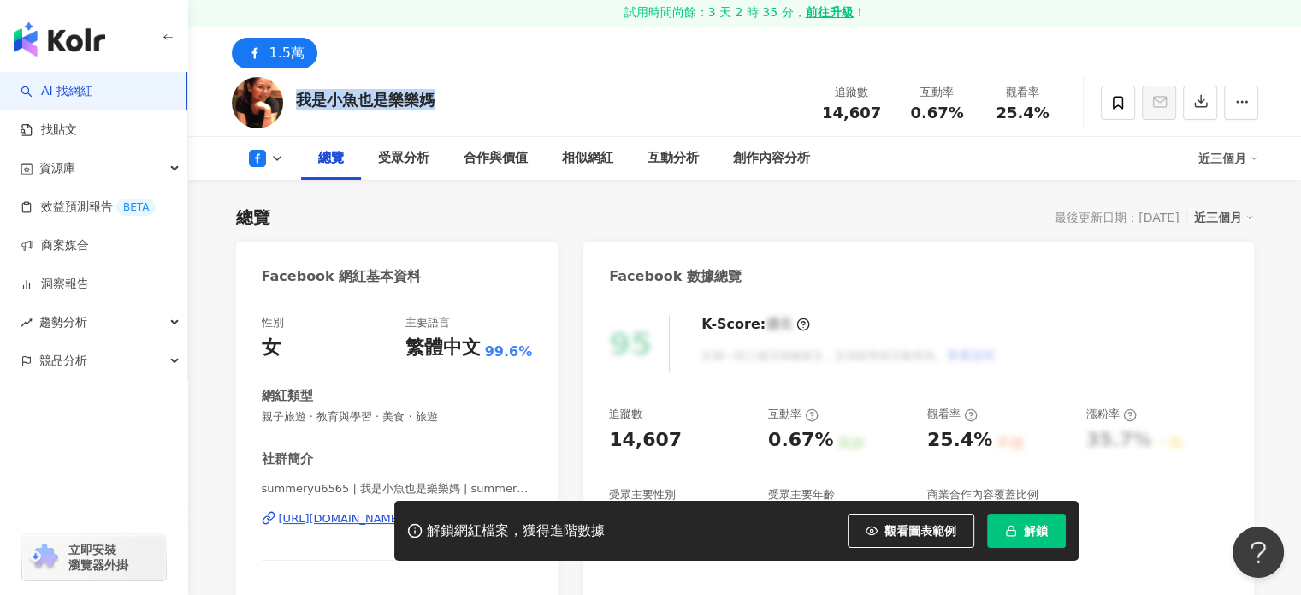
scroll to position [257, 0]
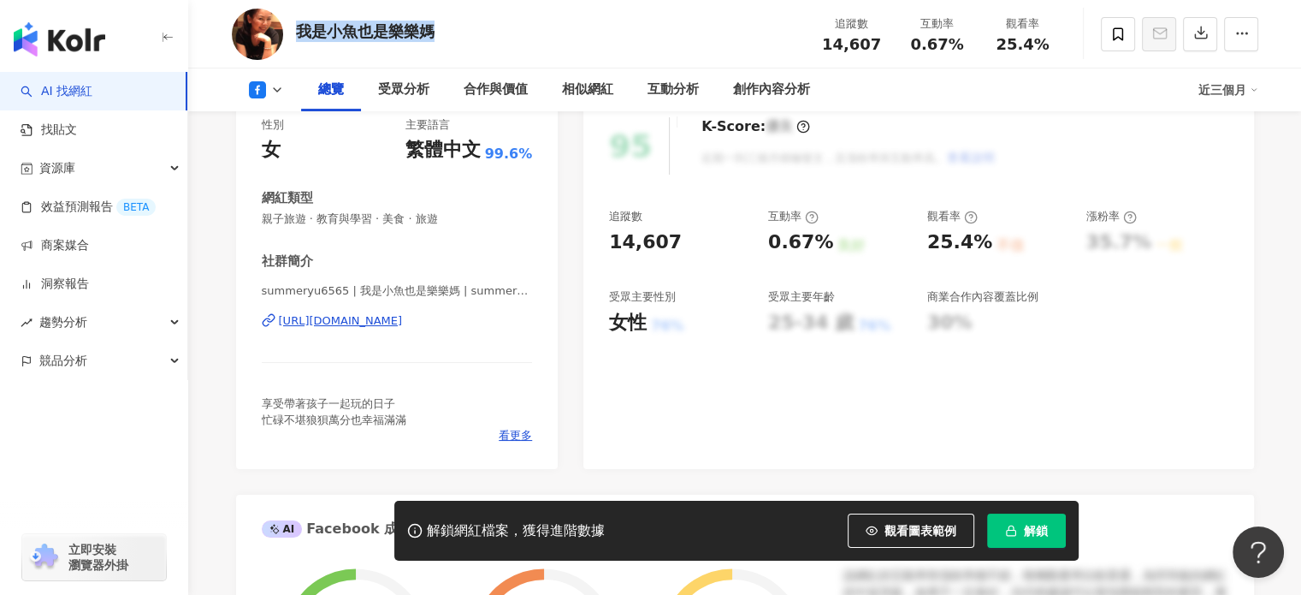
click at [373, 328] on div "[URL][DOMAIN_NAME]" at bounding box center [341, 320] width 124 height 15
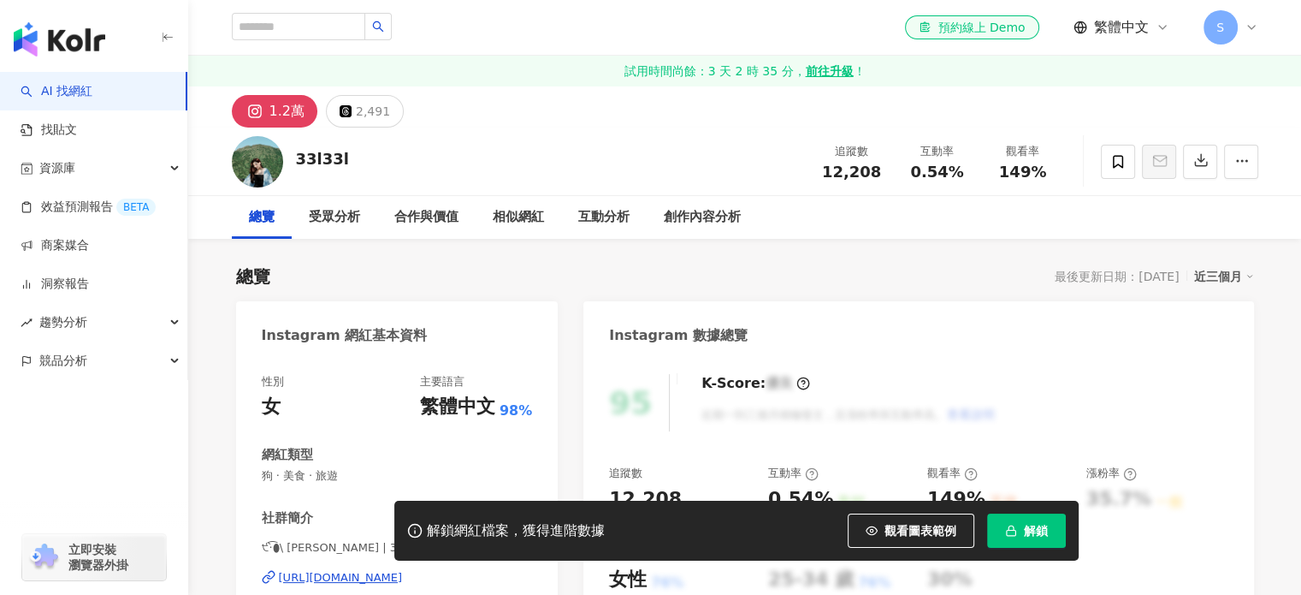
drag, startPoint x: 336, startPoint y: 165, endPoint x: 309, endPoint y: 155, distance: 29.2
click at [282, 157] on div "33l33l 追蹤數 12,208 互動率 0.54% 觀看率 149%" at bounding box center [745, 161] width 1095 height 68
drag, startPoint x: 339, startPoint y: 159, endPoint x: 294, endPoint y: 163, distance: 44.6
click at [294, 163] on div "33l33l 追蹤數 12,208 互動率 0.54% 觀看率 149%" at bounding box center [745, 161] width 1095 height 68
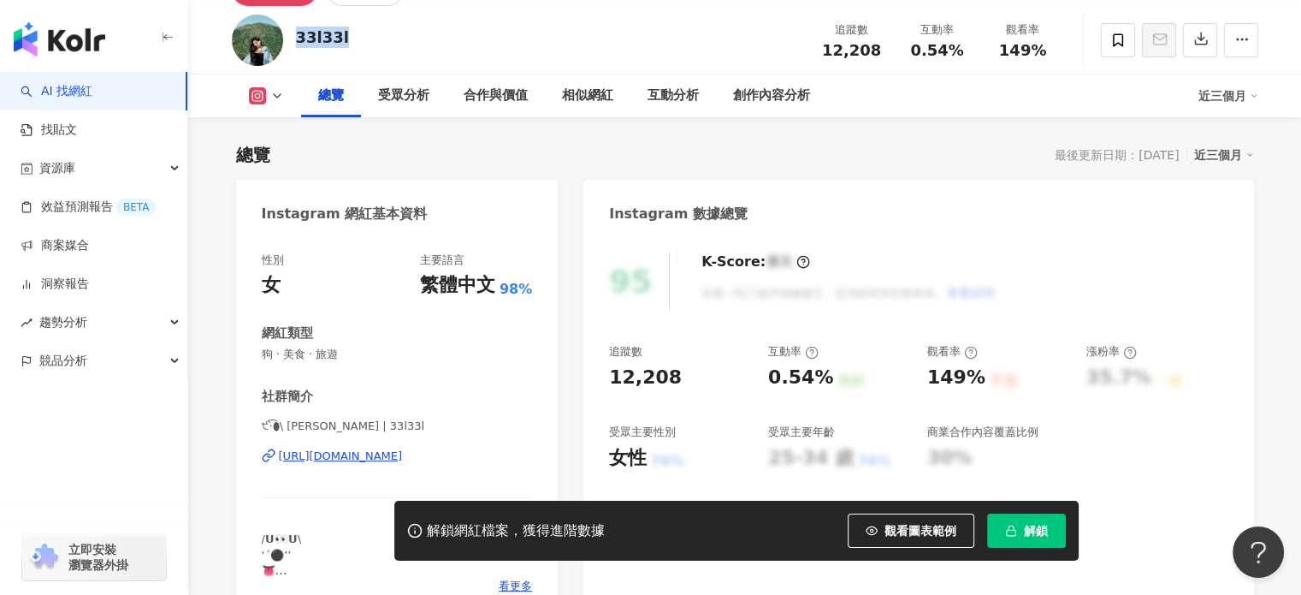
scroll to position [342, 0]
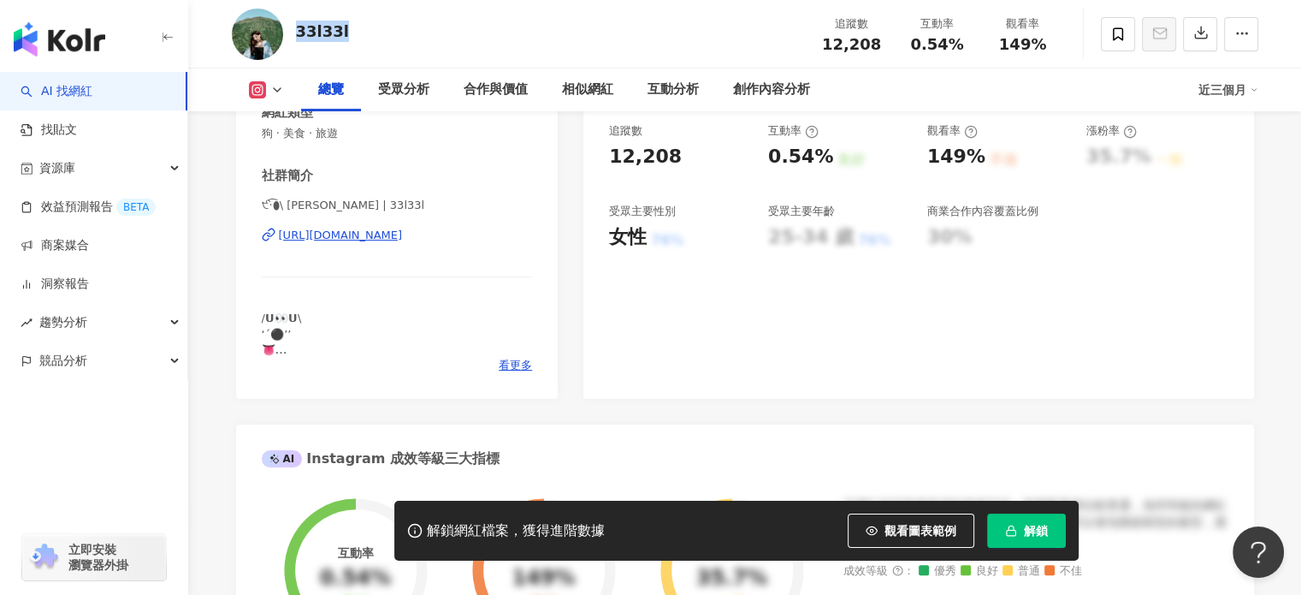
click at [403, 228] on div "[URL][DOMAIN_NAME]" at bounding box center [341, 235] width 124 height 15
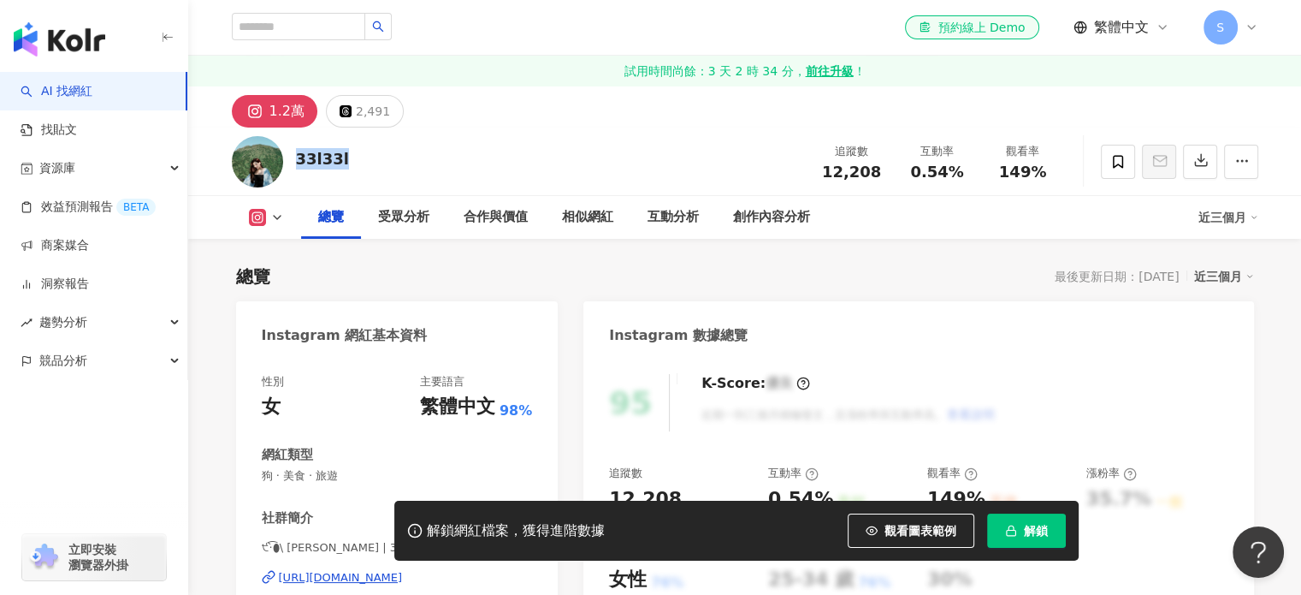
scroll to position [0, 0]
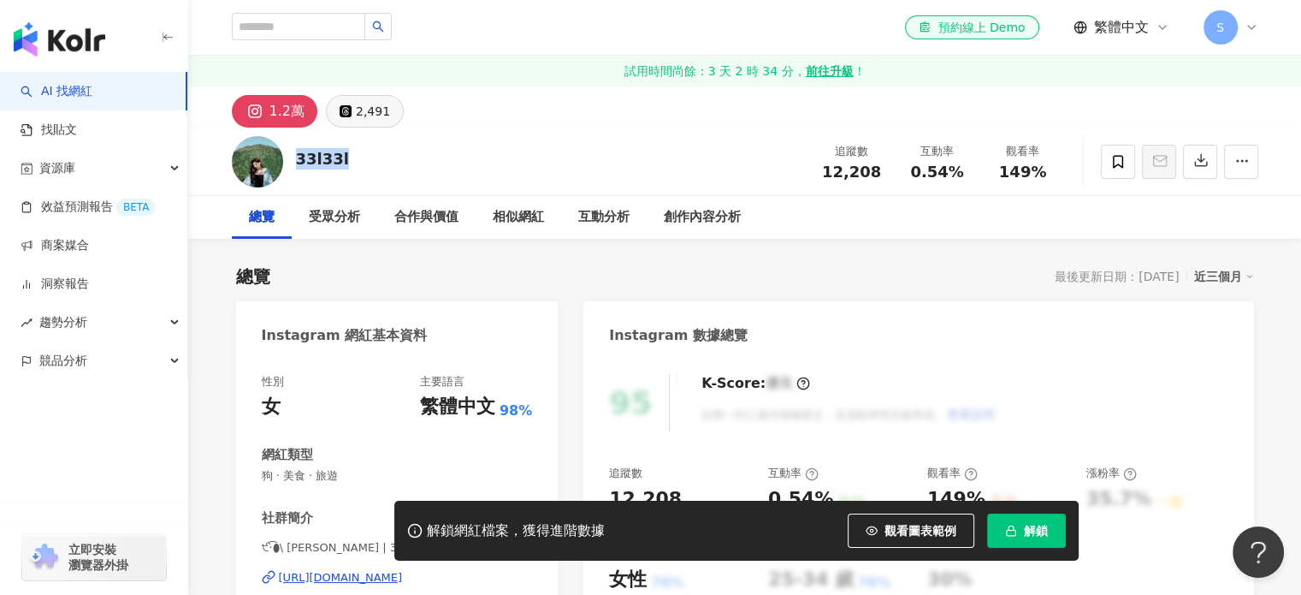
click at [377, 113] on div "2,491" at bounding box center [373, 111] width 34 height 24
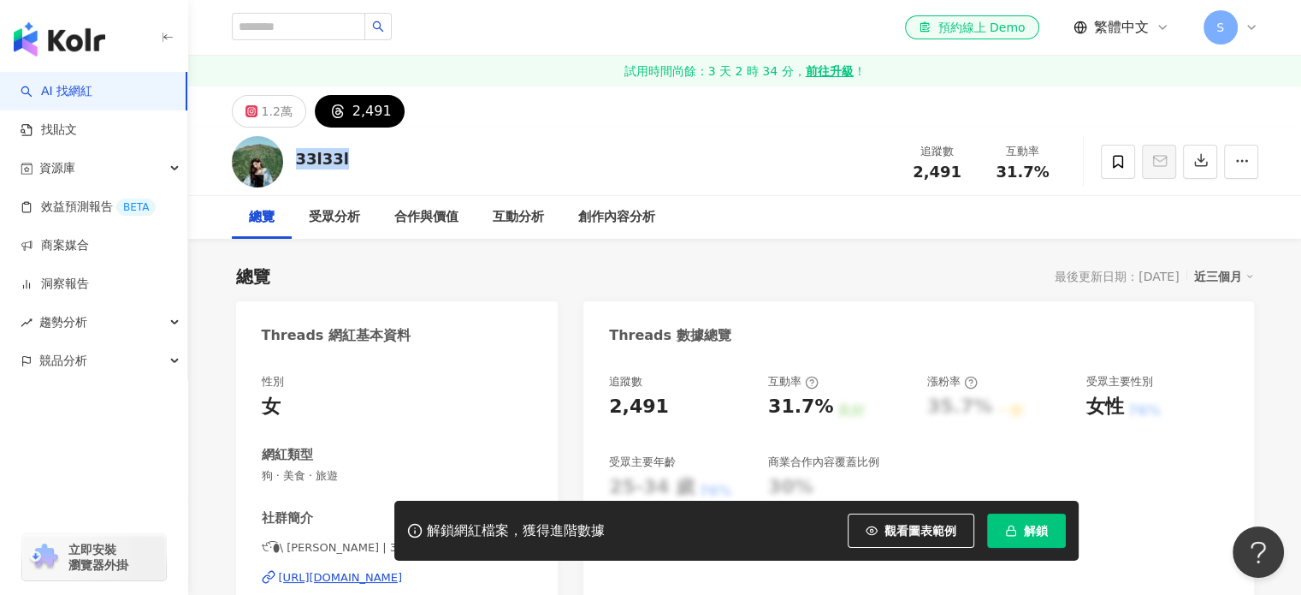
click at [1029, 532] on span "解鎖" at bounding box center [1036, 531] width 24 height 14
click at [276, 112] on div "1.2萬" at bounding box center [277, 111] width 31 height 24
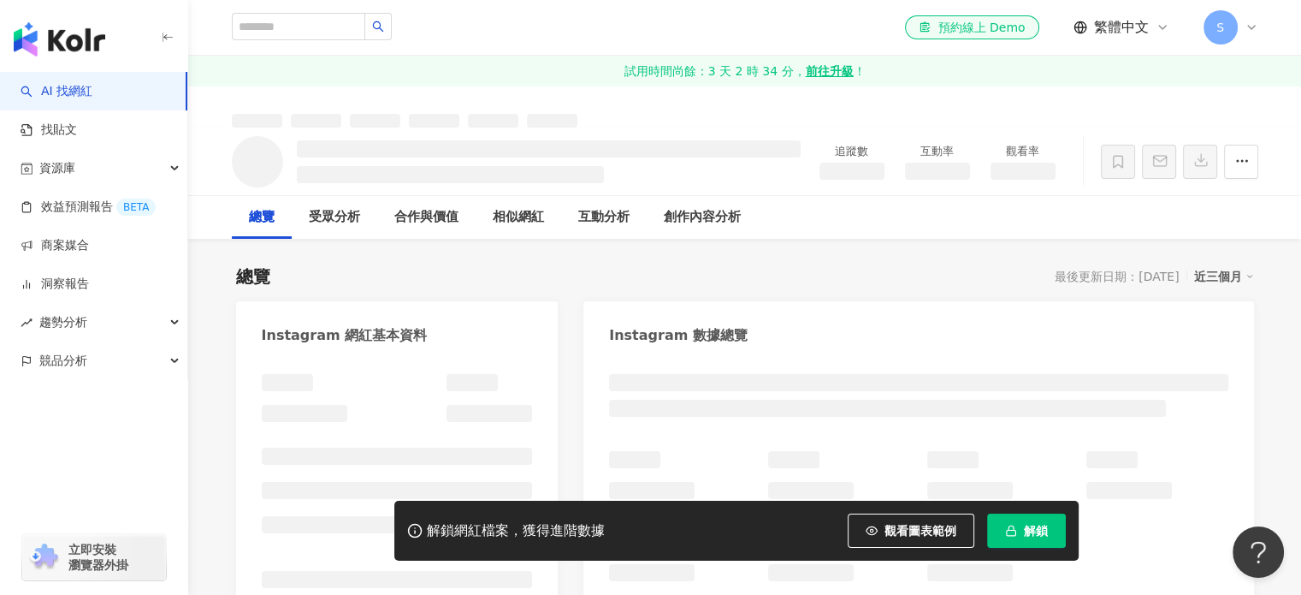
scroll to position [257, 0]
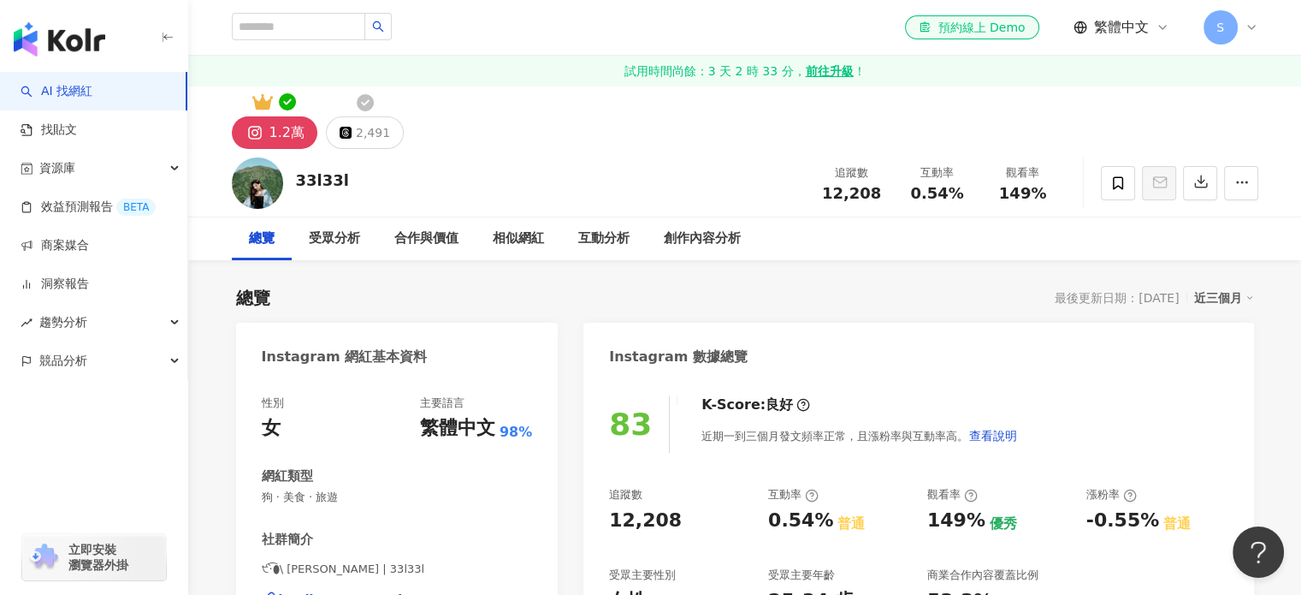
click at [343, 112] on div "1.2萬 2,491" at bounding box center [745, 117] width 1095 height 62
click at [351, 128] on button "2,491" at bounding box center [365, 132] width 78 height 33
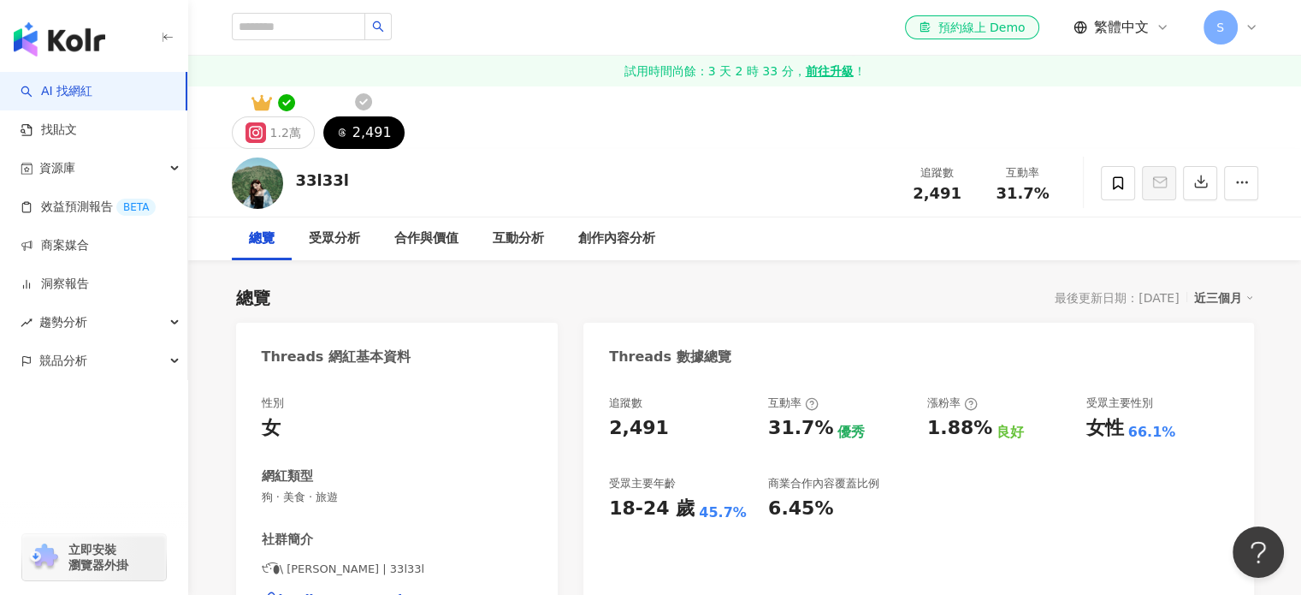
click at [270, 133] on div "1.2萬" at bounding box center [285, 133] width 31 height 24
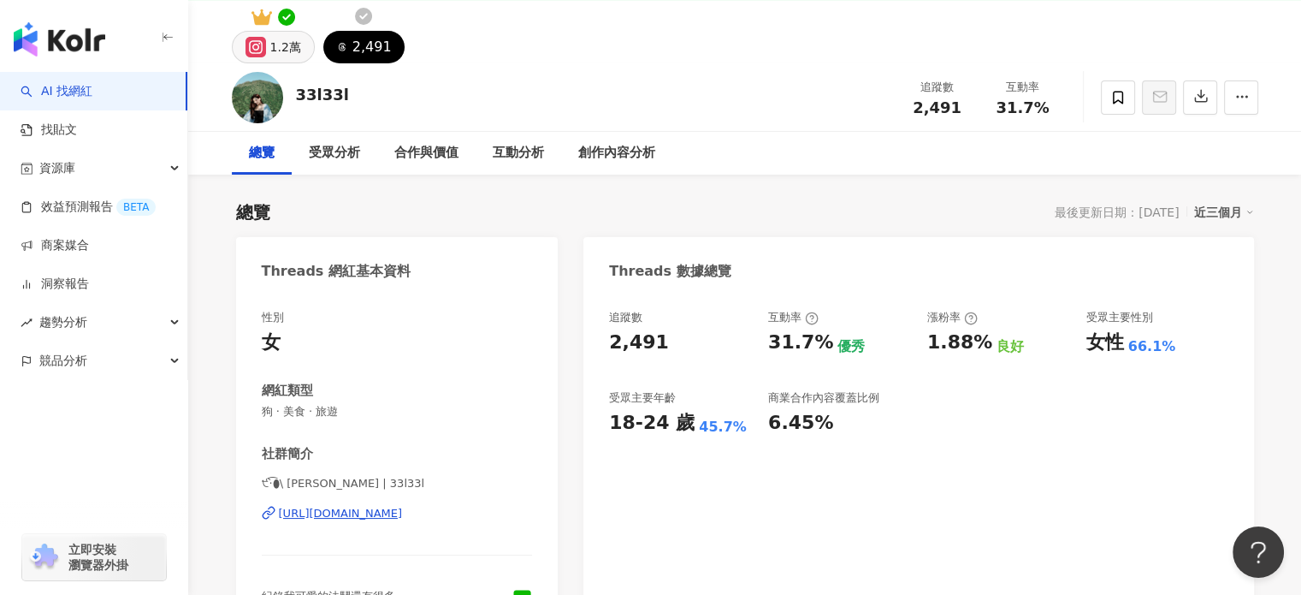
click at [285, 44] on div "1.2萬" at bounding box center [285, 47] width 31 height 24
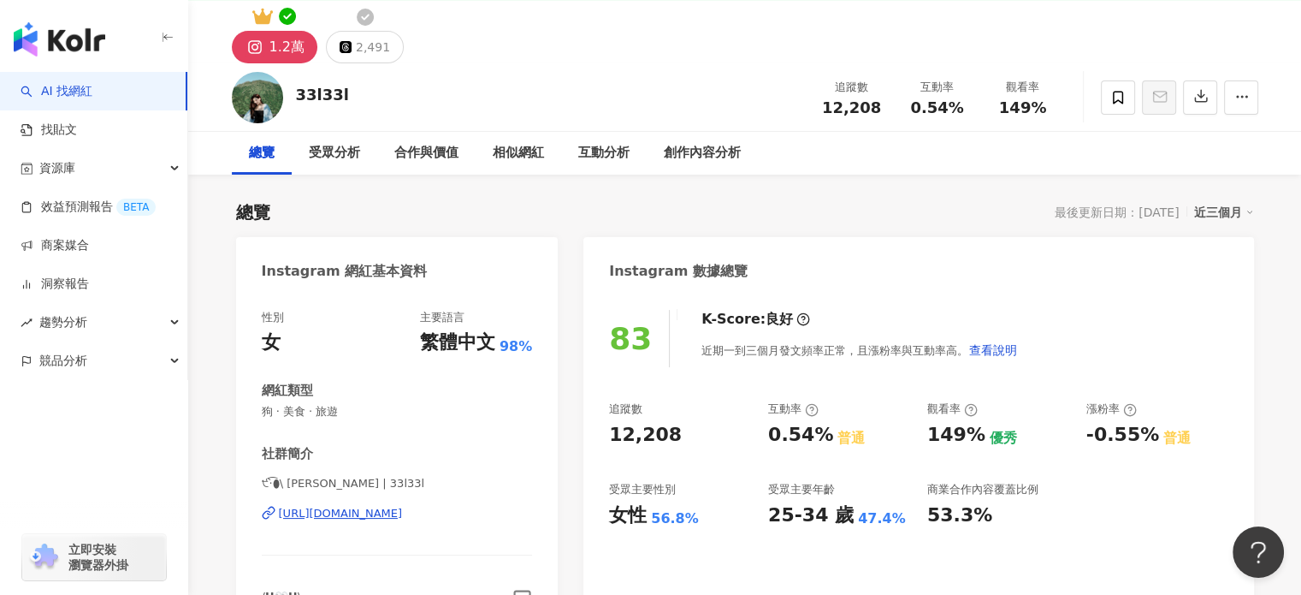
click at [527, 340] on div "性別 女 主要語言 繁體中文 98% 網紅類型 狗 · 美食 · 旅遊 社群簡介 ੯‧̀͡⬮\ 𝙇𝙚𝙚 | 33l33l https://www.instag…" at bounding box center [397, 480] width 271 height 341
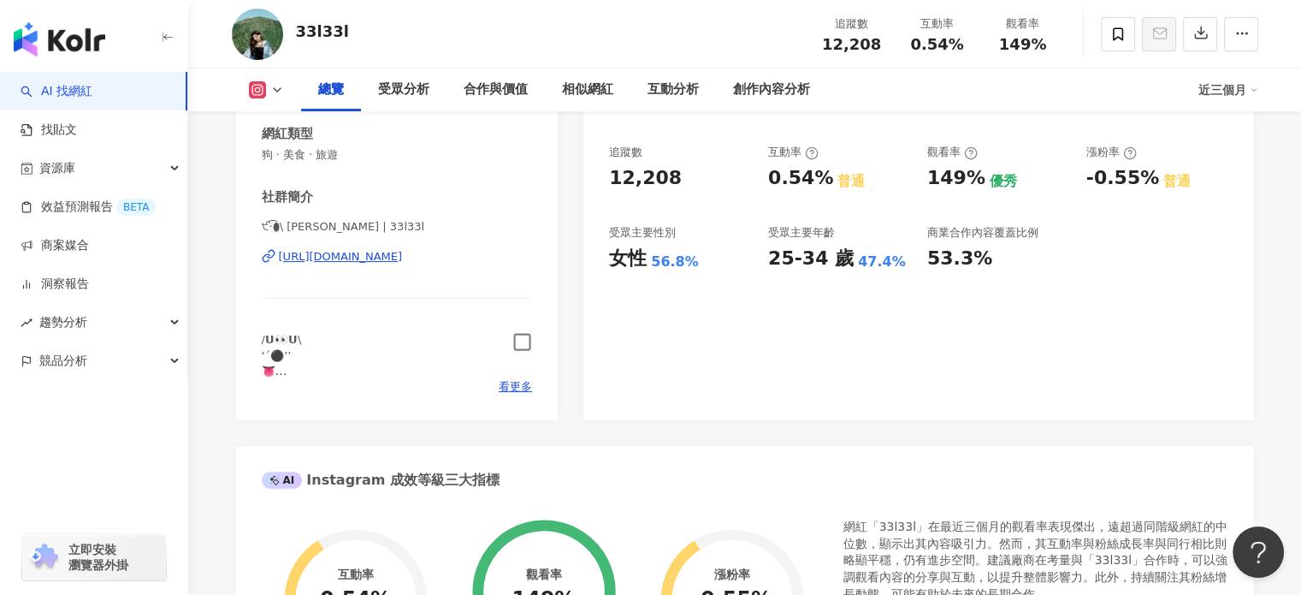
click at [524, 337] on icon "button" at bounding box center [523, 342] width 20 height 20
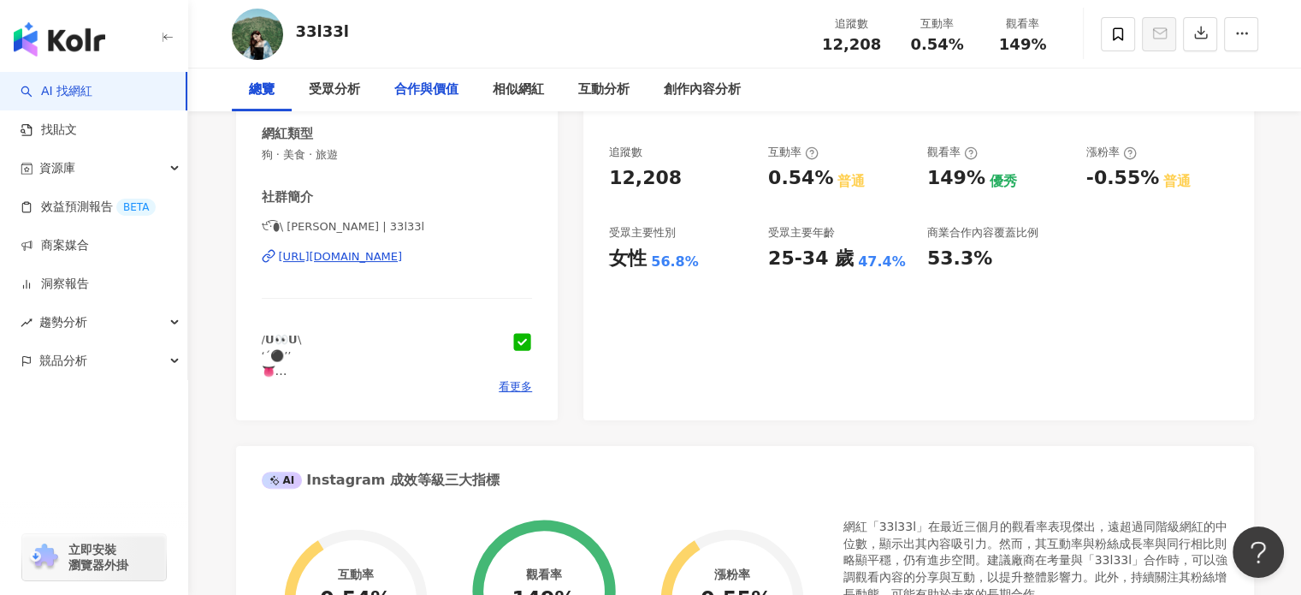
scroll to position [0, 0]
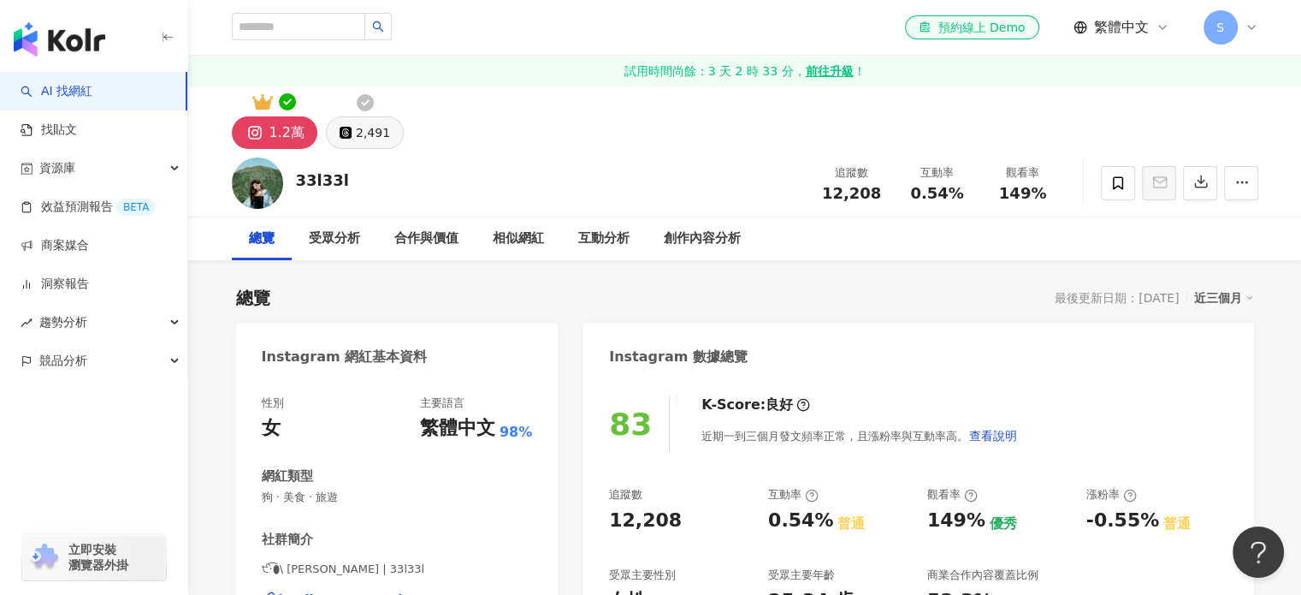
click at [368, 137] on div "2,491" at bounding box center [373, 133] width 34 height 24
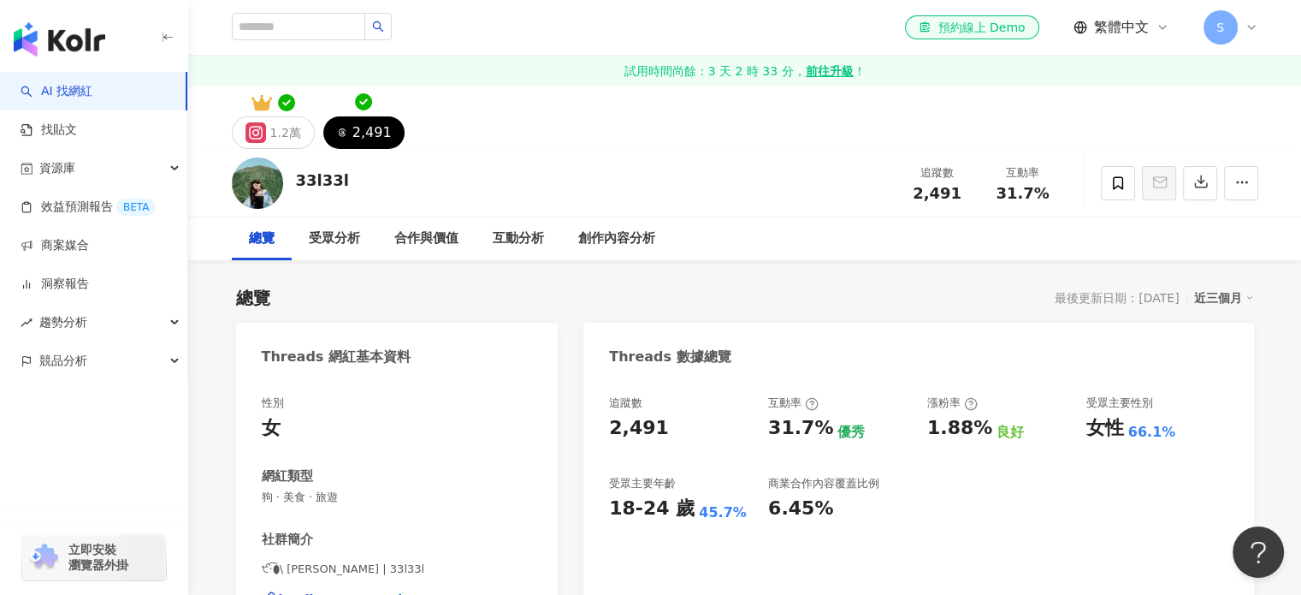
click at [276, 113] on div "1.2萬 2,491" at bounding box center [745, 117] width 1095 height 62
click at [281, 133] on div "1.2萬" at bounding box center [285, 133] width 31 height 24
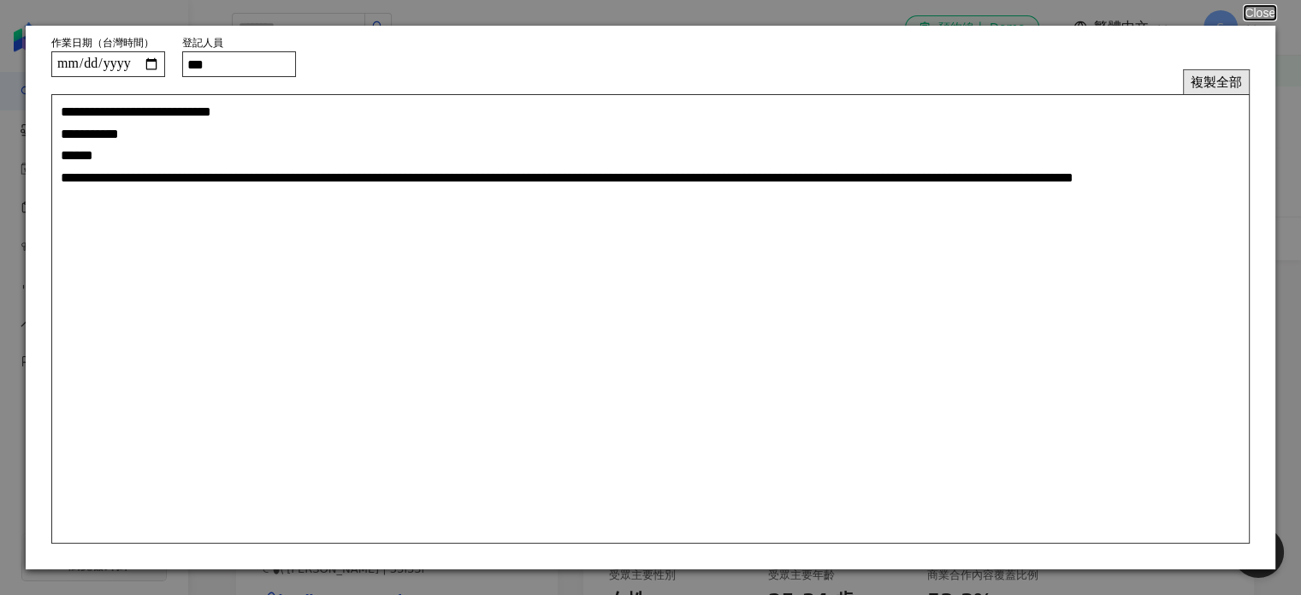
click at [1218, 90] on button "複製全部" at bounding box center [1216, 81] width 67 height 25
click at [1263, 6] on button "Close" at bounding box center [1259, 13] width 33 height 14
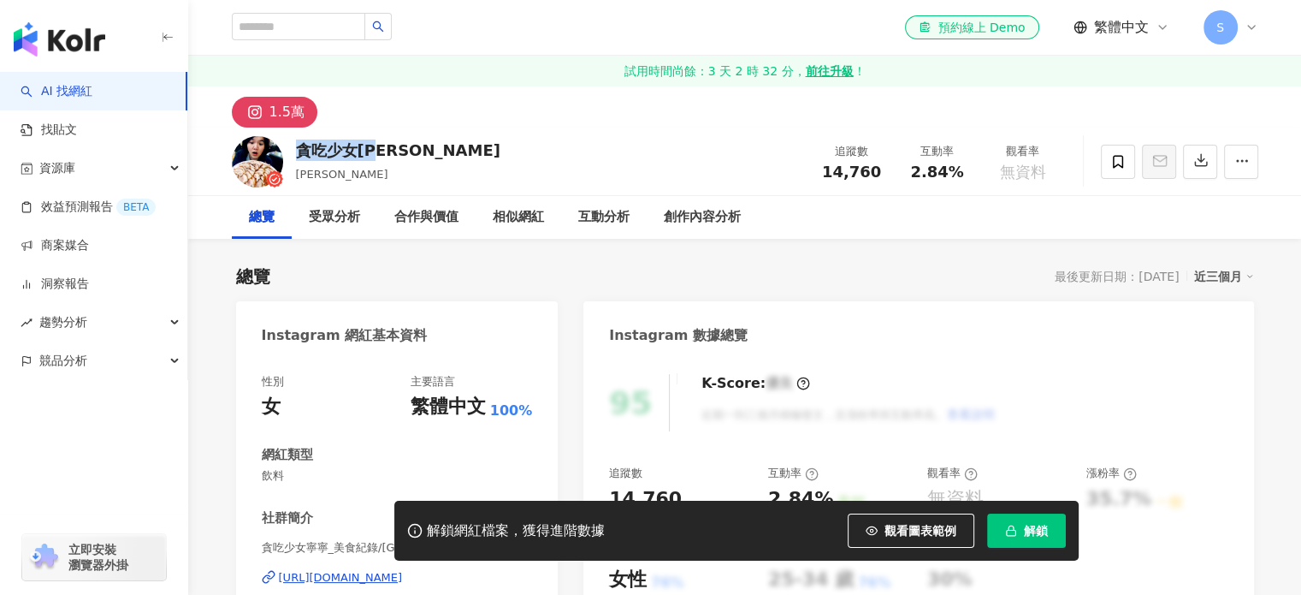
drag, startPoint x: 401, startPoint y: 153, endPoint x: 295, endPoint y: 154, distance: 106.1
click at [295, 154] on div "貪吃少女寧寧 寧寧 追蹤數 14,760 互動率 2.84% 觀看率 無資料" at bounding box center [745, 161] width 1095 height 68
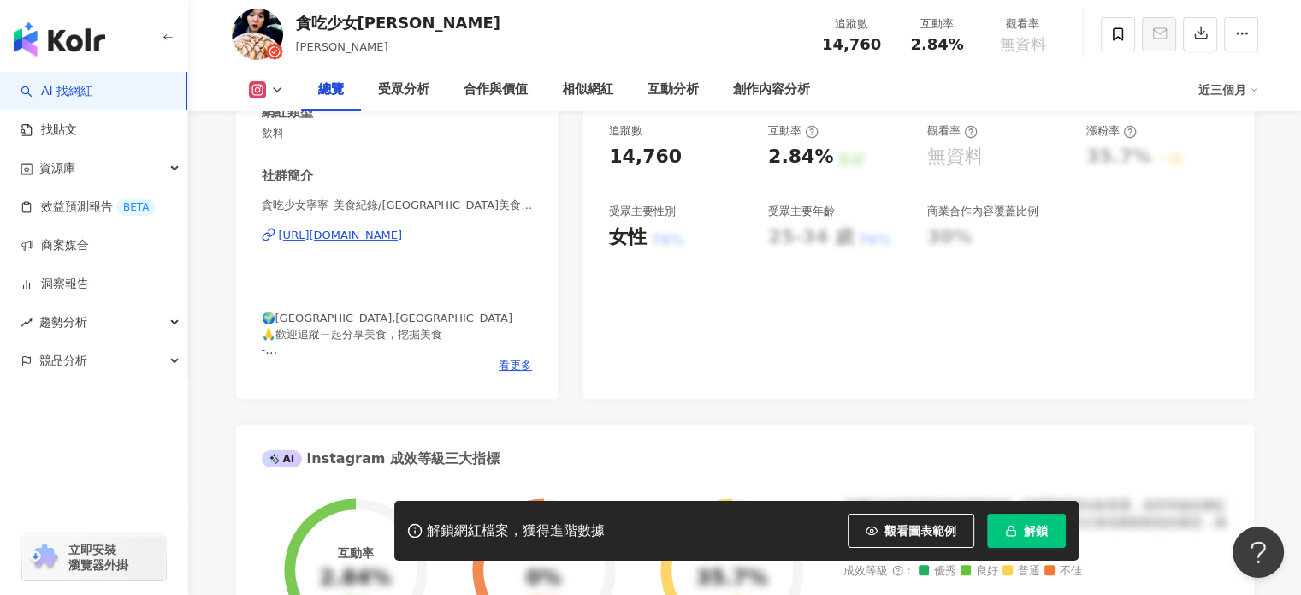
click at [442, 243] on div "貪吃少女寧寧_美食紀錄/[GEOGRAPHIC_DATA]美食 | shning_foodie [URL][DOMAIN_NAME]" at bounding box center [397, 248] width 271 height 100
click at [403, 235] on div "[URL][DOMAIN_NAME]" at bounding box center [341, 235] width 124 height 15
drag, startPoint x: 376, startPoint y: 21, endPoint x: 300, endPoint y: 22, distance: 75.3
click at [300, 22] on div "貪吃少女寧寧 寧寧 追蹤數 14,760 互動率 2.84% 觀看率 無資料" at bounding box center [745, 34] width 1095 height 68
copy div "貪吃少女[PERSON_NAME]"
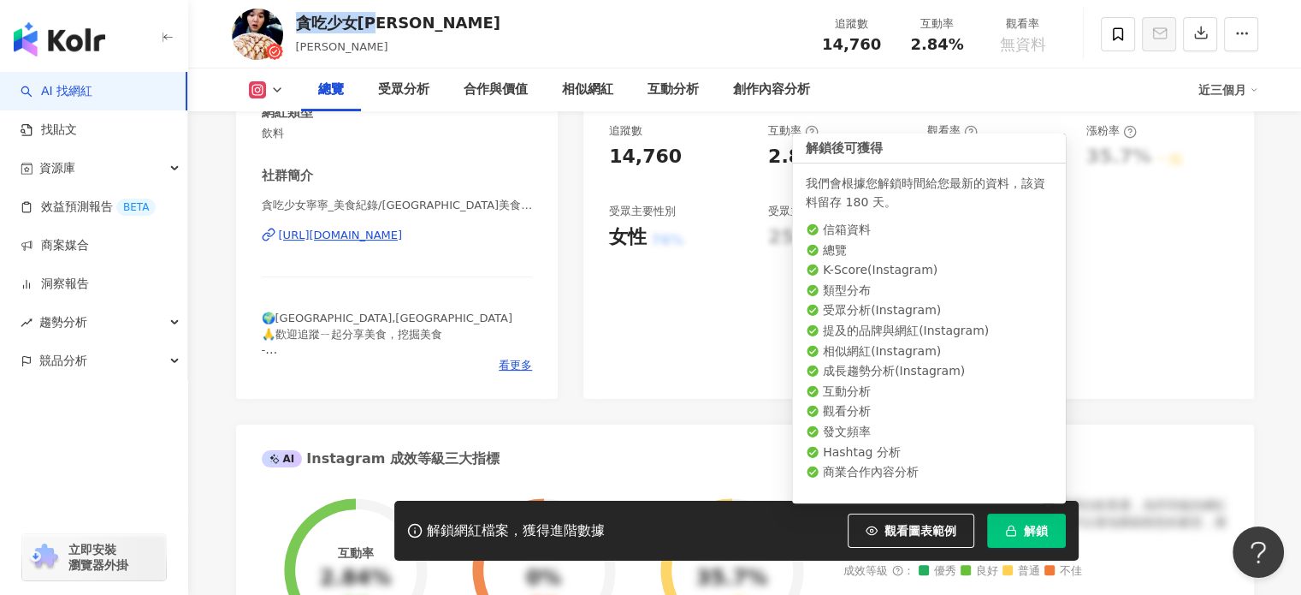
click at [1025, 536] on span "解鎖" at bounding box center [1036, 531] width 24 height 14
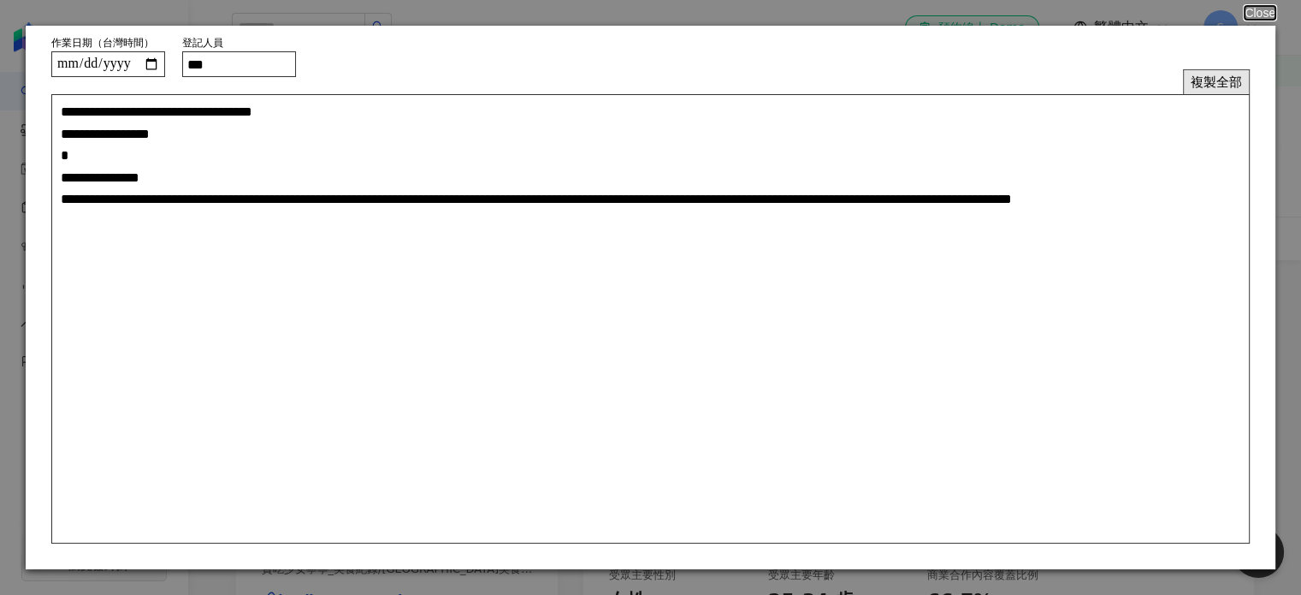
click at [1211, 80] on button "複製全部" at bounding box center [1216, 81] width 67 height 25
click at [222, 68] on input "***" at bounding box center [239, 64] width 114 height 26
type input "**"
type textarea "**********"
type input "***"
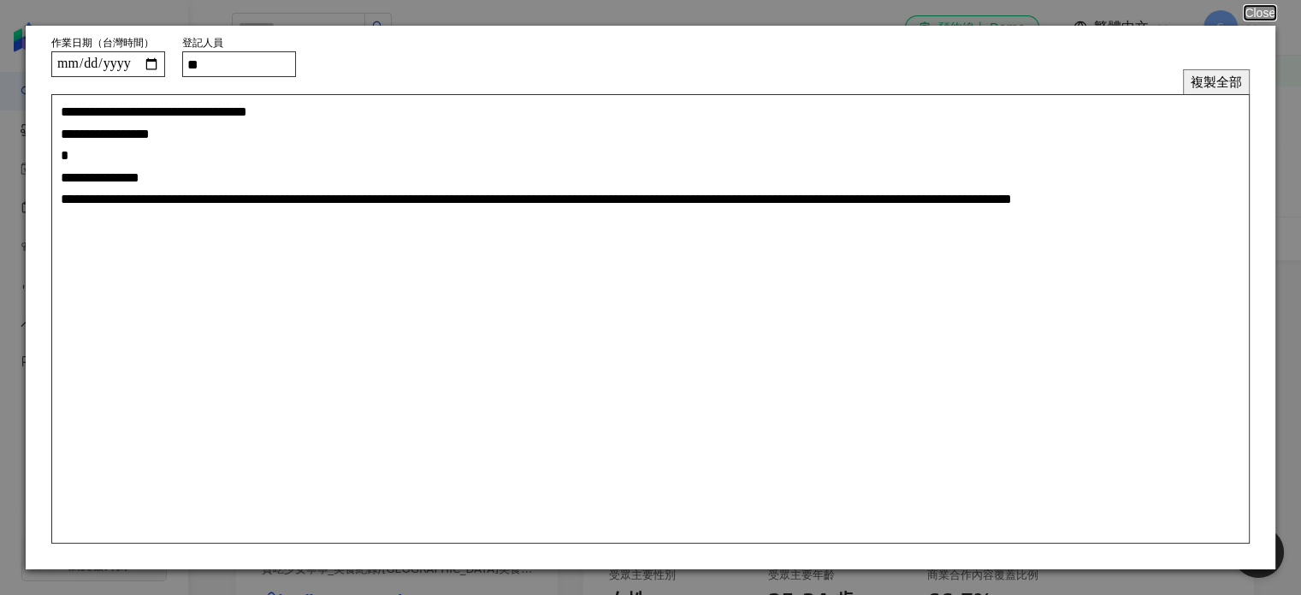
type textarea "**********"
type input "***"
click at [1198, 73] on button "複製全部" at bounding box center [1216, 81] width 67 height 25
click at [1275, 10] on button "Close" at bounding box center [1259, 13] width 33 height 14
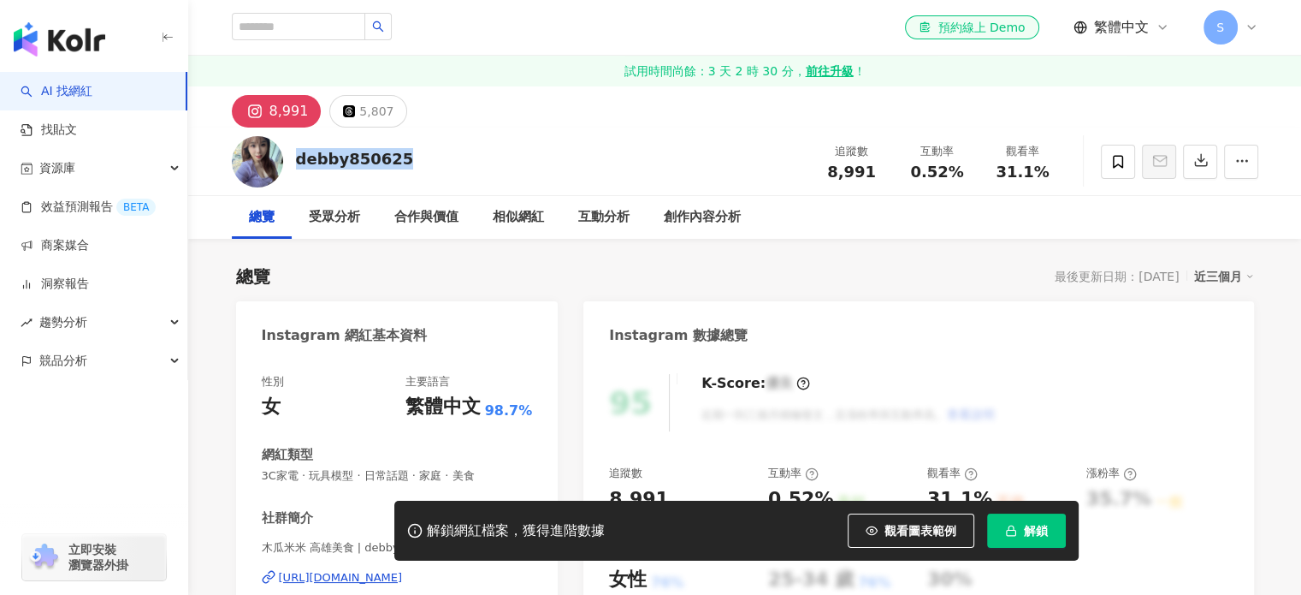
drag, startPoint x: 400, startPoint y: 158, endPoint x: 293, endPoint y: 160, distance: 107.8
click at [293, 160] on div "debby850625 追蹤數 8,991 互動率 0.52% 觀看率 31.1%" at bounding box center [745, 161] width 1095 height 68
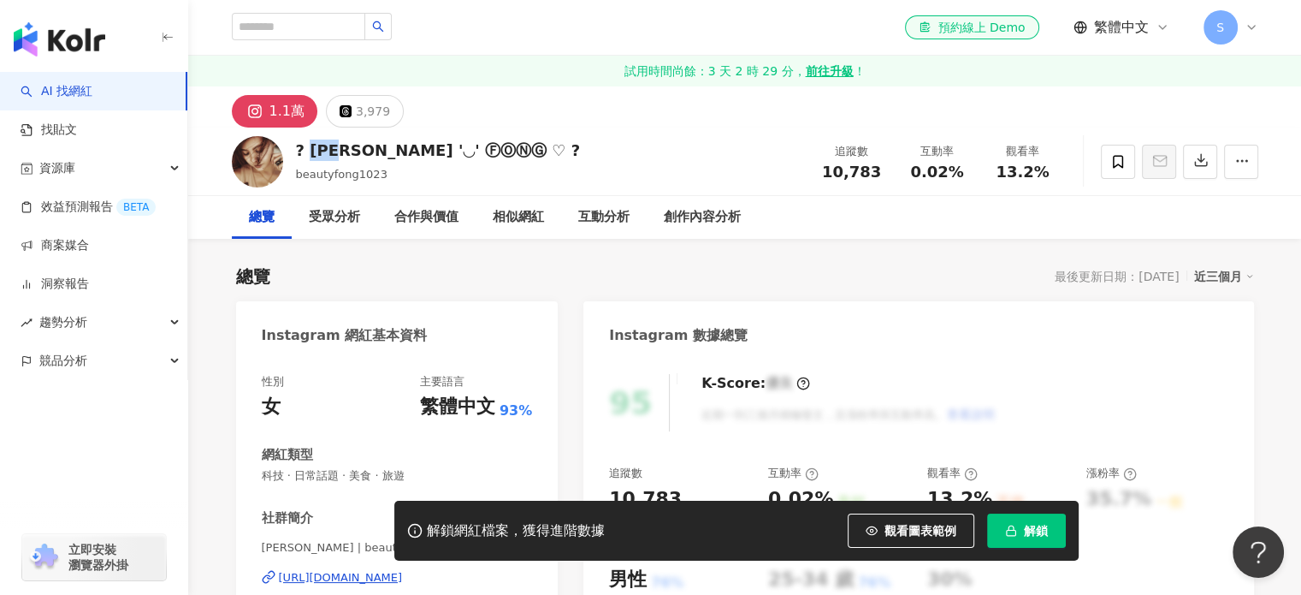
drag, startPoint x: 353, startPoint y: 151, endPoint x: 306, endPoint y: 151, distance: 46.2
click at [306, 151] on div "? [PERSON_NAME] '◡' ⒻⓄⓃⒼ ♡ ?" at bounding box center [438, 149] width 285 height 21
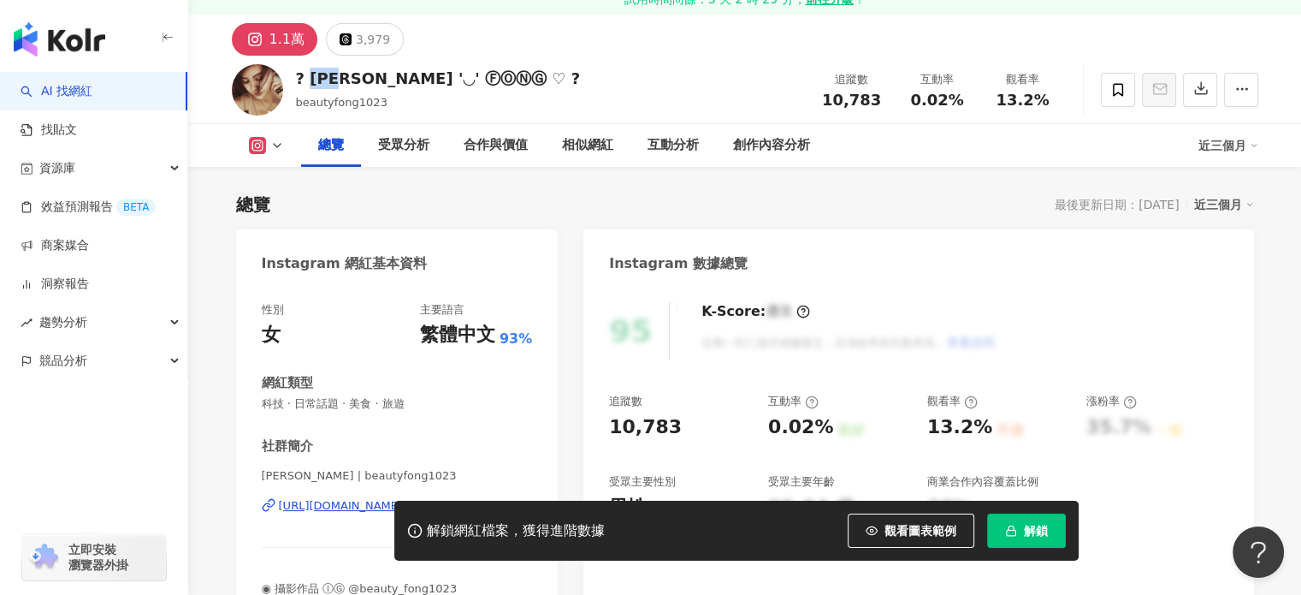
scroll to position [171, 0]
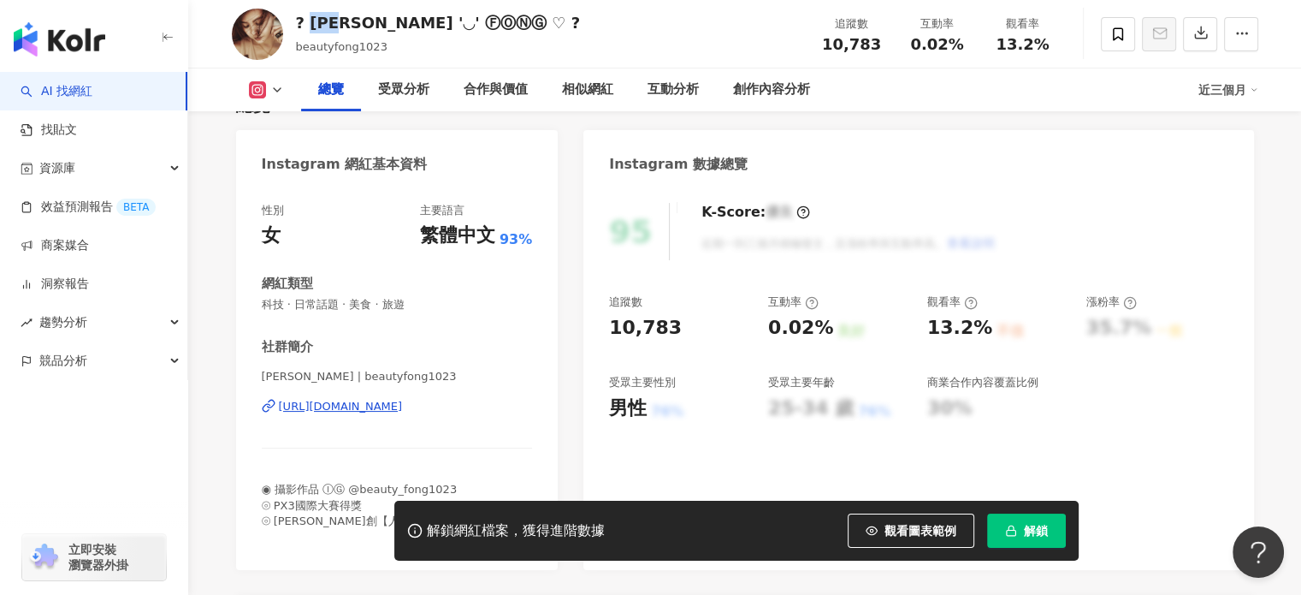
click at [348, 404] on div "[URL][DOMAIN_NAME]" at bounding box center [341, 406] width 124 height 15
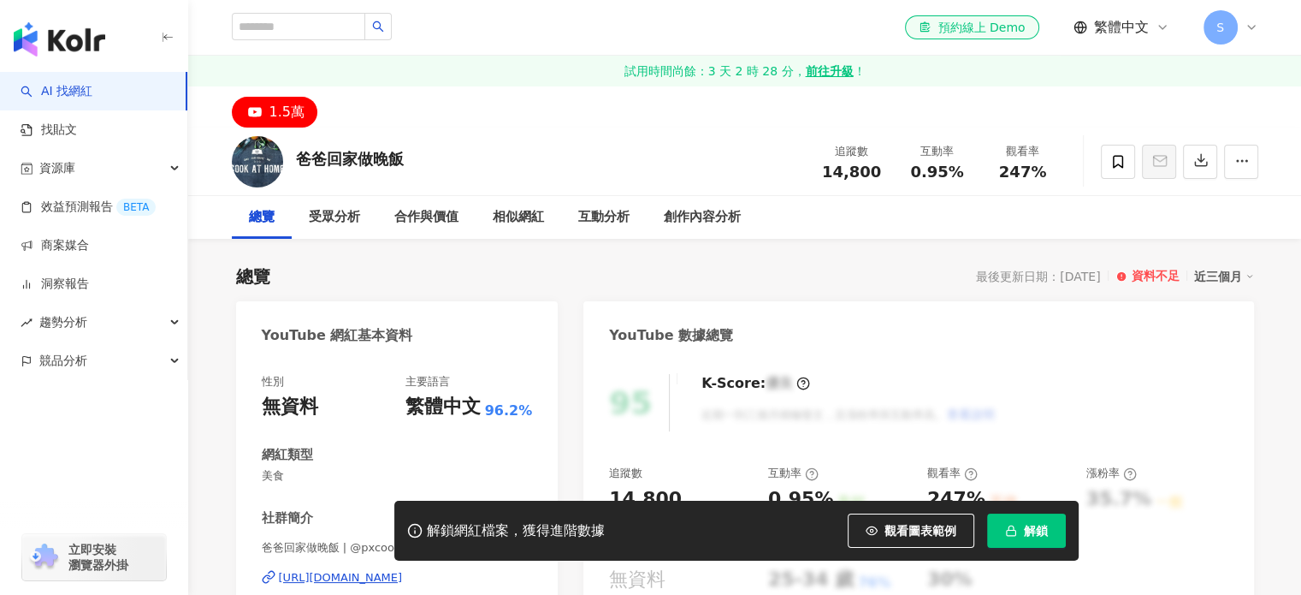
drag, startPoint x: 407, startPoint y: 156, endPoint x: 300, endPoint y: 157, distance: 107.0
click at [300, 157] on div "爸爸回家做晚飯 追蹤數 14,800 互動率 0.95% 觀看率 247%" at bounding box center [745, 161] width 1095 height 68
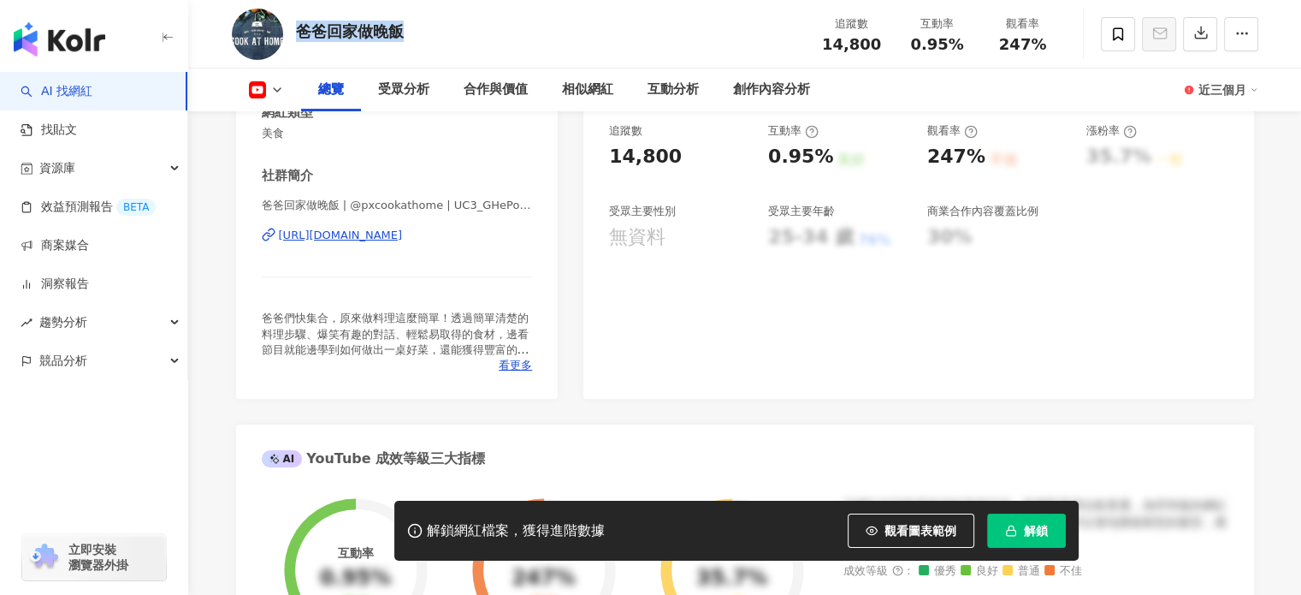
click at [403, 239] on div "[URL][DOMAIN_NAME]" at bounding box center [341, 235] width 124 height 15
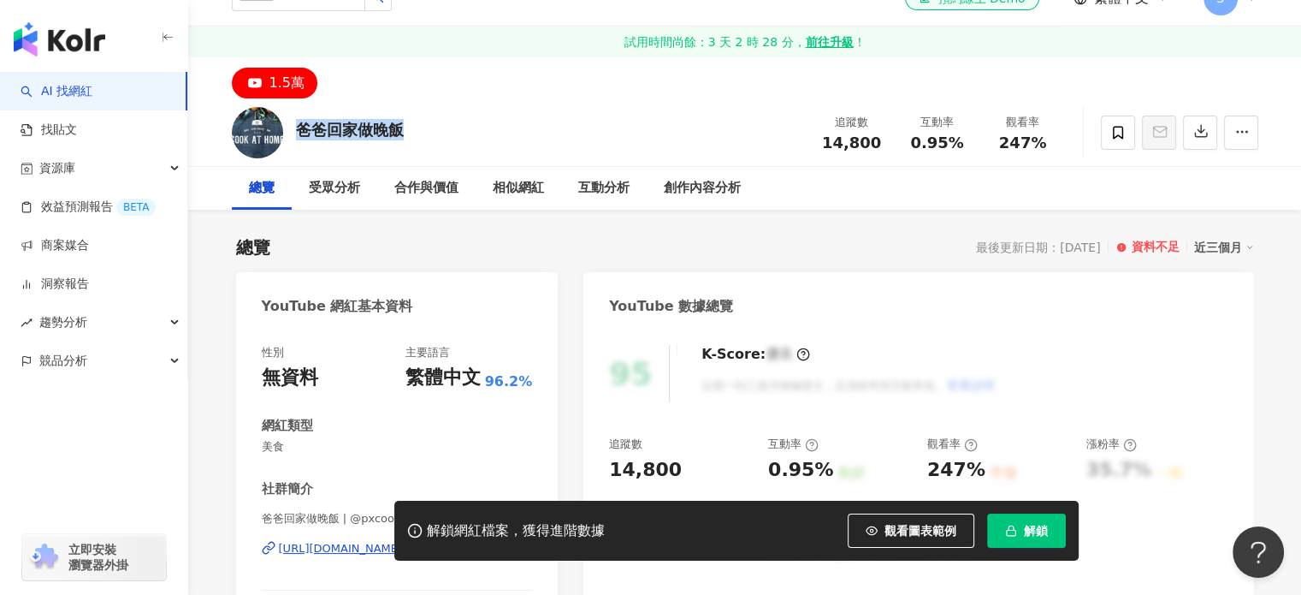
scroll to position [0, 0]
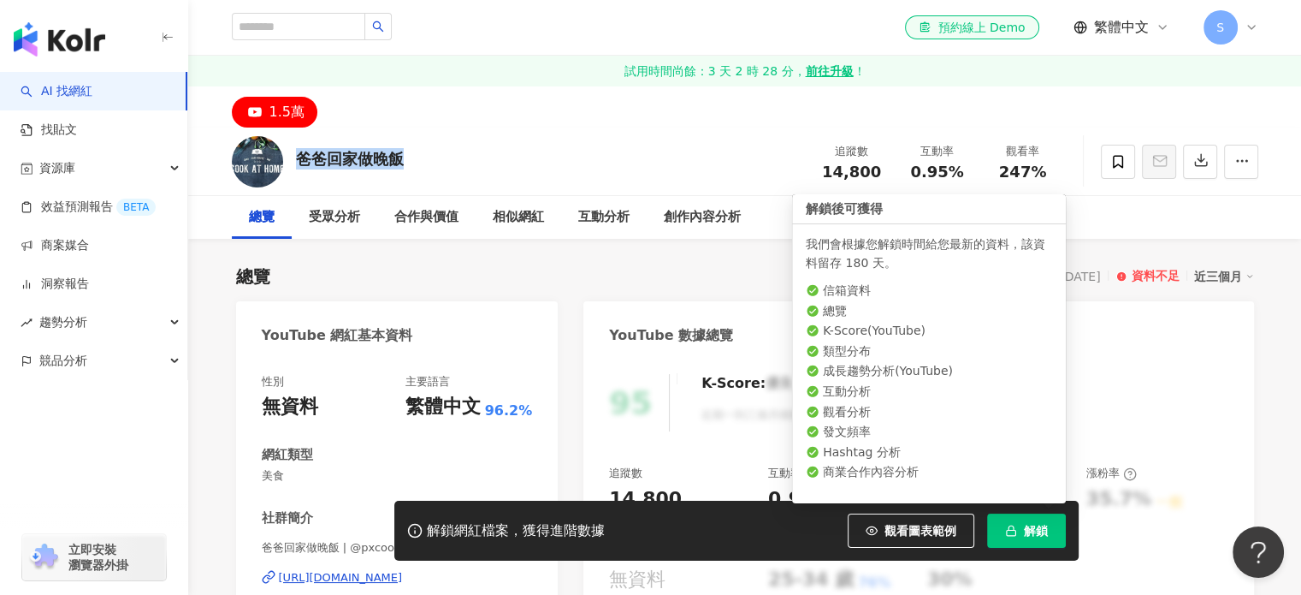
click at [1051, 538] on button "解鎖" at bounding box center [1026, 530] width 79 height 34
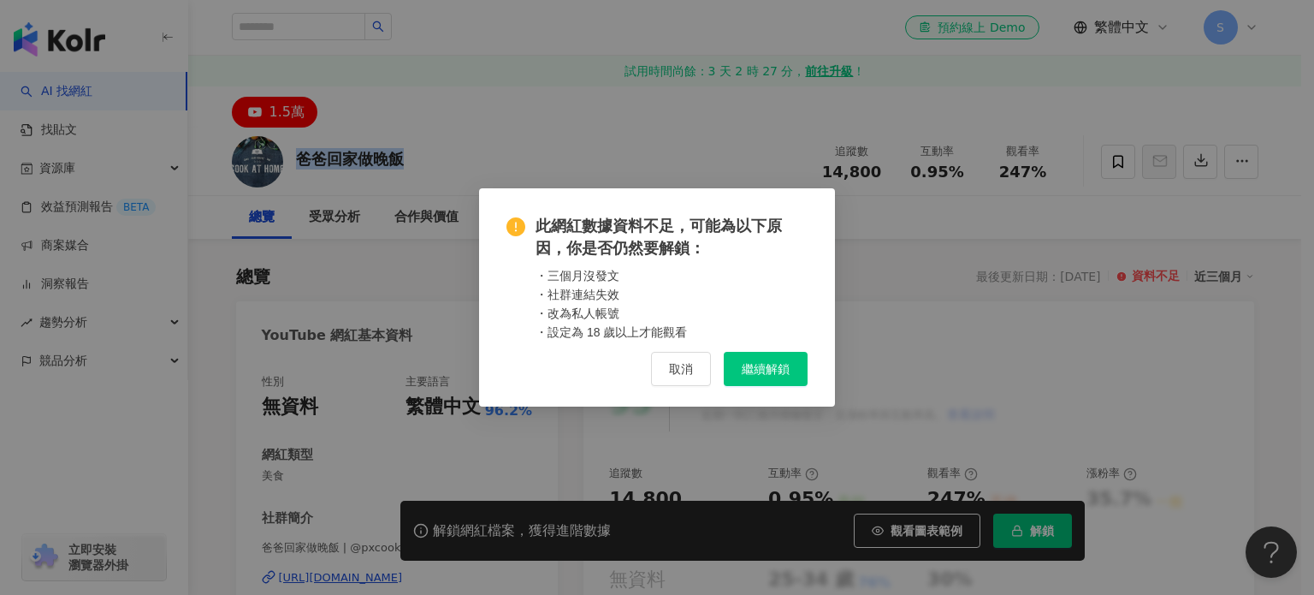
click at [779, 376] on span "繼續解鎖" at bounding box center [766, 369] width 48 height 14
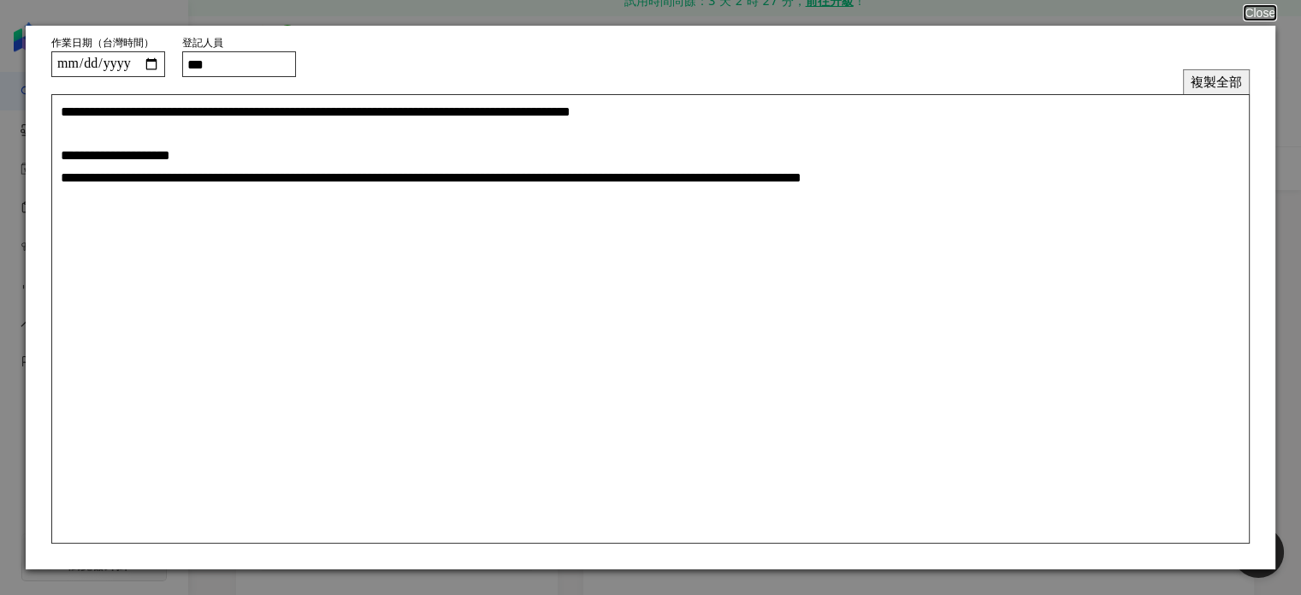
scroll to position [86, 0]
click at [1210, 78] on button "複製全部" at bounding box center [1216, 81] width 67 height 25
click at [1253, 14] on button "Close" at bounding box center [1259, 13] width 33 height 14
